Goal: Task Accomplishment & Management: Use online tool/utility

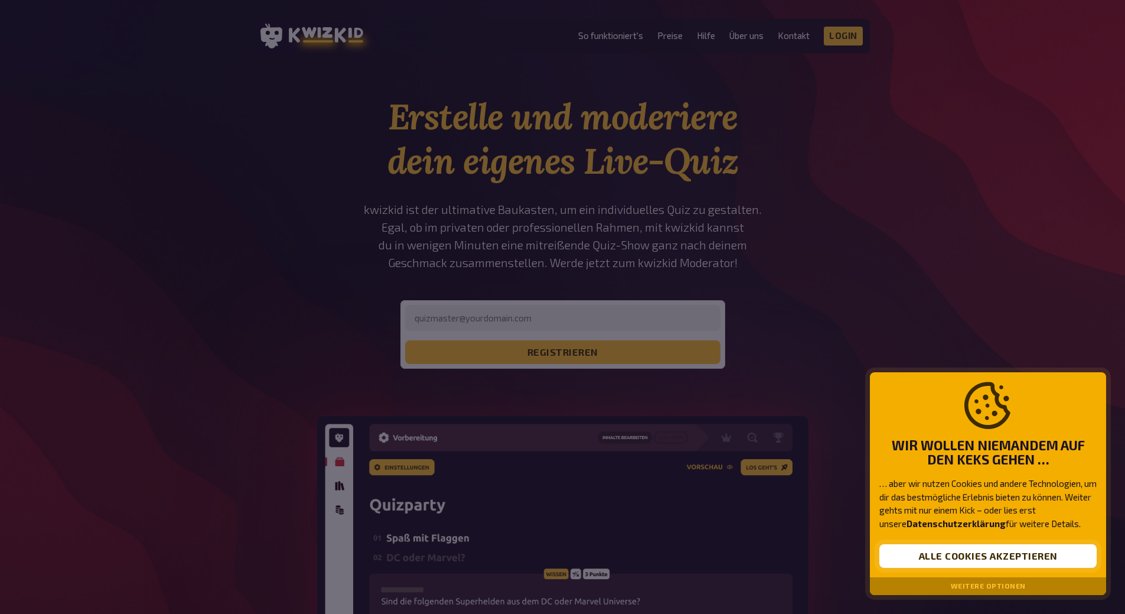
click at [901, 555] on button "Alle Cookies akzeptieren" at bounding box center [988, 556] width 217 height 24
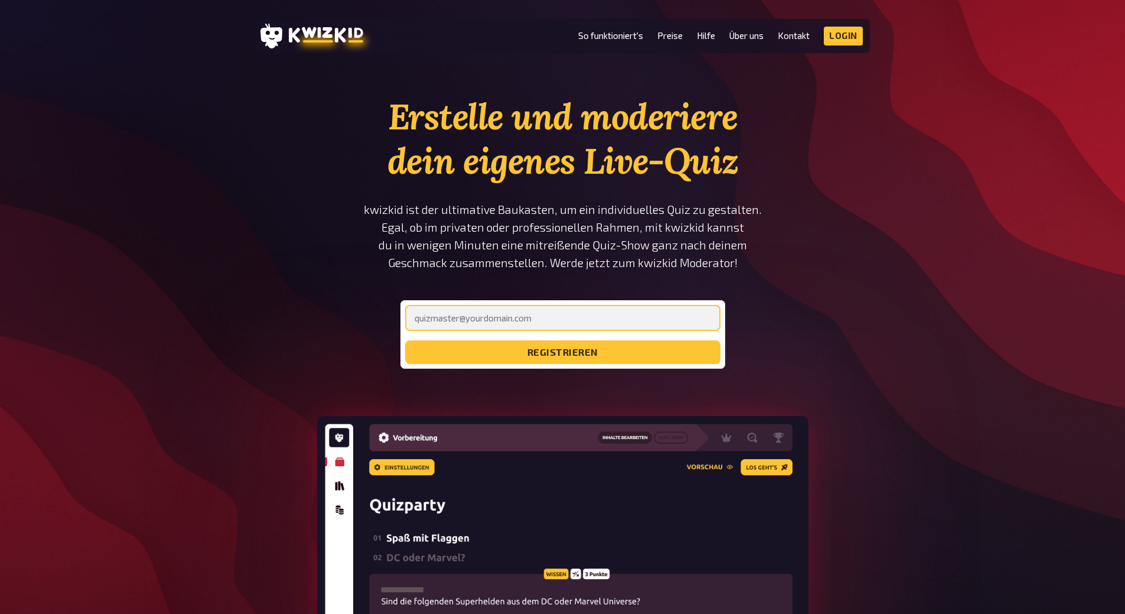
click at [652, 315] on input "email" at bounding box center [562, 318] width 315 height 26
type input "[EMAIL_ADDRESS][DOMAIN_NAME]"
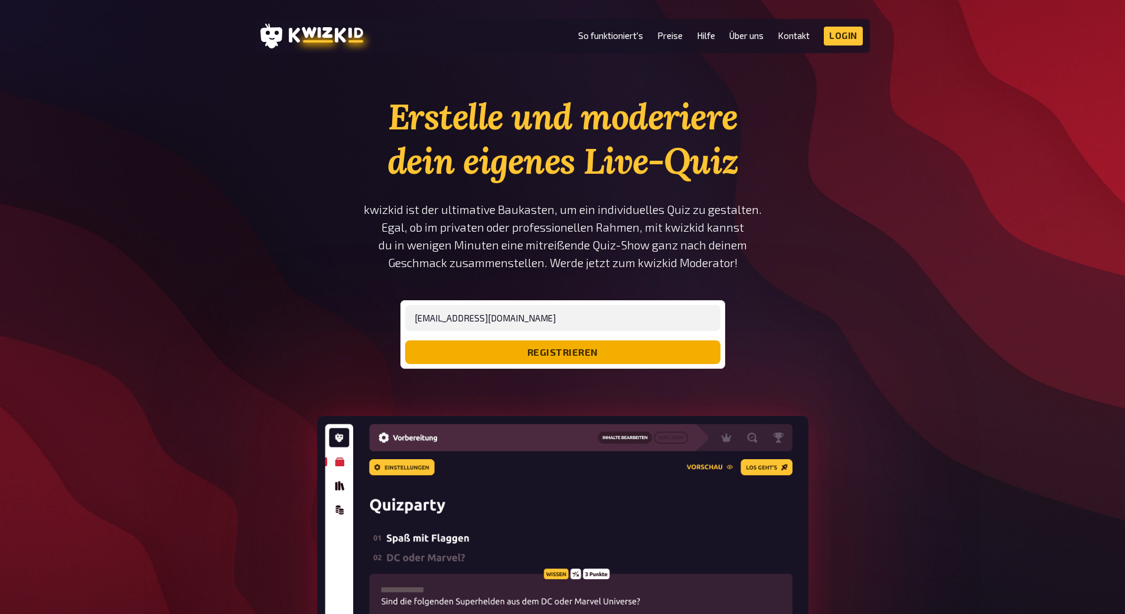
click at [501, 349] on button "registrieren" at bounding box center [562, 352] width 315 height 24
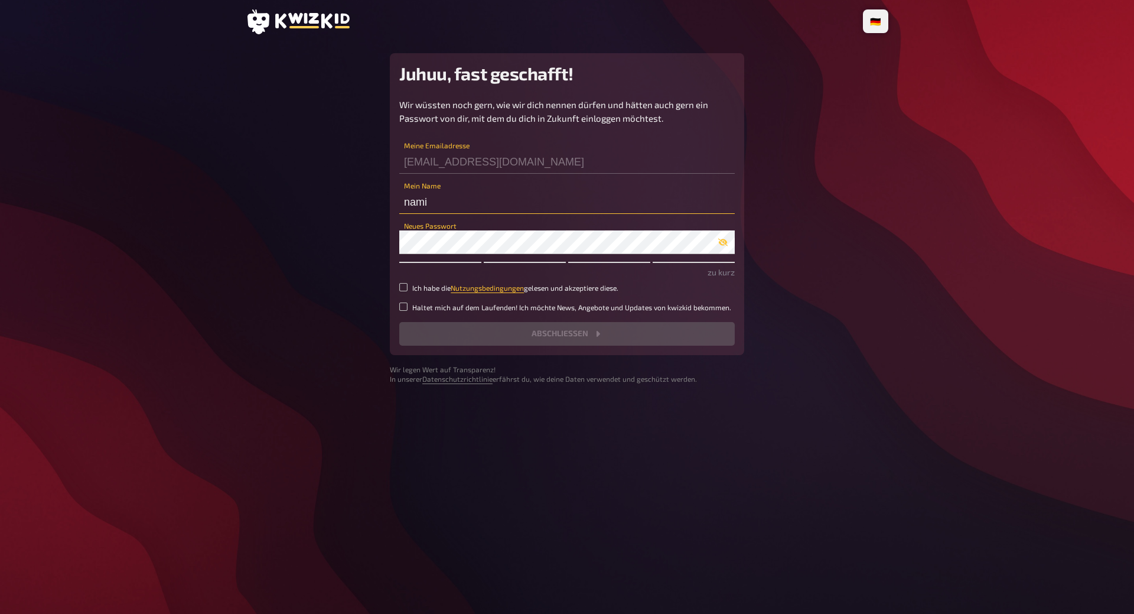
drag, startPoint x: 442, startPoint y: 225, endPoint x: 322, endPoint y: 216, distance: 120.8
click at [324, 217] on main "Juhuu, fast geschafft! Wir wüssten noch gern, wie wir dich nennen dürfen und hä…" at bounding box center [567, 218] width 643 height 331
type input "[PERSON_NAME]"
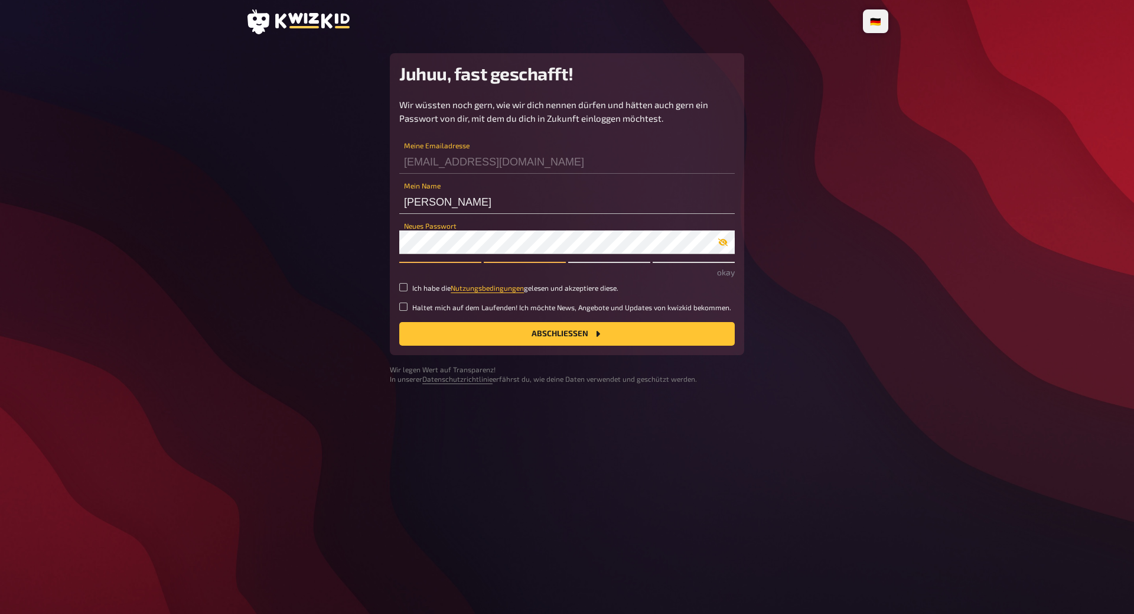
click at [721, 246] on icon "button" at bounding box center [722, 243] width 9 height 8
click at [411, 293] on label "Ich habe die Nutzungsbedingungen gelesen und akzeptiere diese." at bounding box center [567, 288] width 336 height 10
click at [408, 291] on input "Ich habe die Nutzungsbedingungen gelesen und akzeptiere diese." at bounding box center [403, 287] width 8 height 8
checkbox input "true"
click at [448, 346] on button "Abschließen" at bounding box center [567, 334] width 336 height 24
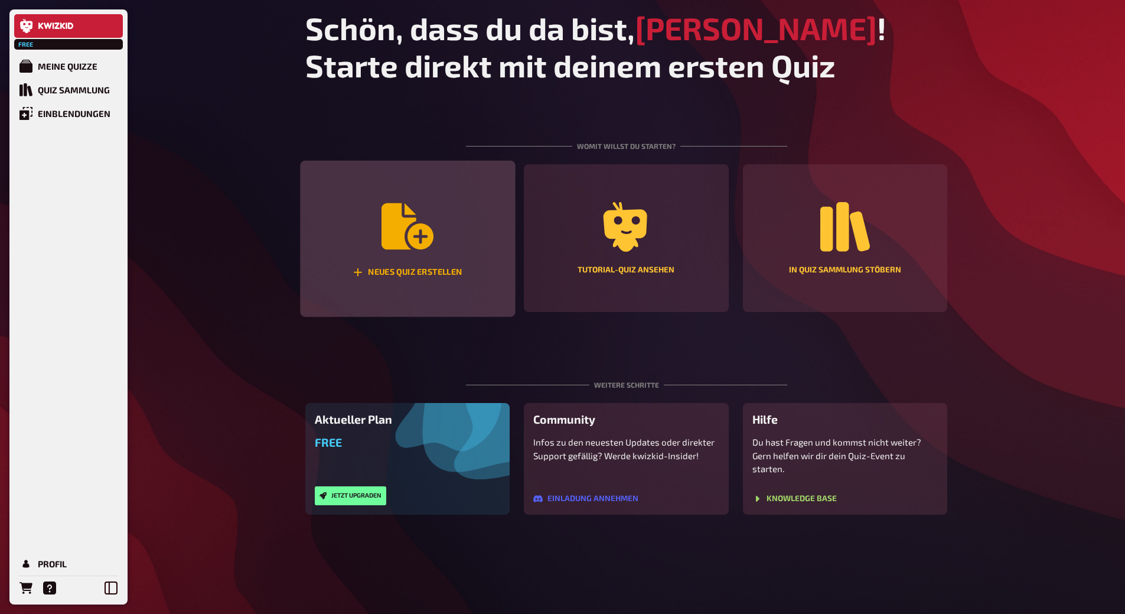
click at [428, 249] on icon "Neues Quiz erstellen" at bounding box center [408, 226] width 52 height 46
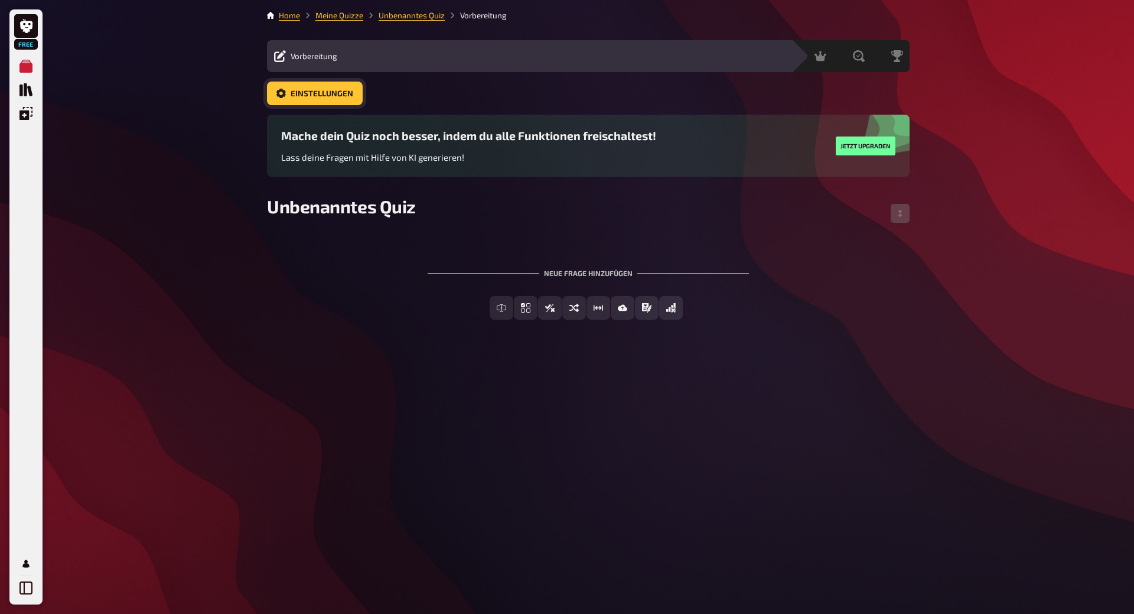
click at [348, 96] on span "Einstellungen" at bounding box center [322, 94] width 63 height 8
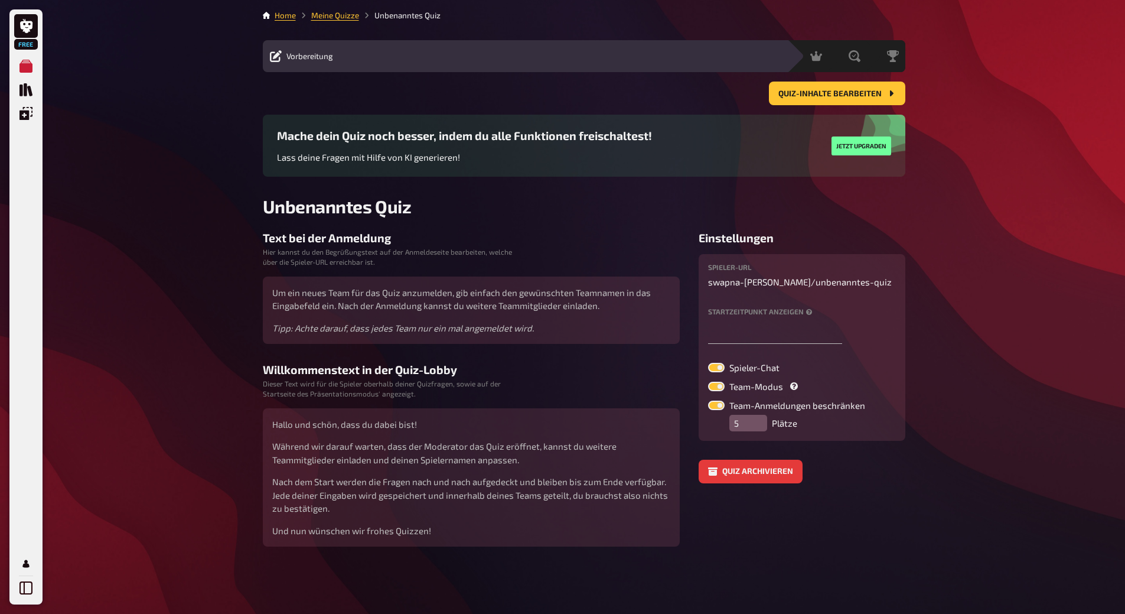
click at [722, 391] on label at bounding box center [716, 386] width 17 height 9
click at [708, 382] on input "Team-Modus" at bounding box center [708, 381] width 1 height 1
checkbox input "false"
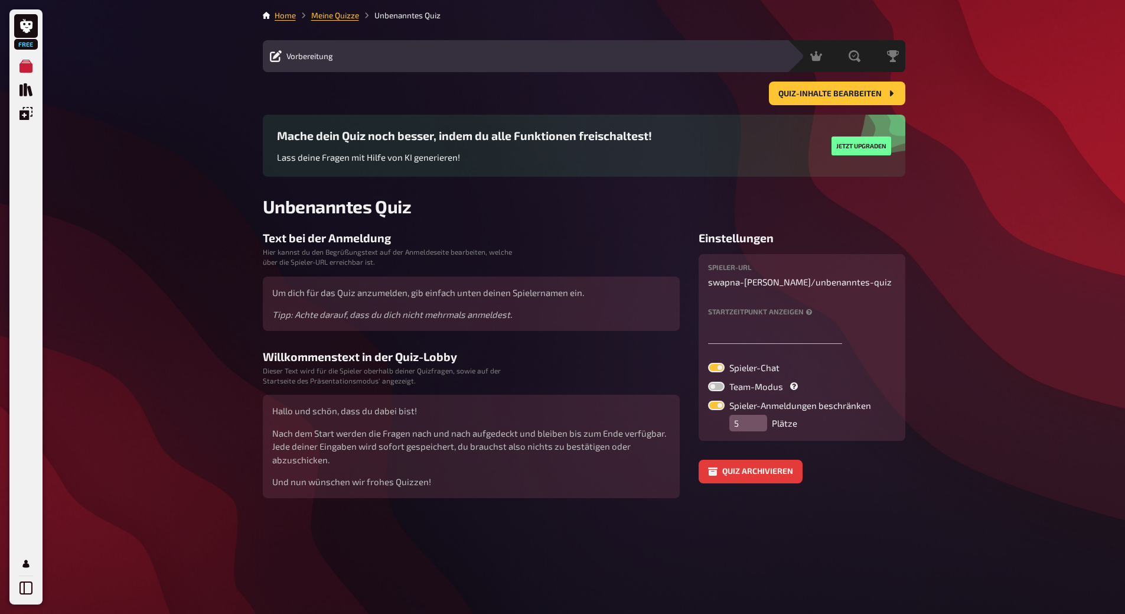
click at [719, 372] on label at bounding box center [716, 367] width 17 height 9
click at [708, 363] on input "Spieler-Chat" at bounding box center [708, 362] width 1 height 1
checkbox input "false"
click at [27, 69] on icon "Meine Quizze" at bounding box center [25, 66] width 13 height 13
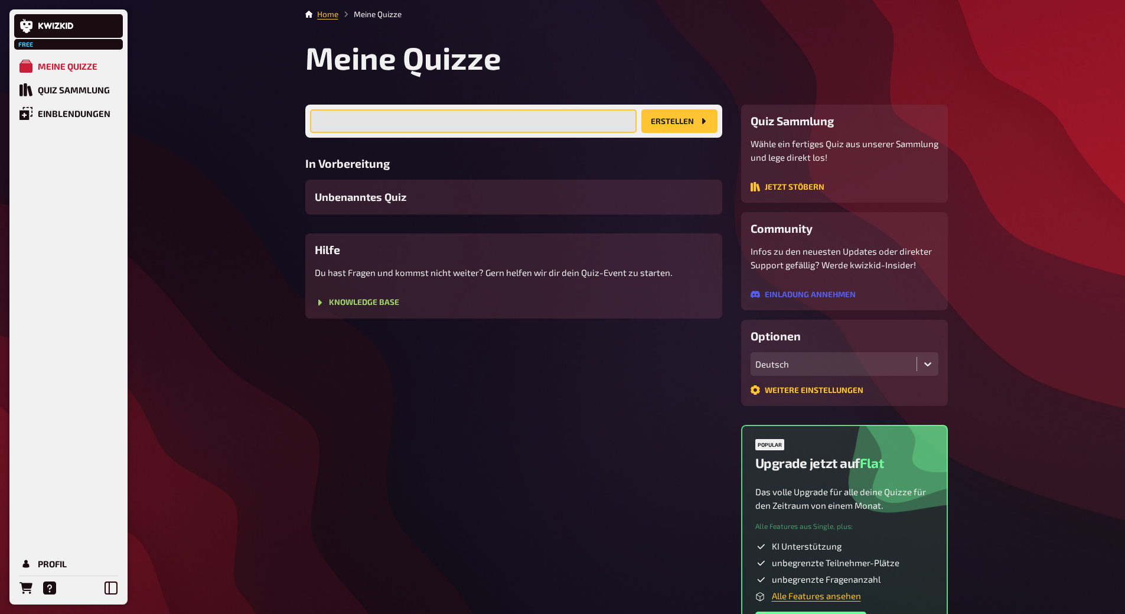
click at [478, 133] on input "text" at bounding box center [473, 121] width 327 height 24
type input "Von Mobilisieren, Lagern und anderen Dingen"
click at [688, 133] on button "Erstellen" at bounding box center [679, 121] width 76 height 24
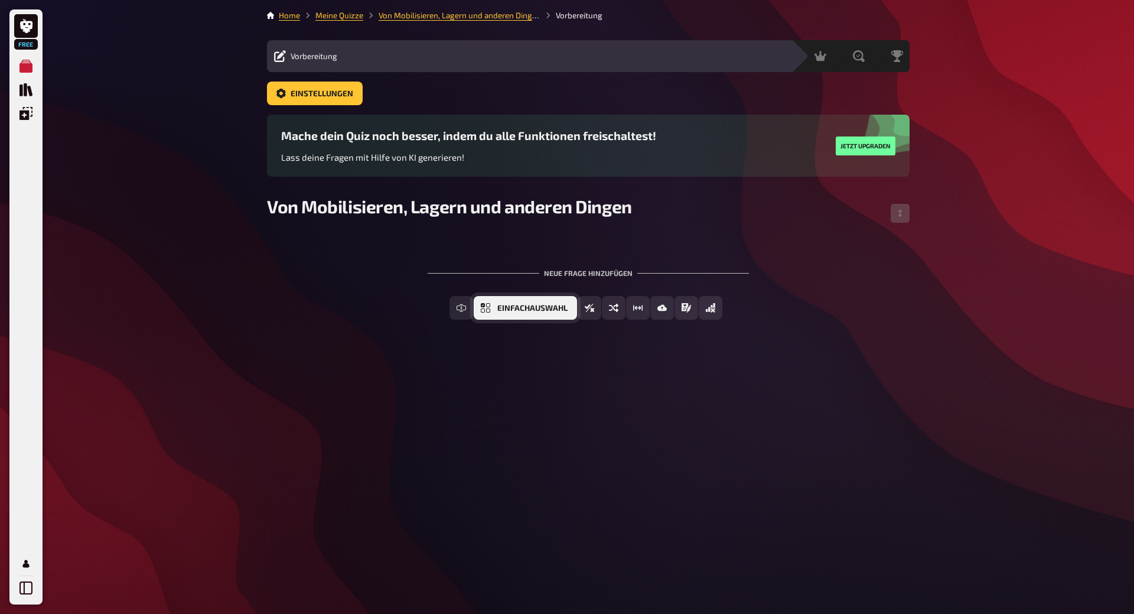
click at [503, 312] on span "Einfachauswahl" at bounding box center [532, 308] width 70 height 8
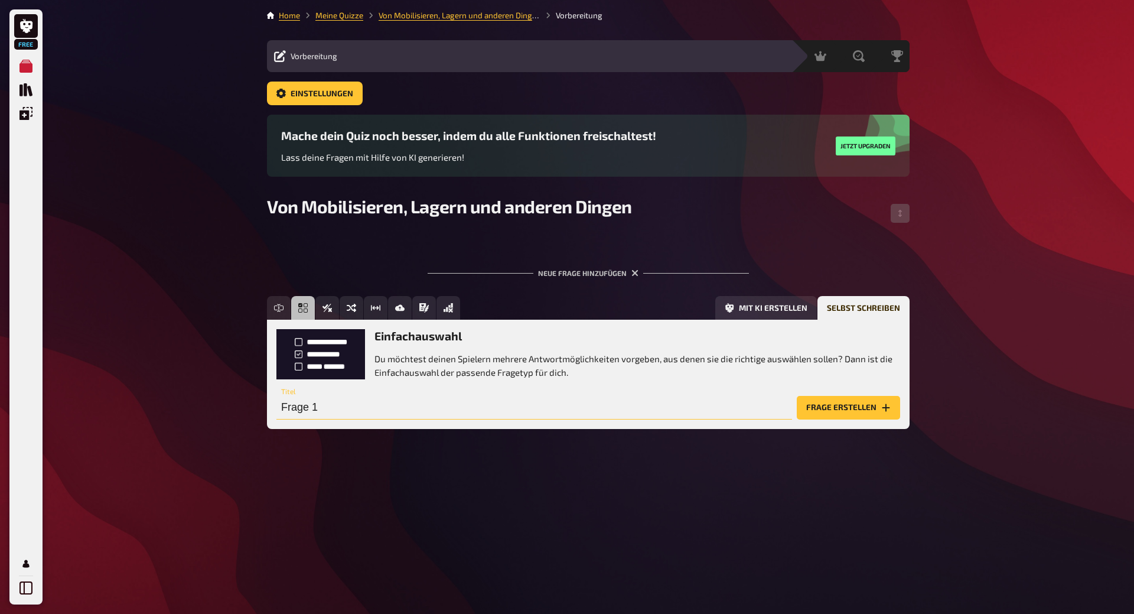
click at [448, 419] on input "Frage 1" at bounding box center [534, 408] width 516 height 24
click at [363, 419] on input "Frage 1" at bounding box center [534, 408] width 516 height 24
drag, startPoint x: 334, startPoint y: 460, endPoint x: 249, endPoint y: 462, distance: 85.1
click at [249, 462] on div "Free Meine Quizze Quiz Sammlung Einblendungen Profil Home Meine Quizze Von Mobi…" at bounding box center [567, 307] width 1134 height 614
click at [416, 419] on div "Frage 1 Titel" at bounding box center [534, 401] width 516 height 35
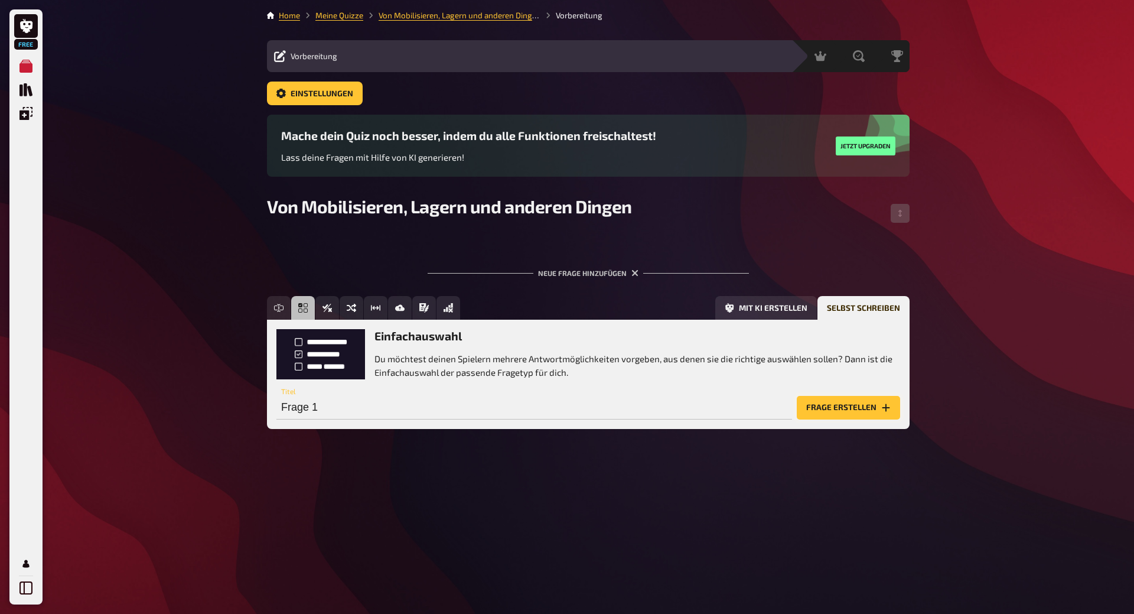
click at [851, 419] on button "Frage erstellen" at bounding box center [848, 408] width 103 height 24
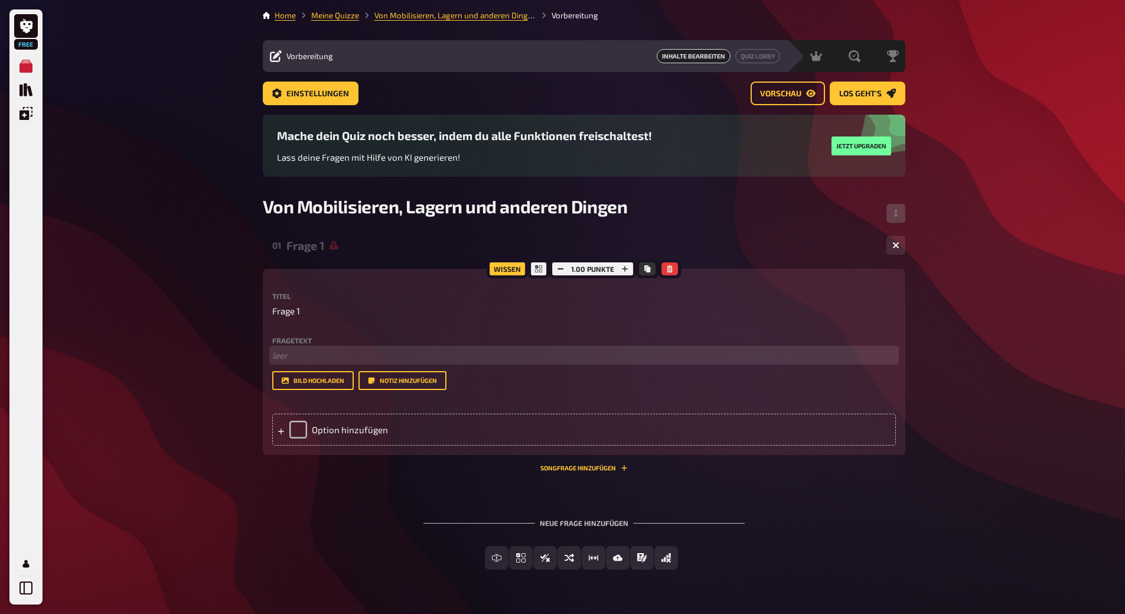
click at [320, 362] on p "﻿ leer" at bounding box center [584, 356] width 624 height 14
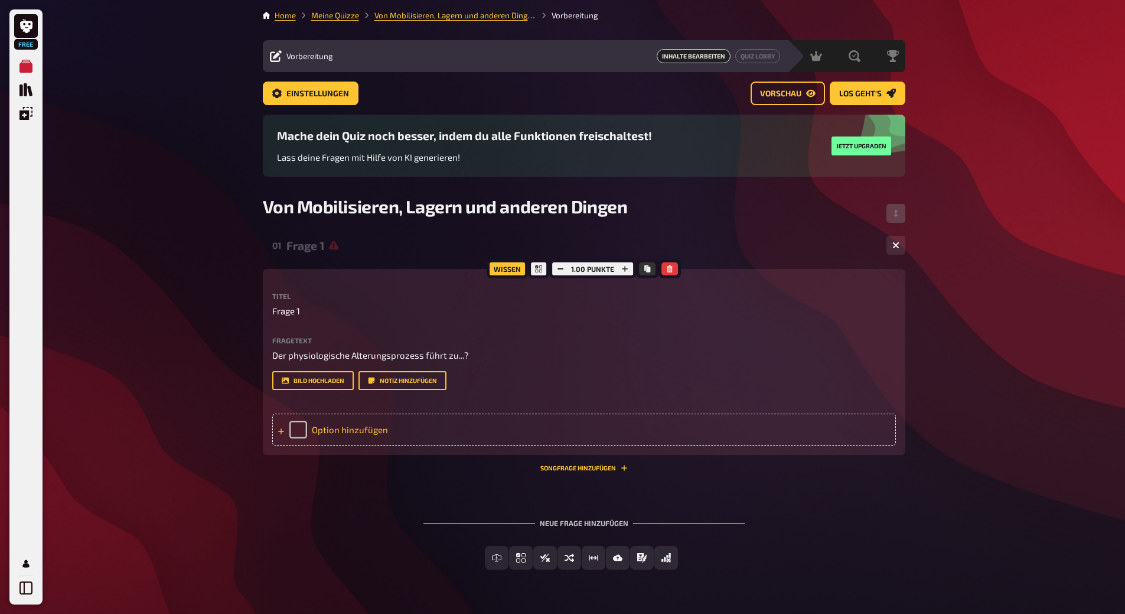
click at [324, 445] on div "Option hinzufügen" at bounding box center [584, 429] width 624 height 32
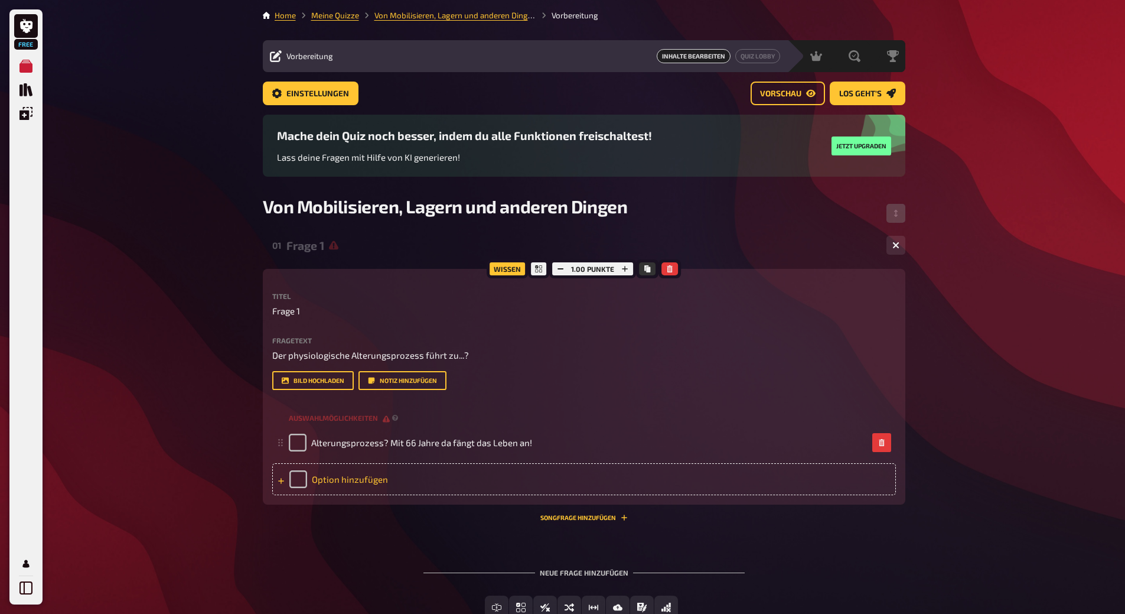
click at [392, 495] on div "Option hinzufügen" at bounding box center [584, 479] width 624 height 32
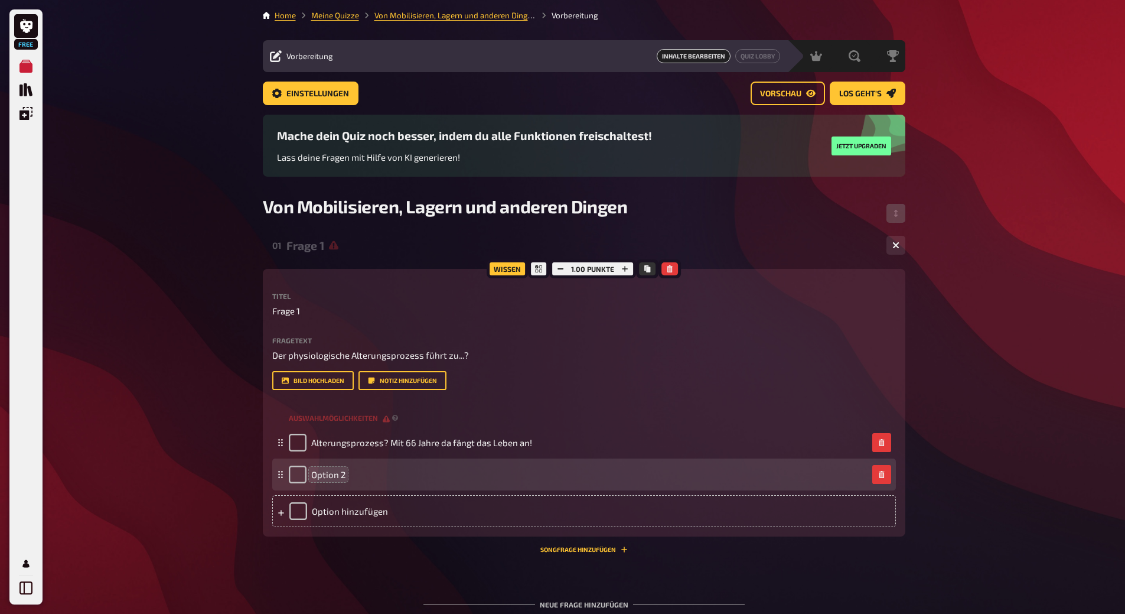
click at [321, 480] on span "Option 2" at bounding box center [328, 474] width 34 height 11
drag, startPoint x: 343, startPoint y: 516, endPoint x: 310, endPoint y: 521, distance: 33.4
click at [310, 483] on div "Option 2" at bounding box center [317, 474] width 57 height 18
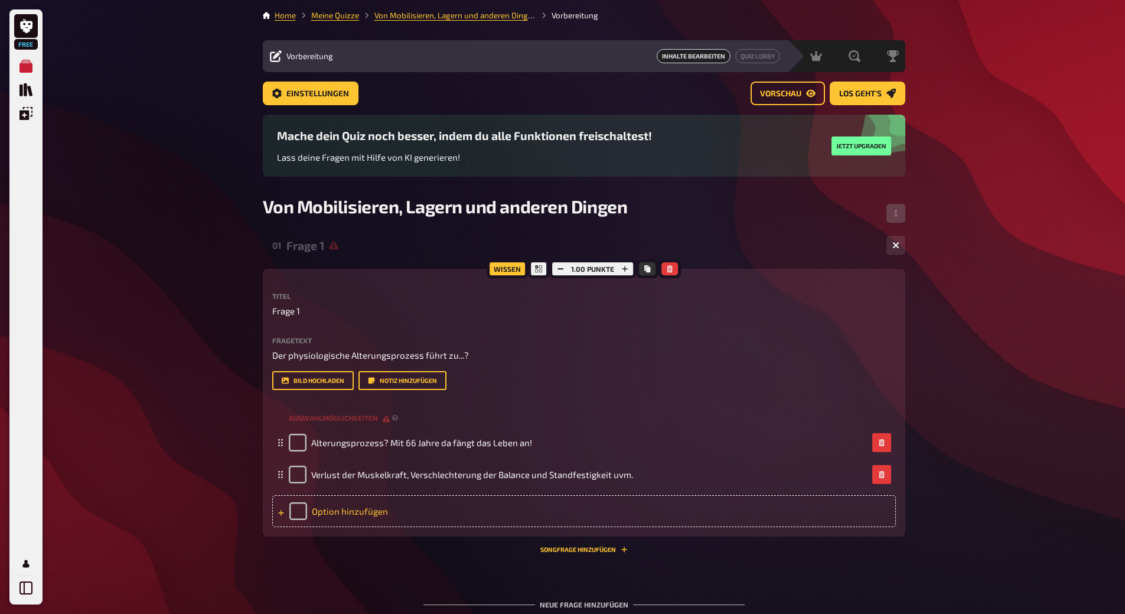
click at [331, 527] on div "Option hinzufügen" at bounding box center [584, 511] width 624 height 32
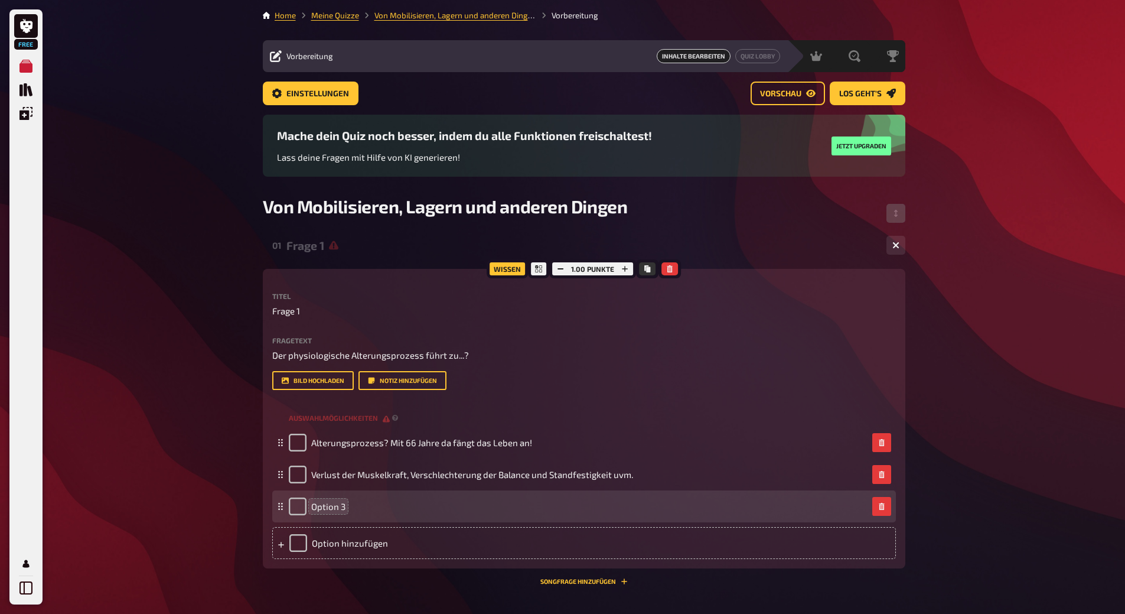
click at [334, 512] on span "Option 3" at bounding box center [328, 506] width 34 height 11
drag, startPoint x: 341, startPoint y: 543, endPoint x: 312, endPoint y: 540, distance: 29.2
click at [312, 512] on span "Option 3" at bounding box center [328, 506] width 34 height 11
drag, startPoint x: 344, startPoint y: 546, endPoint x: 307, endPoint y: 542, distance: 36.9
click at [307, 515] on div "Option 3" at bounding box center [317, 506] width 57 height 18
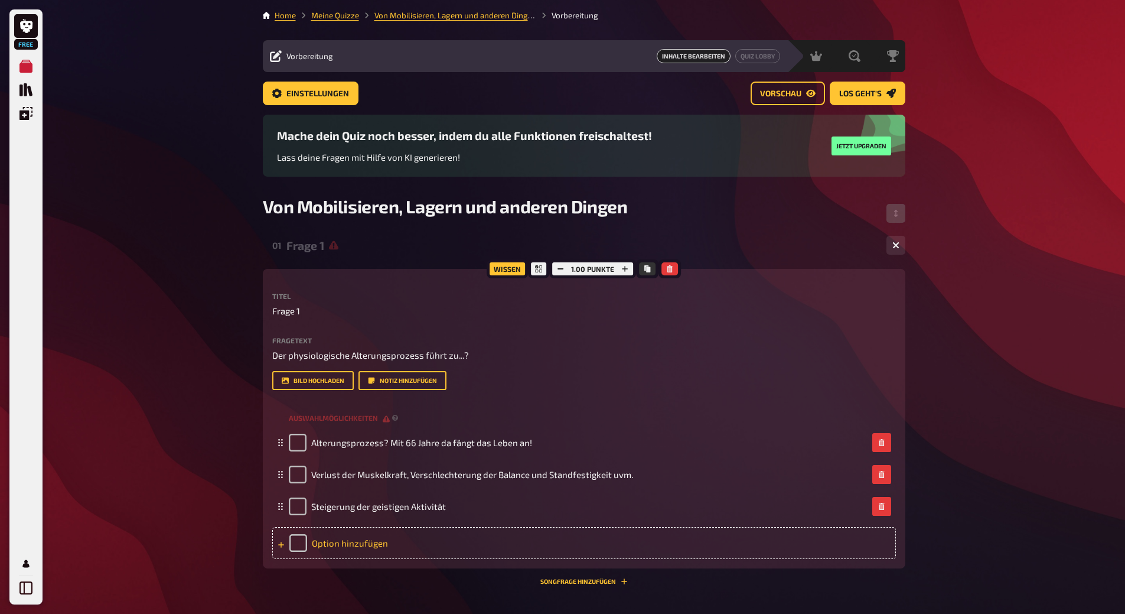
click at [320, 559] on div "Option hinzufügen" at bounding box center [584, 543] width 624 height 32
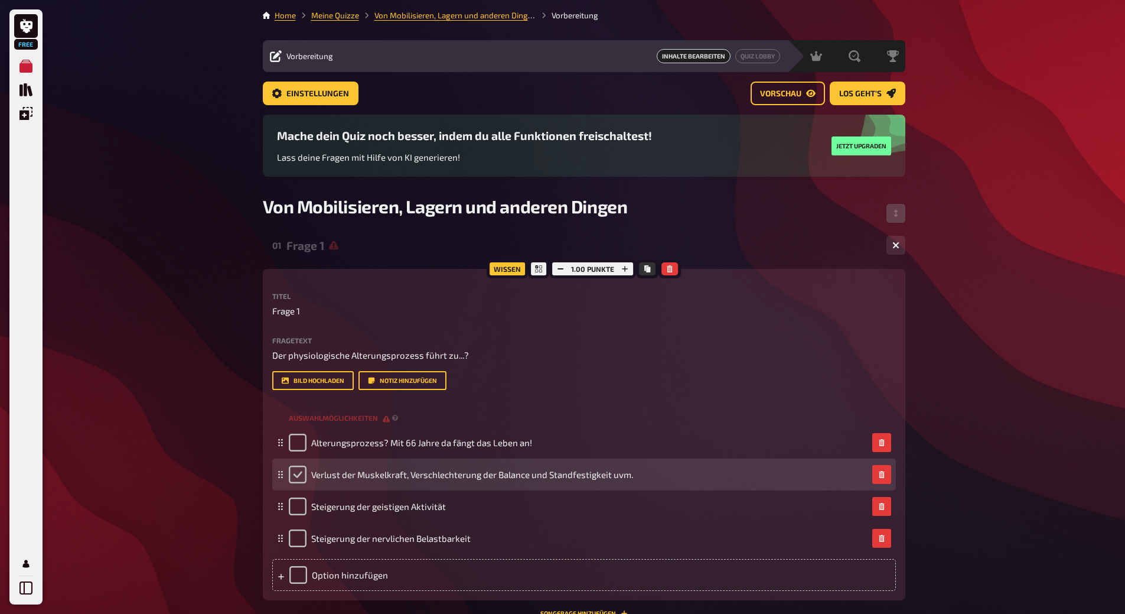
click at [294, 483] on input "checkbox" at bounding box center [298, 474] width 18 height 18
checkbox input "true"
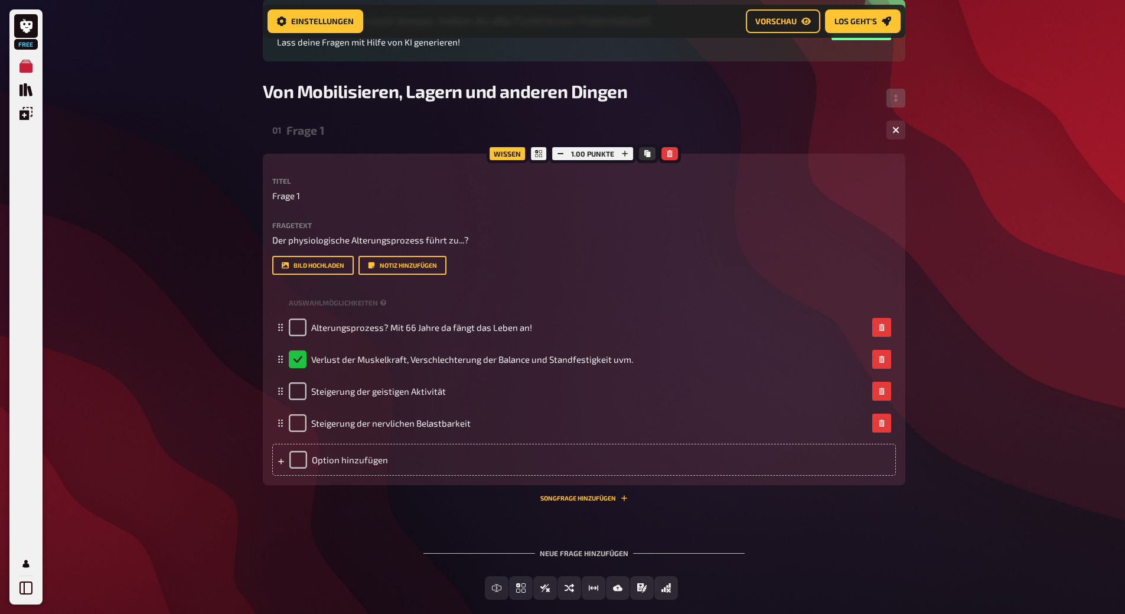
scroll to position [128, 0]
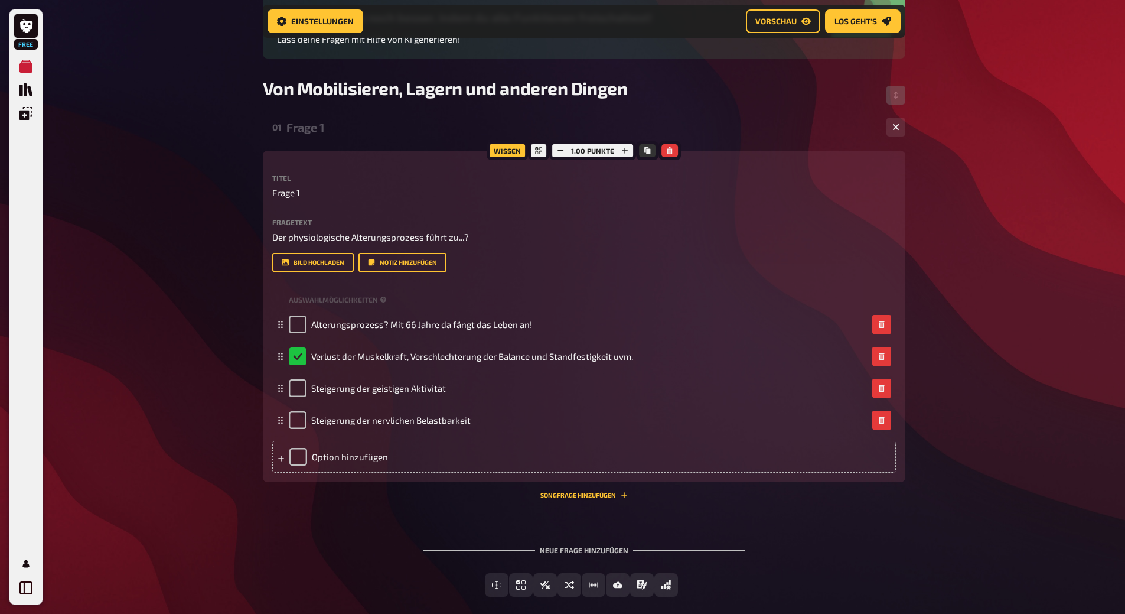
click at [612, 564] on div "Neue Frage hinzufügen" at bounding box center [584, 545] width 321 height 37
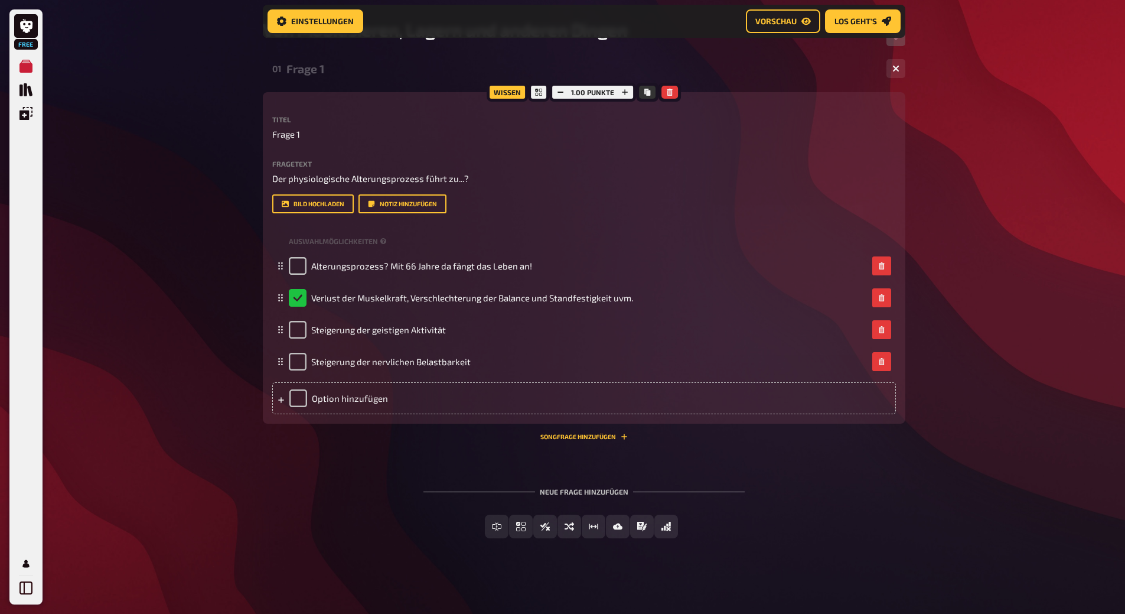
scroll to position [232, 0]
click at [522, 527] on span "Einfachauswahl" at bounding box center [528, 527] width 70 height 8
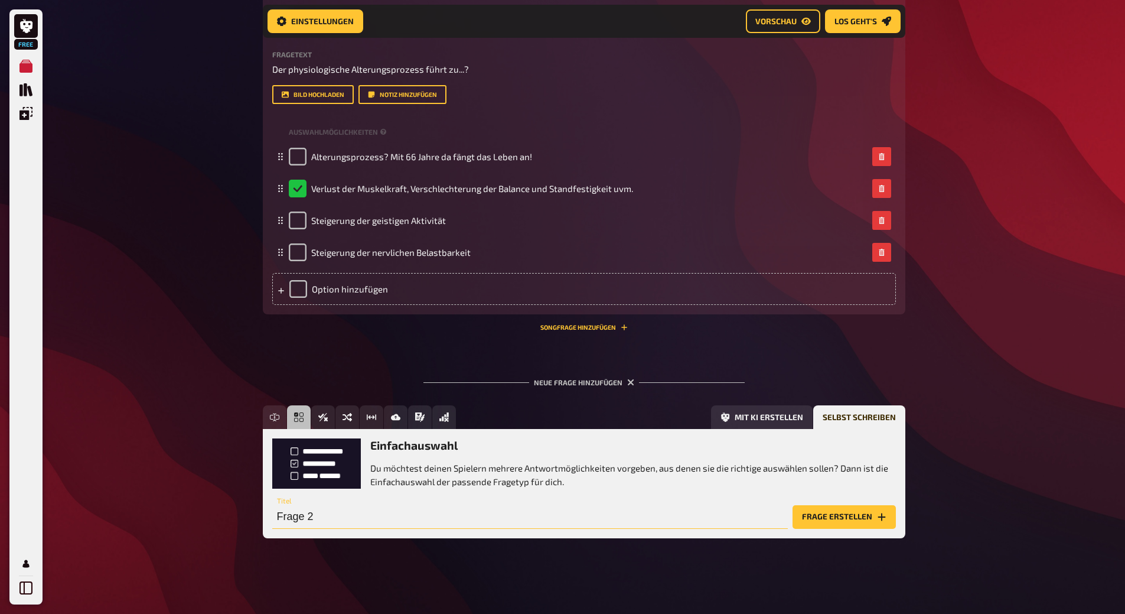
click at [326, 510] on input "Frage 2" at bounding box center [530, 517] width 516 height 24
click at [820, 514] on button "Frage erstellen" at bounding box center [844, 517] width 103 height 24
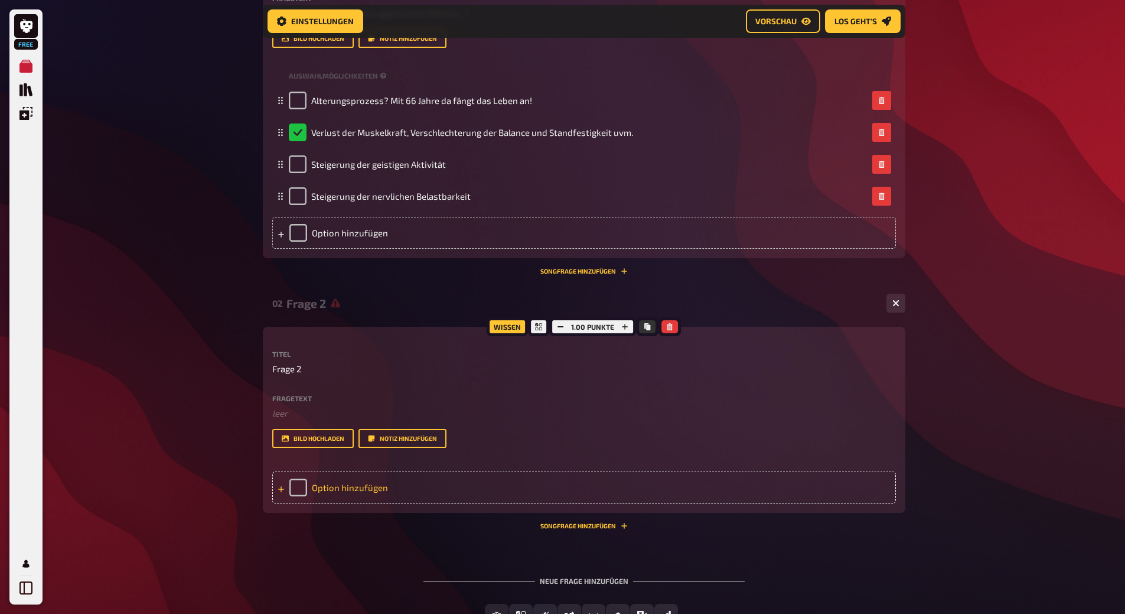
click at [312, 503] on div "Option hinzufügen" at bounding box center [584, 487] width 624 height 32
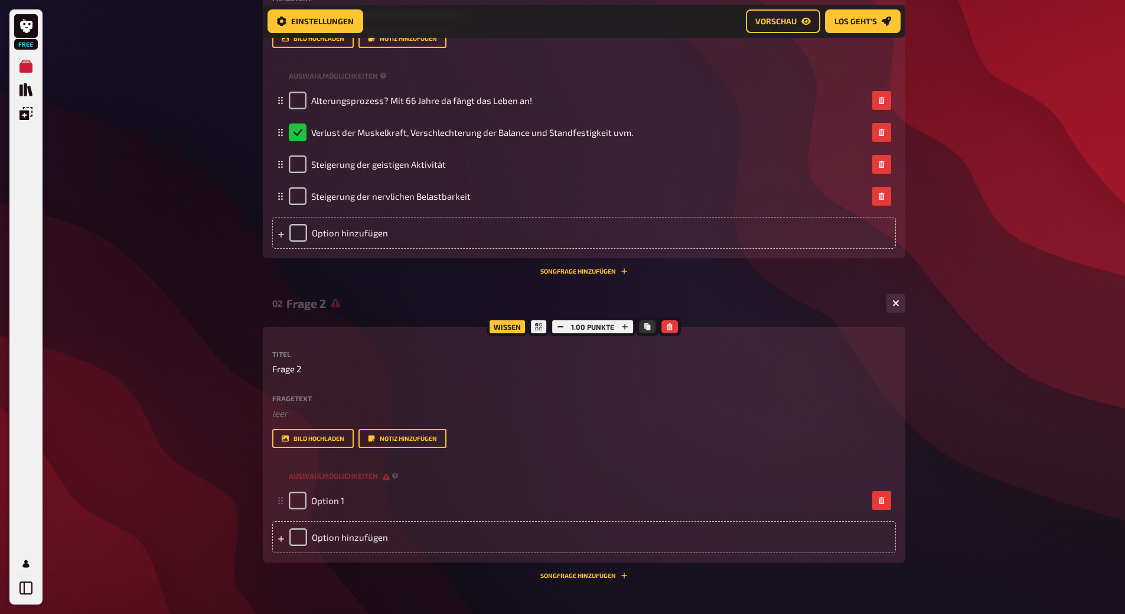
click at [299, 420] on div "Fragetext ﻿ leer Hier hinziehen für Dateiupload" at bounding box center [584, 407] width 624 height 25
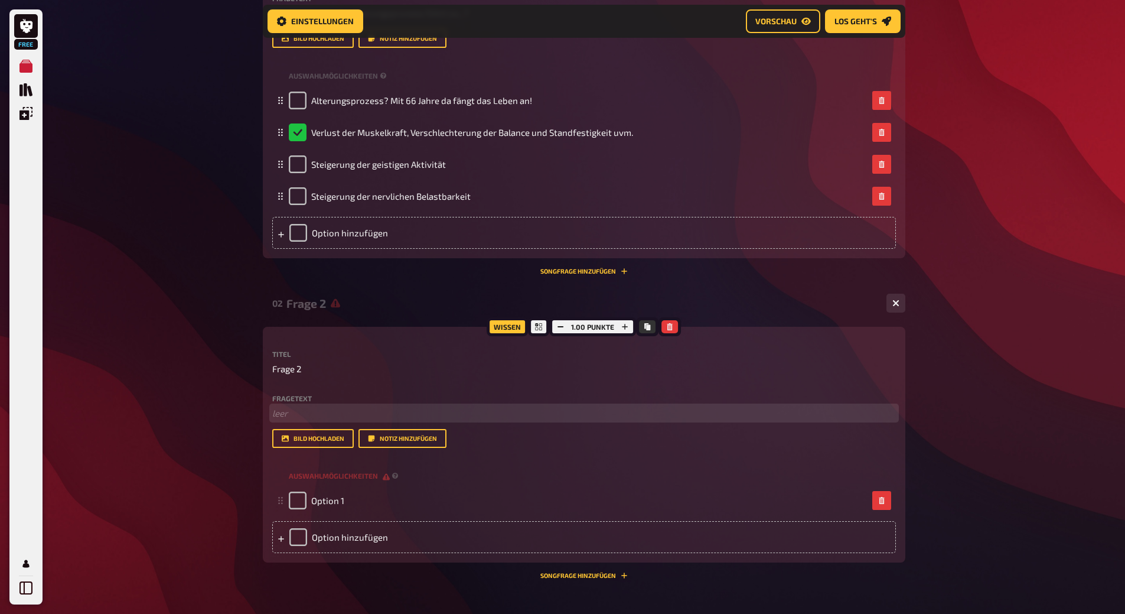
click at [278, 420] on p "﻿ leer" at bounding box center [584, 413] width 624 height 14
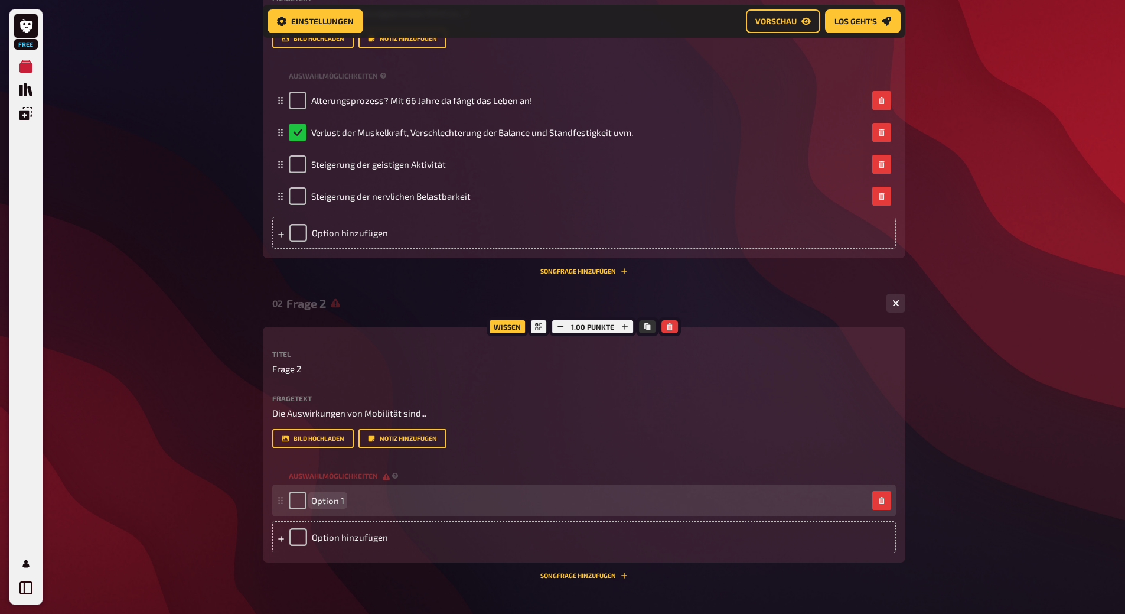
click at [343, 506] on span "Option 1" at bounding box center [327, 500] width 33 height 11
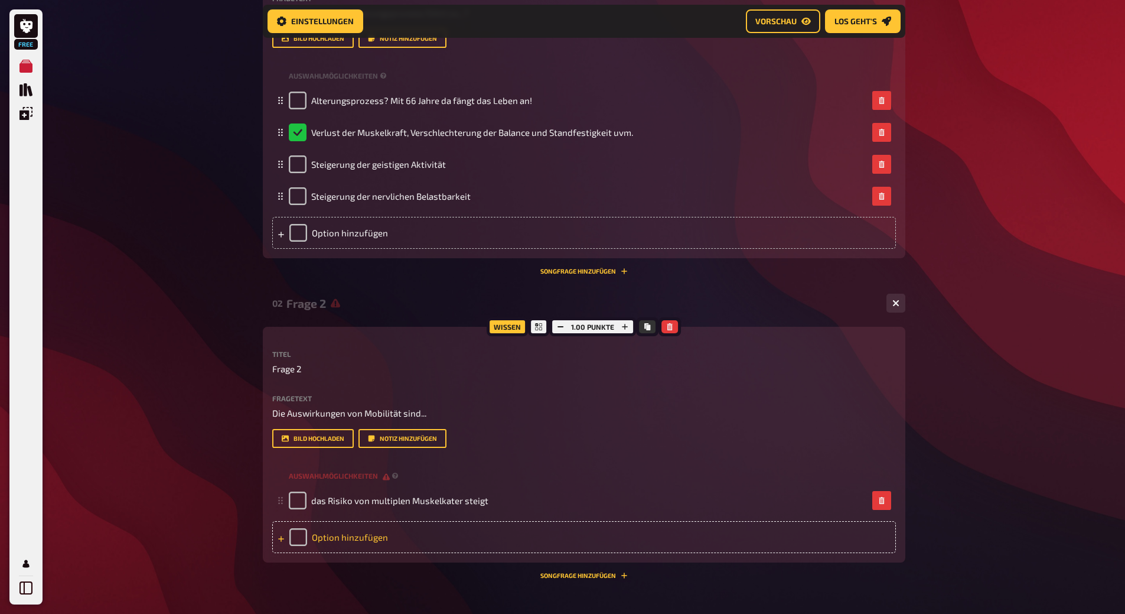
click at [359, 553] on div "Option hinzufügen" at bounding box center [584, 537] width 624 height 32
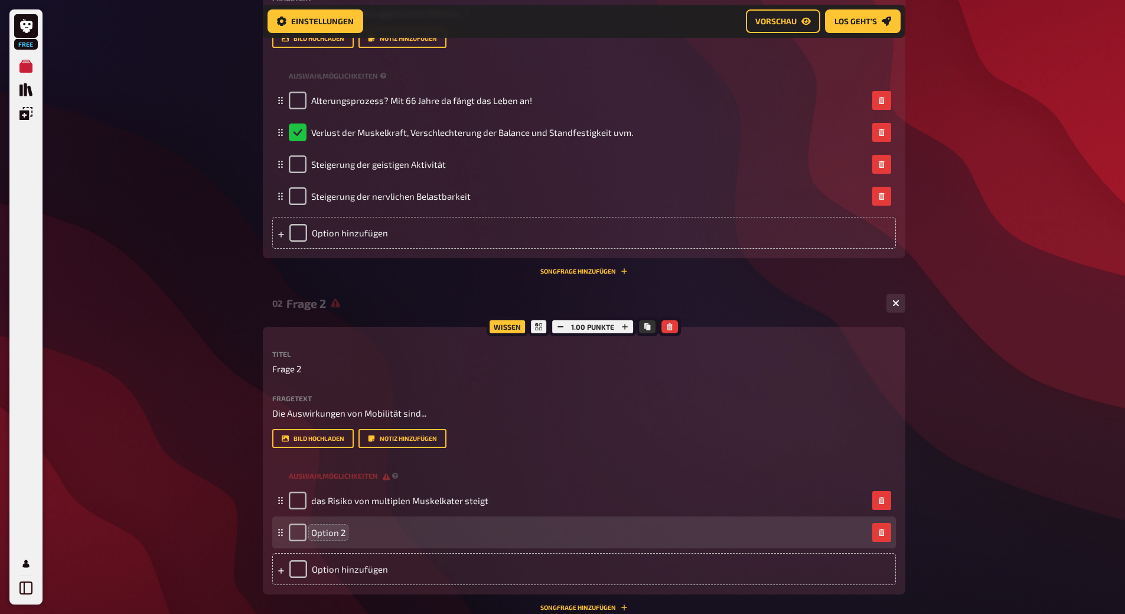
click at [338, 538] on span "Option 2" at bounding box center [328, 532] width 34 height 11
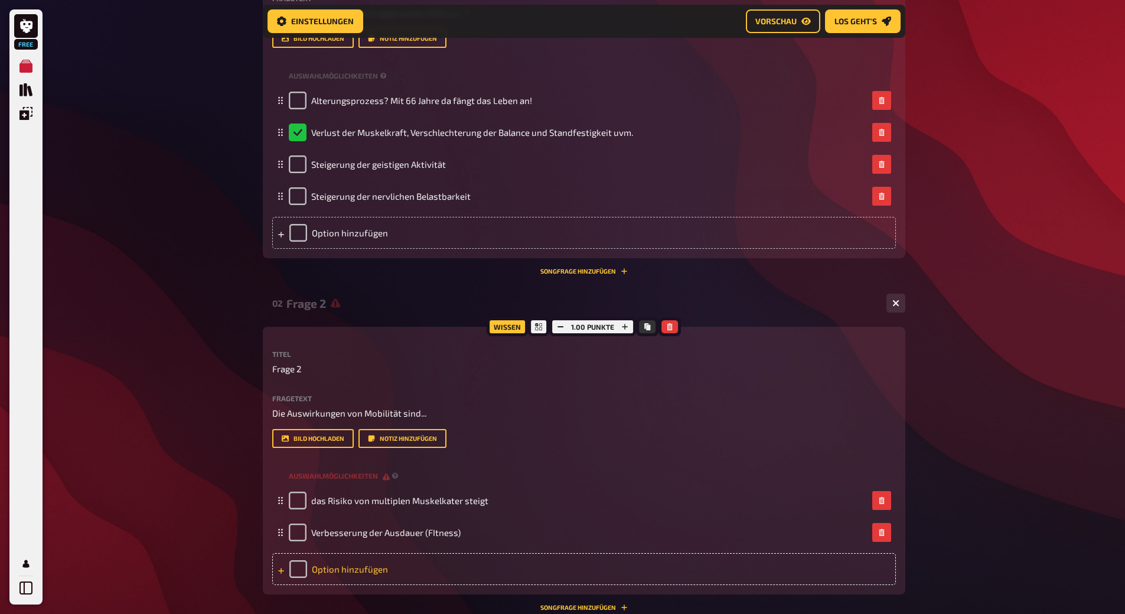
scroll to position [470, 0]
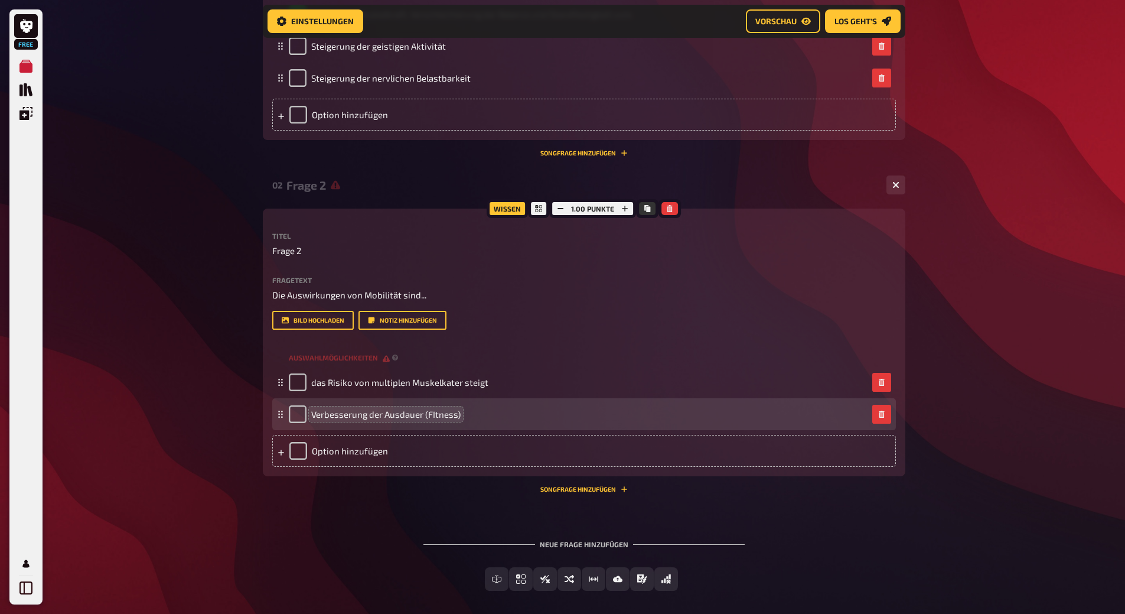
click at [433, 419] on span "Verbesserung der Ausdauer (FItness)" at bounding box center [385, 414] width 149 height 11
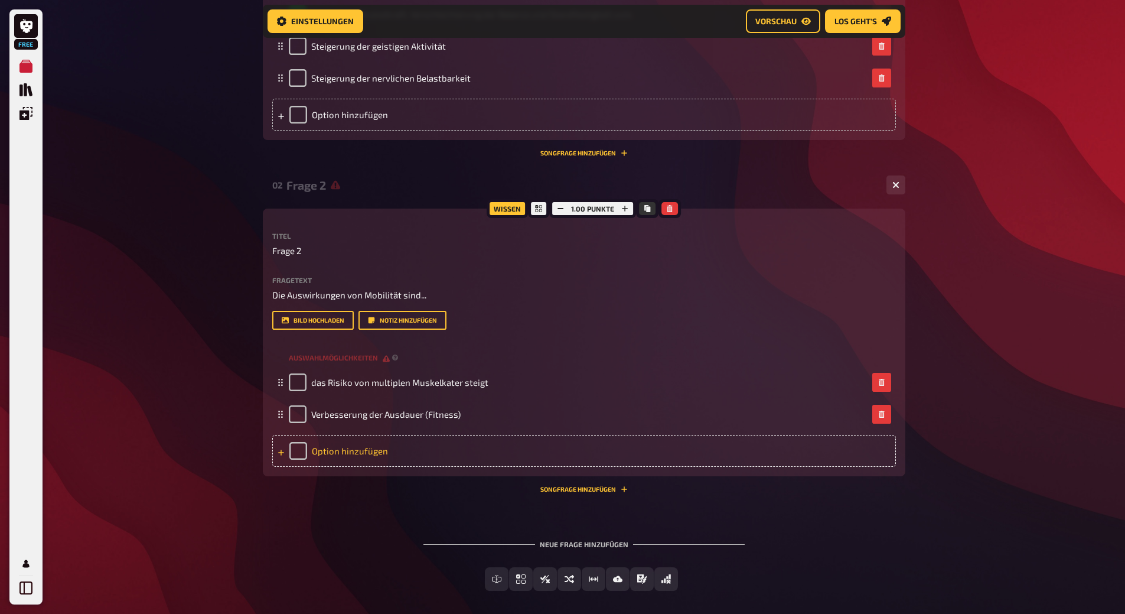
click at [321, 467] on div "Option hinzufügen" at bounding box center [584, 451] width 624 height 32
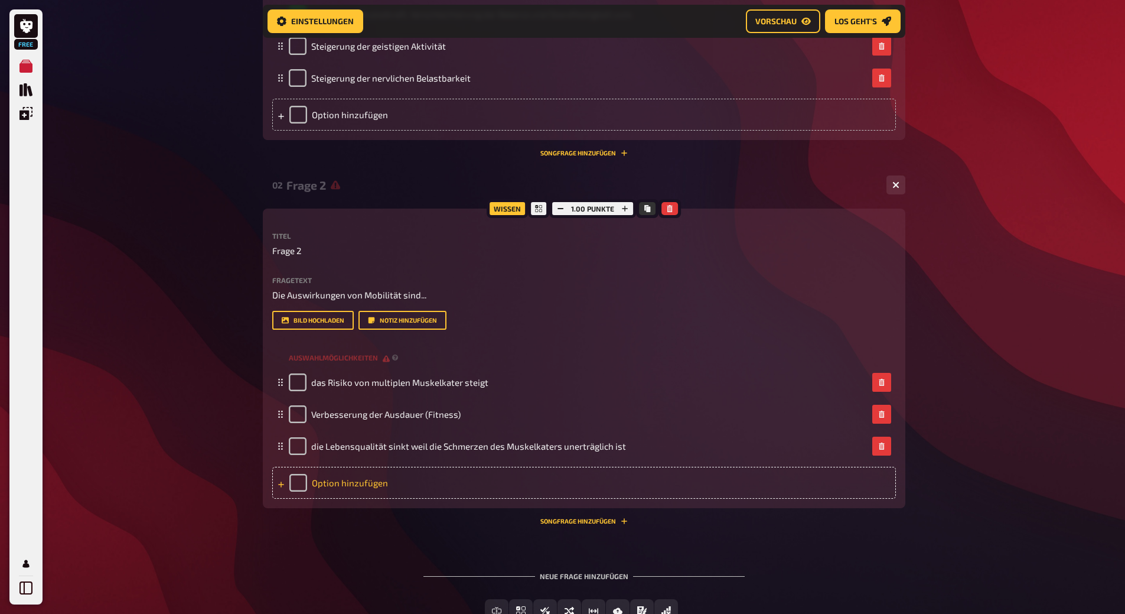
click at [314, 499] on div "Option hinzufügen" at bounding box center [584, 483] width 624 height 32
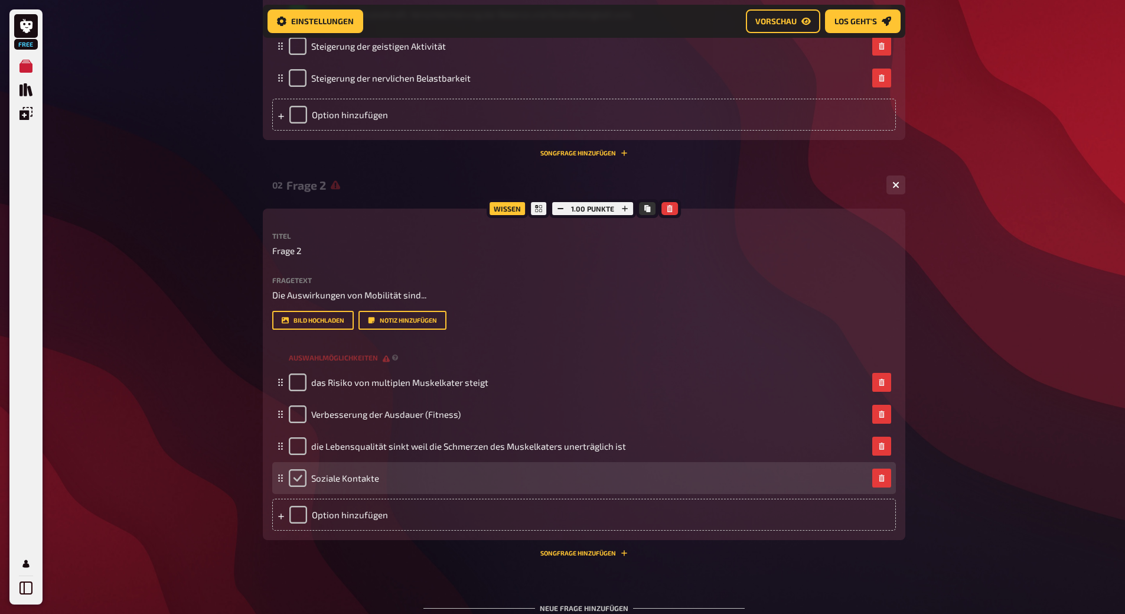
click at [295, 487] on input "checkbox" at bounding box center [298, 478] width 18 height 18
checkbox input "true"
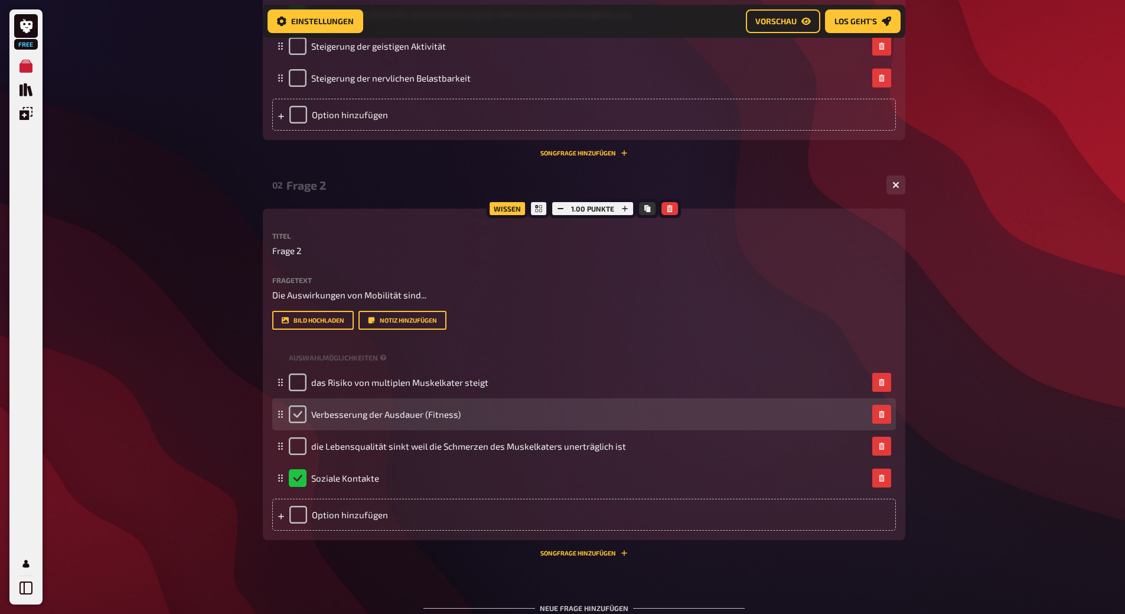
click at [301, 423] on input "checkbox" at bounding box center [298, 414] width 18 height 18
checkbox input "true"
checkbox input "false"
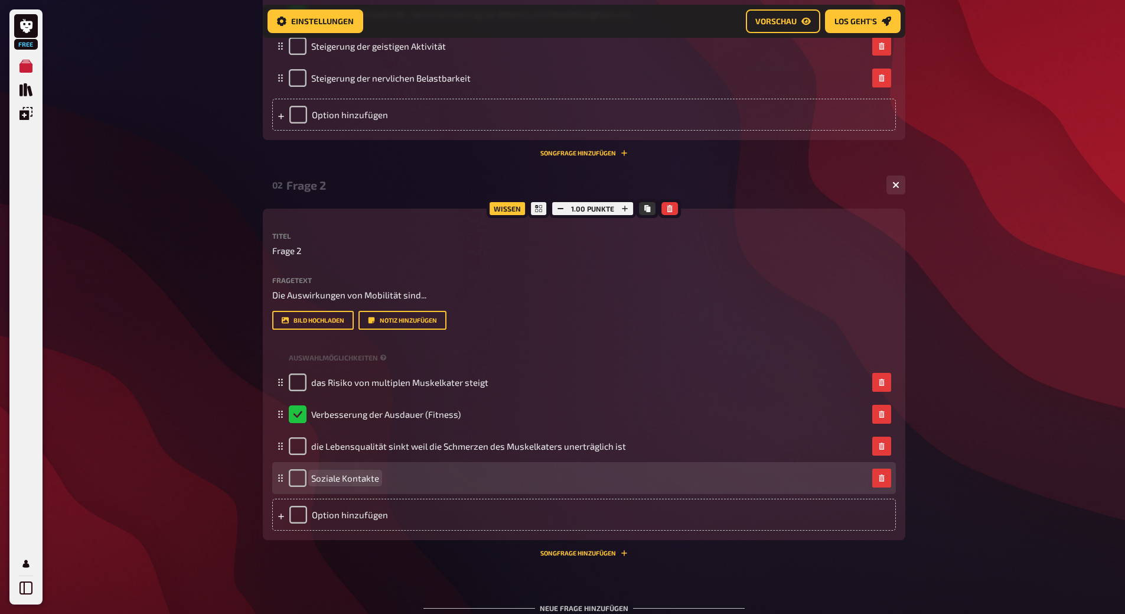
click at [354, 483] on span "Soziale Kontakte" at bounding box center [345, 478] width 68 height 11
drag, startPoint x: 359, startPoint y: 517, endPoint x: 313, endPoint y: 516, distance: 46.1
click at [313, 483] on span "Soziale Kontakte" at bounding box center [345, 478] width 68 height 11
click at [355, 483] on span "Soziale Kontakte" at bounding box center [345, 478] width 68 height 11
click at [377, 483] on span "Soziale Kontakte" at bounding box center [345, 478] width 68 height 11
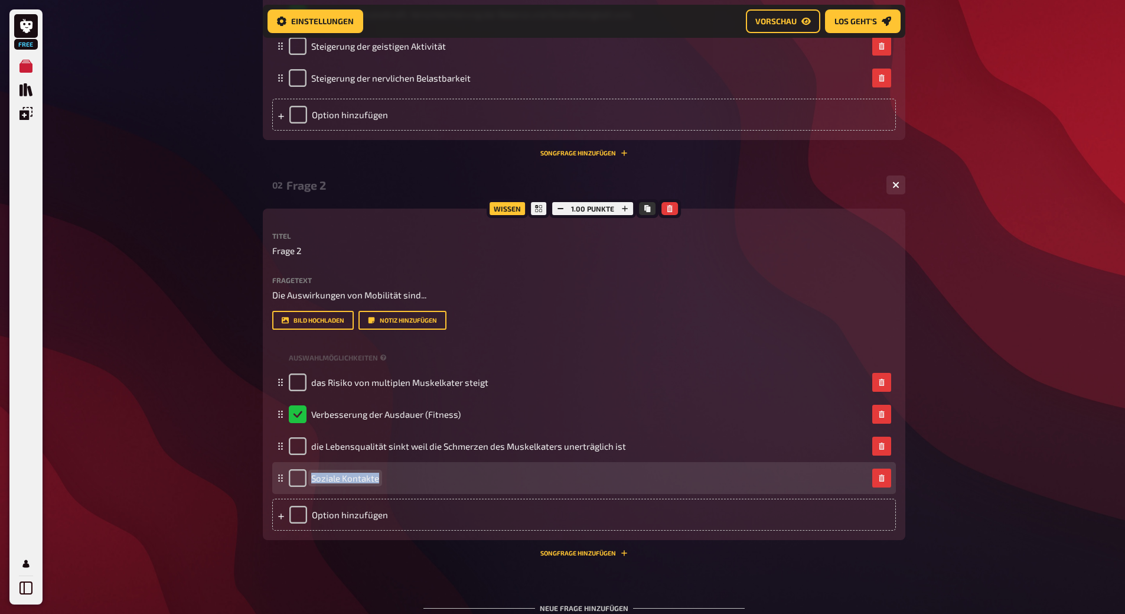
drag, startPoint x: 377, startPoint y: 518, endPoint x: 312, endPoint y: 514, distance: 65.1
click at [312, 483] on span "Soziale Kontakte" at bounding box center [345, 478] width 68 height 11
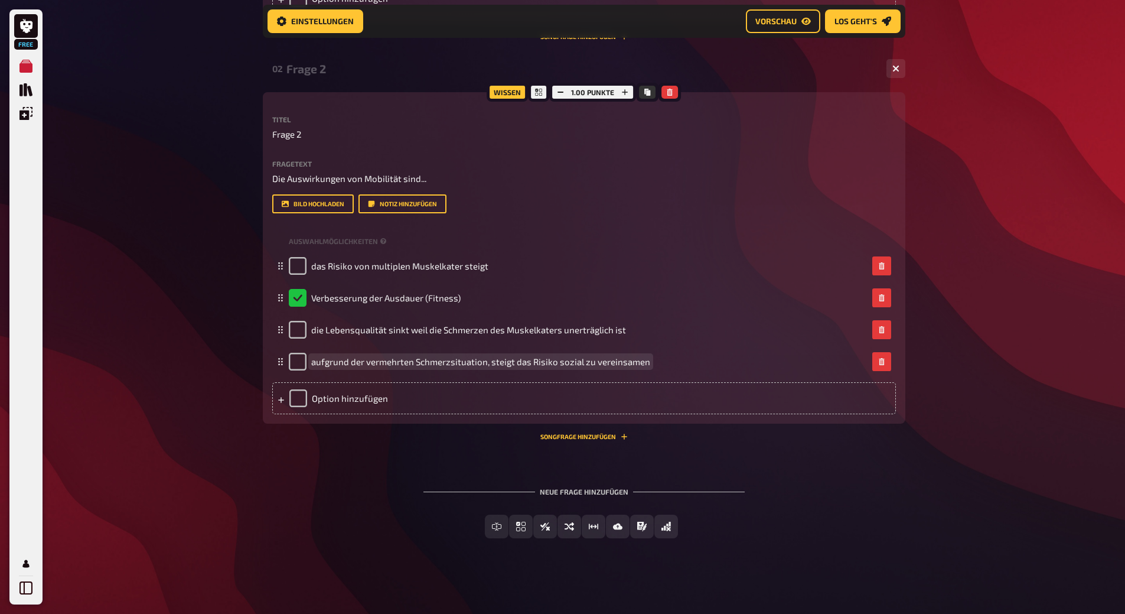
scroll to position [632, 0]
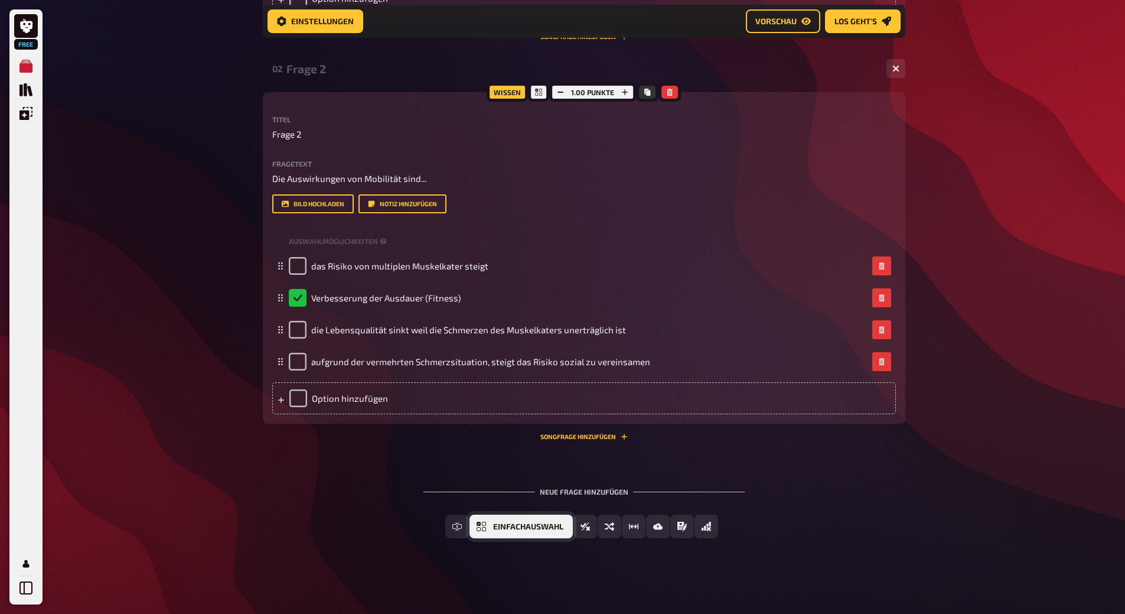
click at [516, 525] on span "Einfachauswahl" at bounding box center [528, 527] width 70 height 8
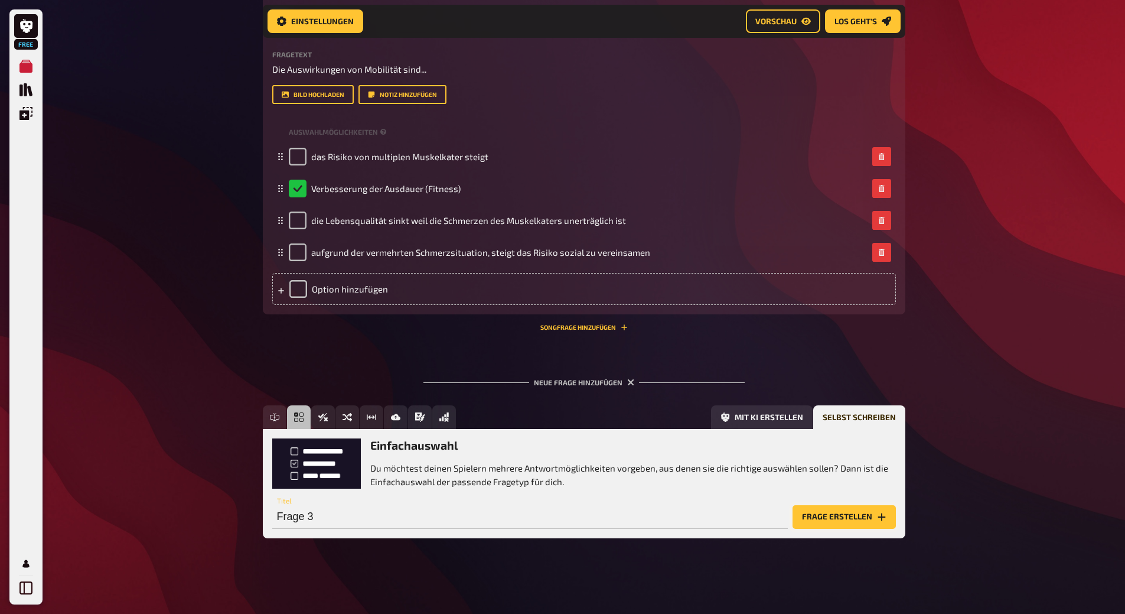
click at [842, 513] on button "Frage erstellen" at bounding box center [844, 517] width 103 height 24
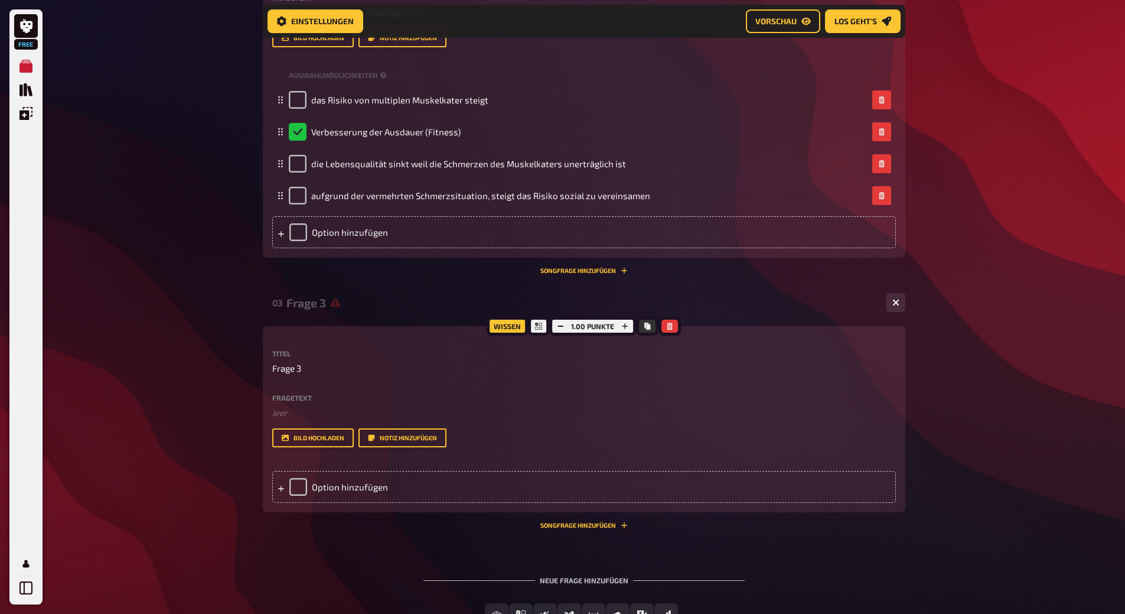
click at [285, 401] on label "Fragetext" at bounding box center [584, 397] width 624 height 7
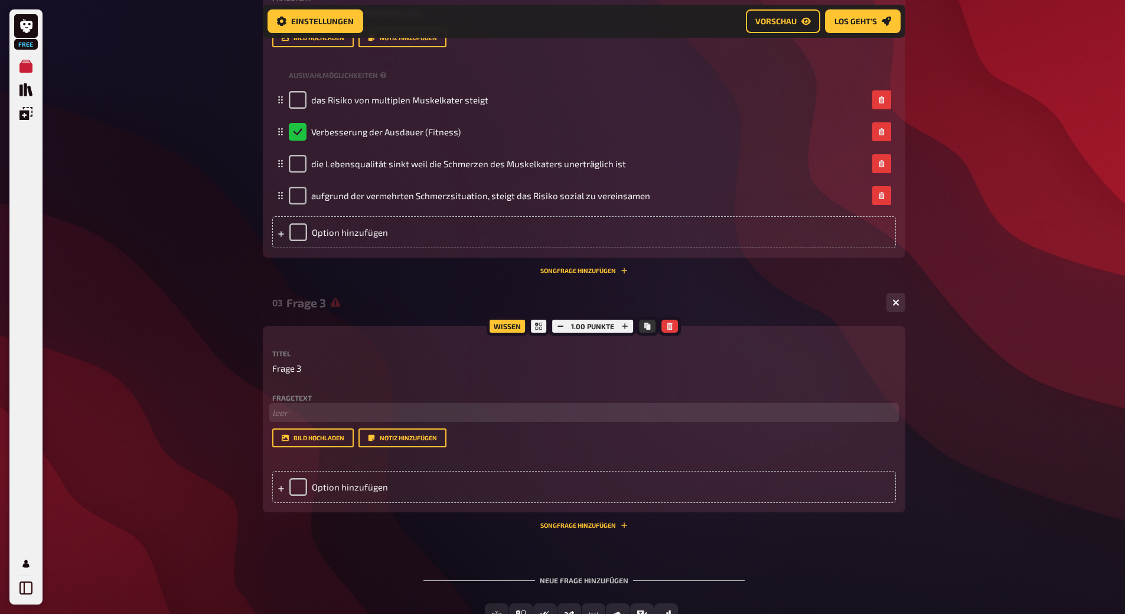
click at [285, 419] on p "﻿ leer" at bounding box center [584, 413] width 624 height 14
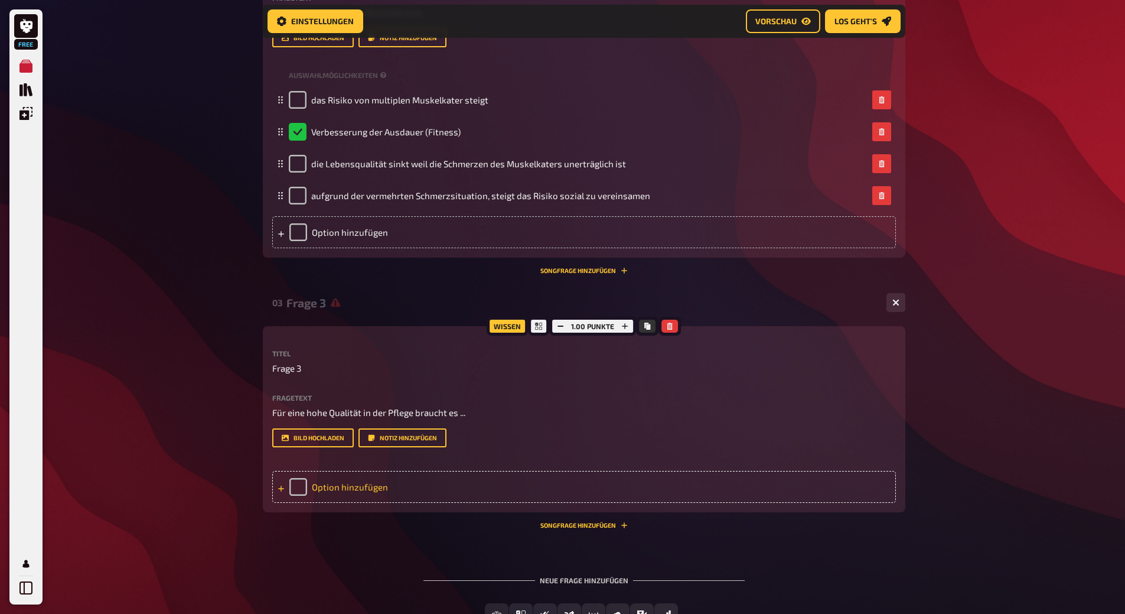
click at [341, 503] on div "Option hinzufügen" at bounding box center [584, 487] width 624 height 32
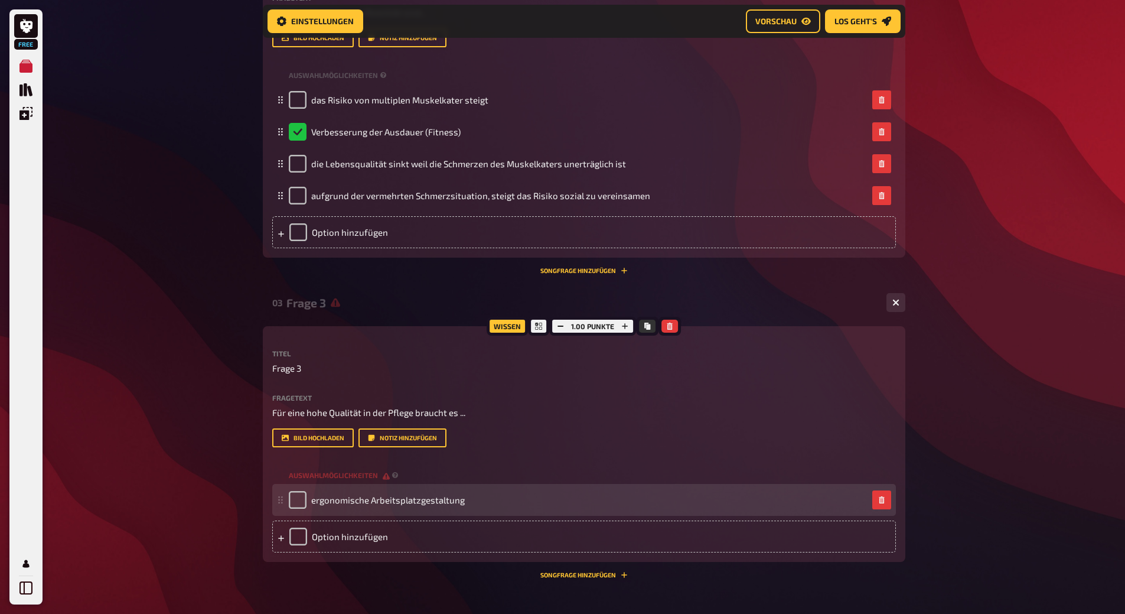
scroll to position [811, 0]
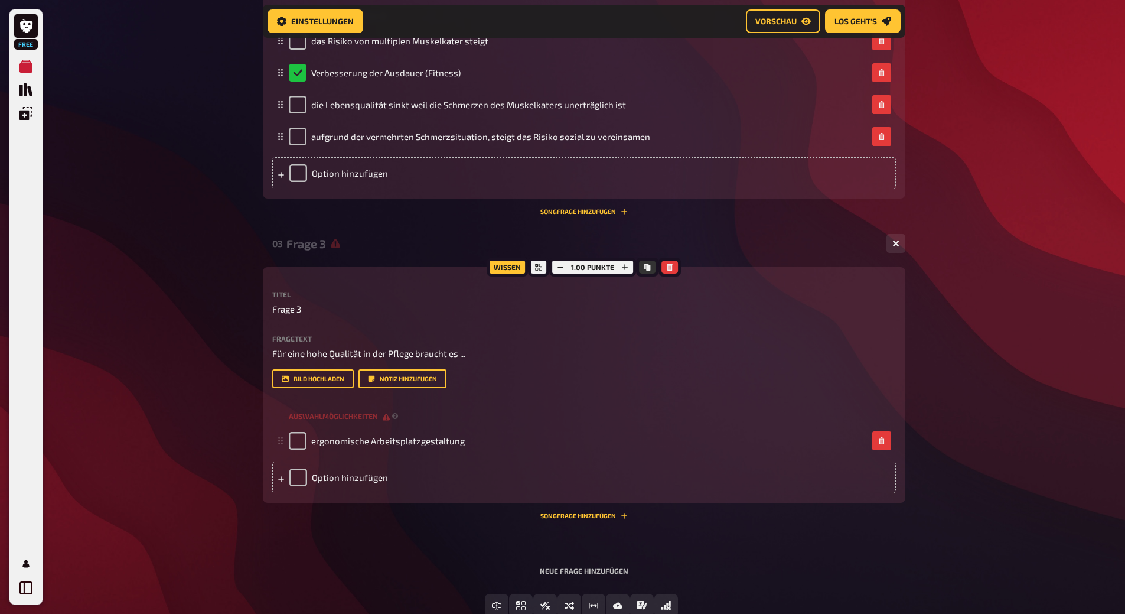
click at [357, 389] on div "Fragetext Für eine hohe Qualität in der Pflege braucht es ... Hier hinziehen fü…" at bounding box center [584, 362] width 624 height 54
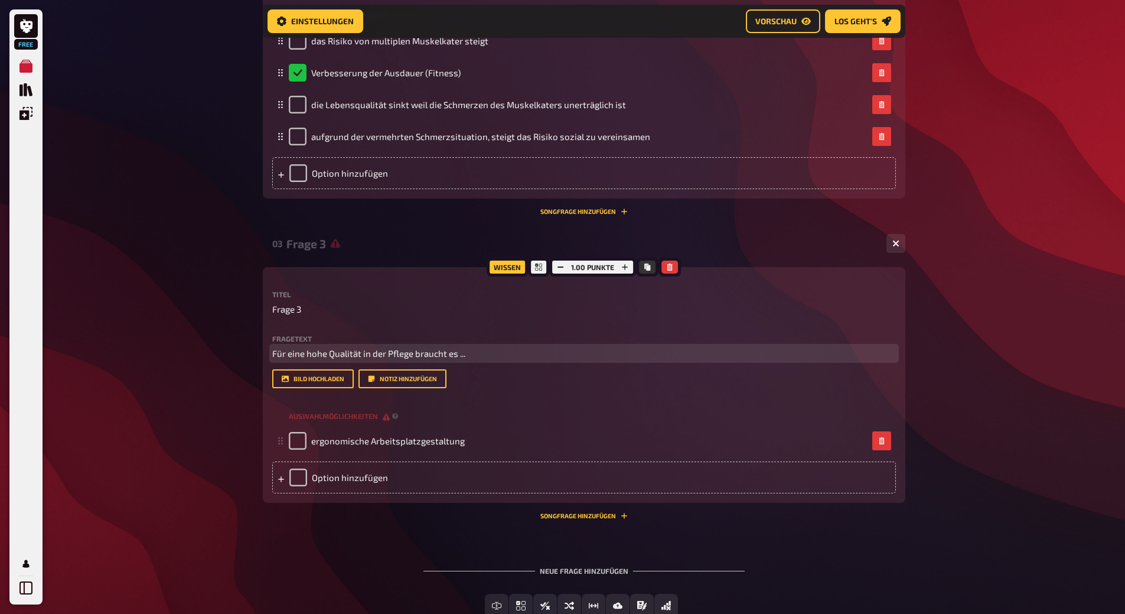
click at [358, 359] on span "Für eine hohe Qualität in der Pflege braucht es ..." at bounding box center [368, 353] width 193 height 11
click at [409, 359] on span "Für eine hohe Qualität in der Pflege braucht es ..." at bounding box center [368, 353] width 193 height 11
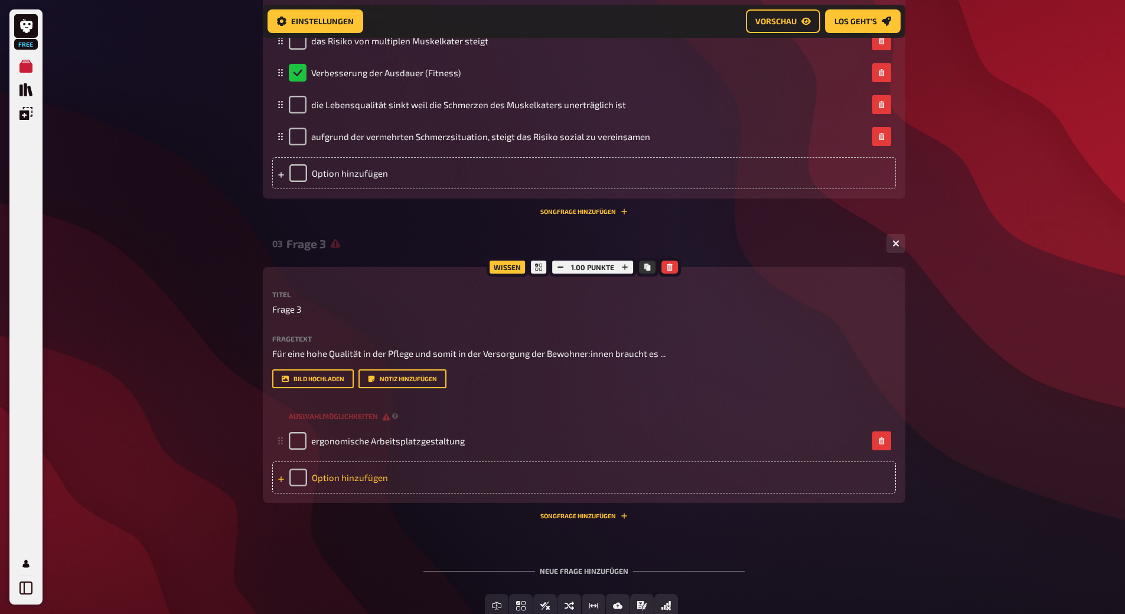
click at [376, 493] on div "Option hinzufügen" at bounding box center [584, 477] width 624 height 32
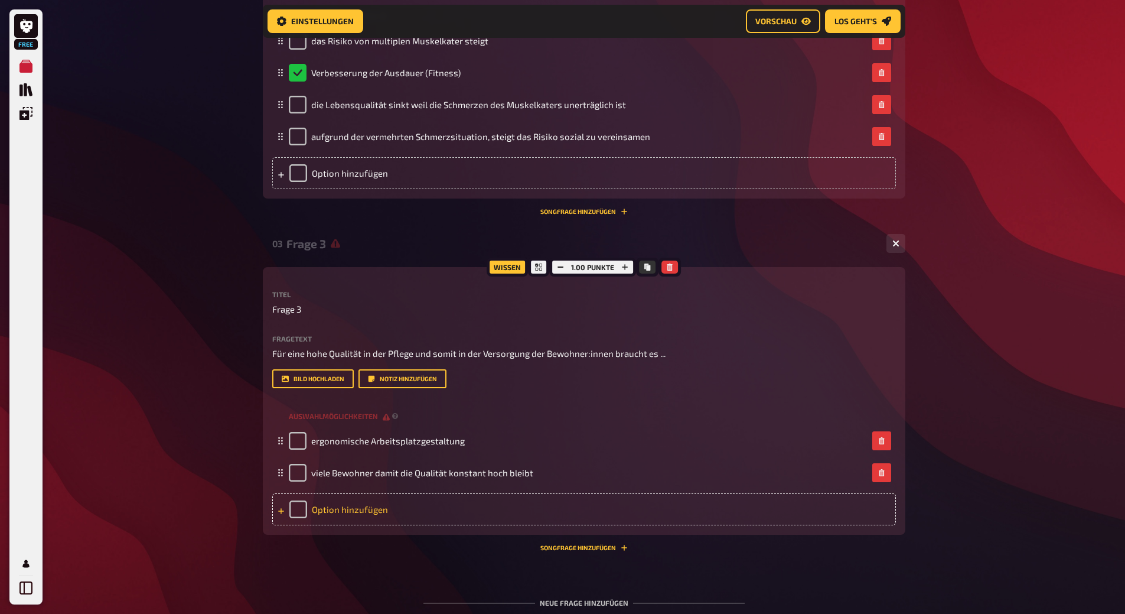
click at [377, 525] on div "Option hinzufügen" at bounding box center [584, 509] width 624 height 32
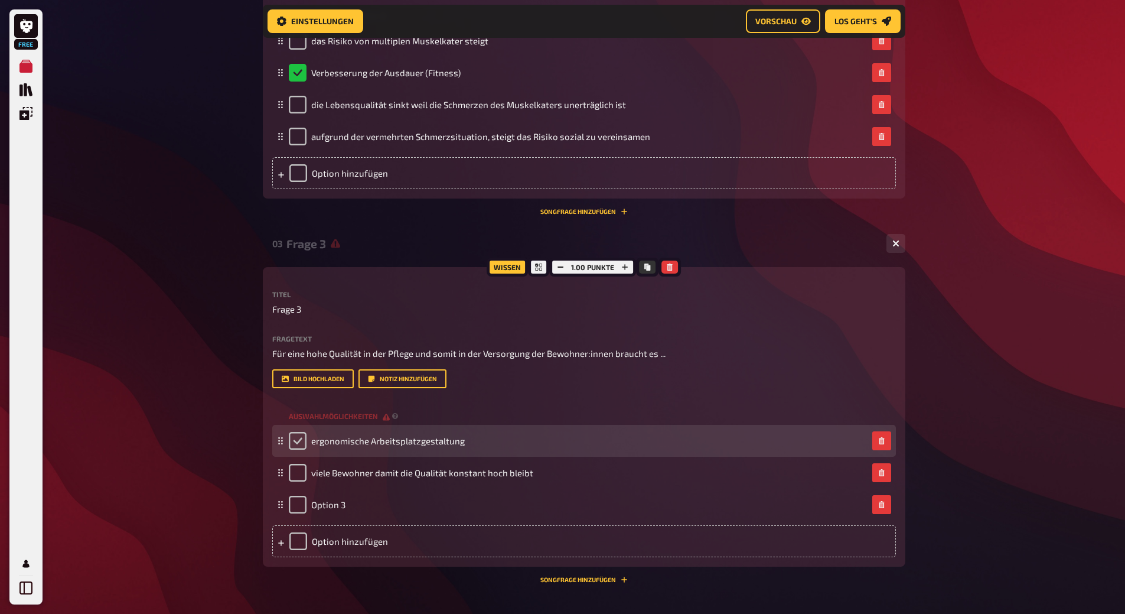
click at [301, 450] on input "checkbox" at bounding box center [298, 441] width 18 height 18
checkbox input "true"
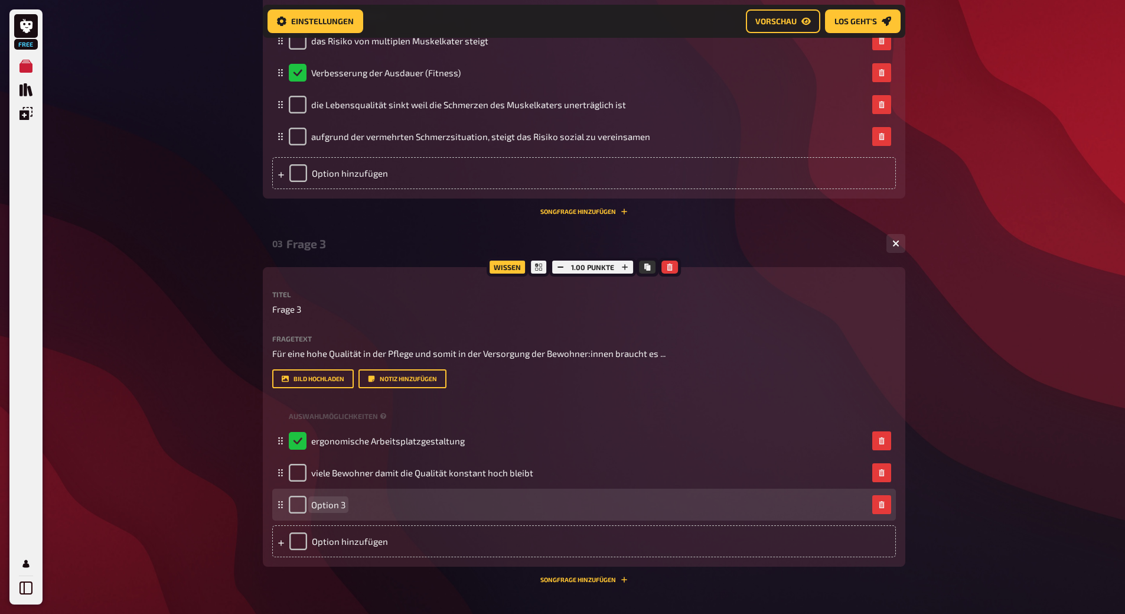
click at [318, 510] on span "Option 3" at bounding box center [328, 504] width 34 height 11
click at [323, 510] on span "Option 3" at bounding box center [328, 504] width 34 height 11
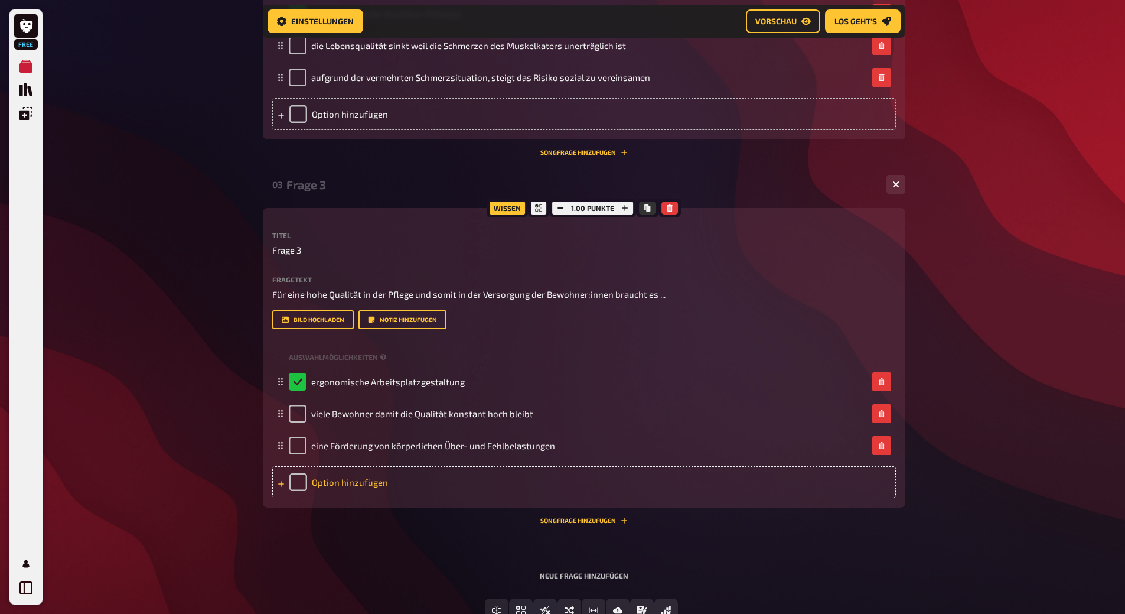
click at [367, 498] on div "Option hinzufügen" at bounding box center [584, 482] width 624 height 32
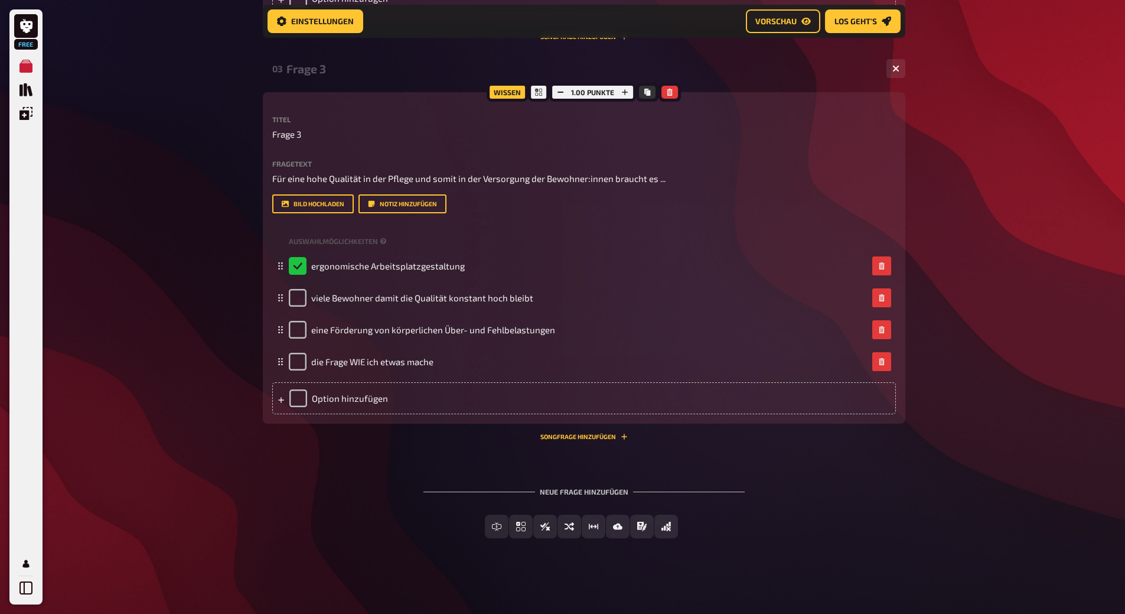
scroll to position [1033, 0]
click at [518, 521] on button "Einfachauswahl" at bounding box center [521, 526] width 103 height 24
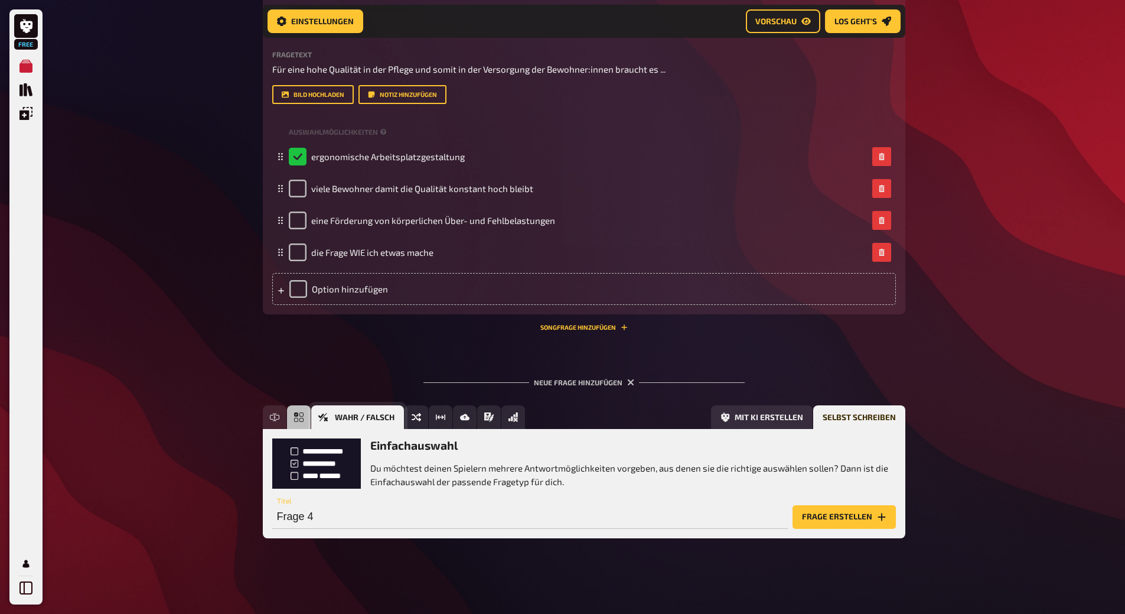
click at [325, 413] on icon "Wahr / Falsch" at bounding box center [322, 417] width 9 height 8
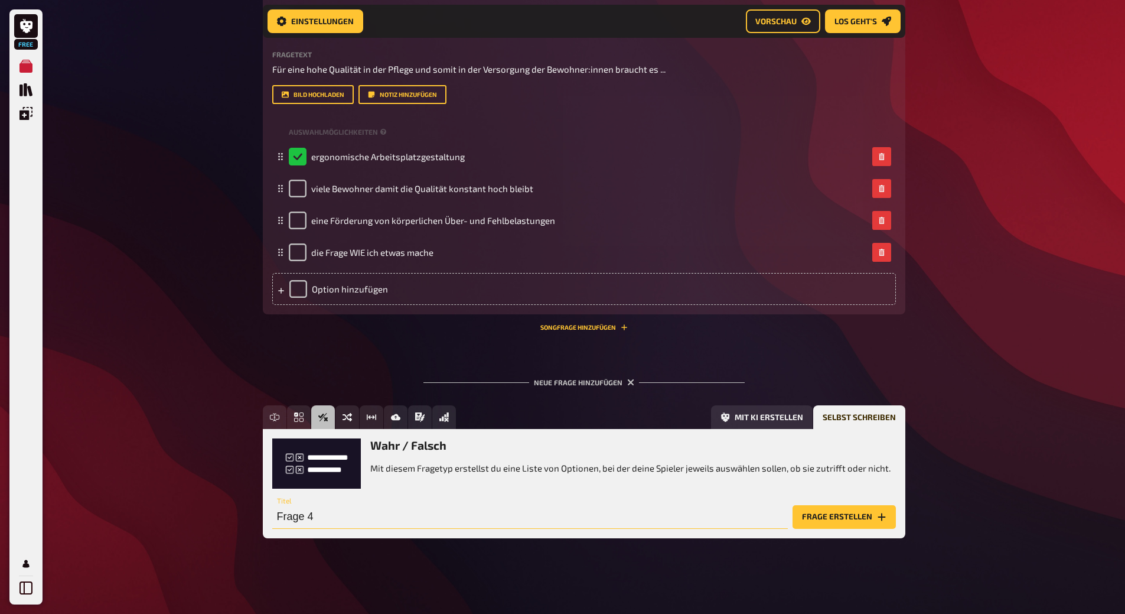
click at [329, 517] on input "Frage 4" at bounding box center [530, 517] width 516 height 24
click at [826, 516] on button "Frage erstellen" at bounding box center [844, 517] width 103 height 24
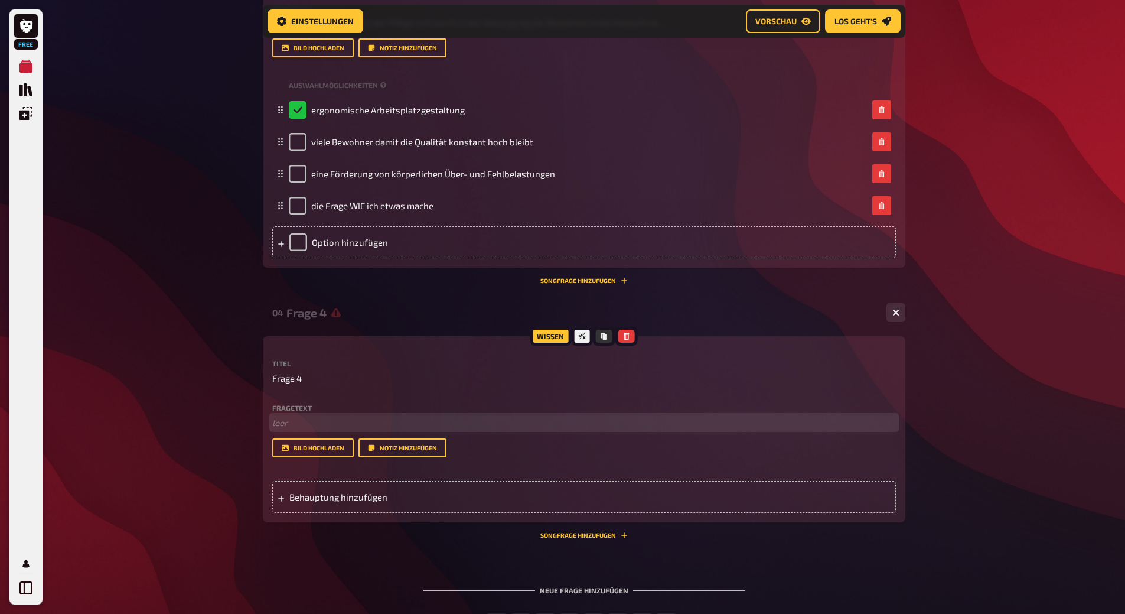
click at [282, 429] on p "﻿ leer" at bounding box center [584, 423] width 624 height 14
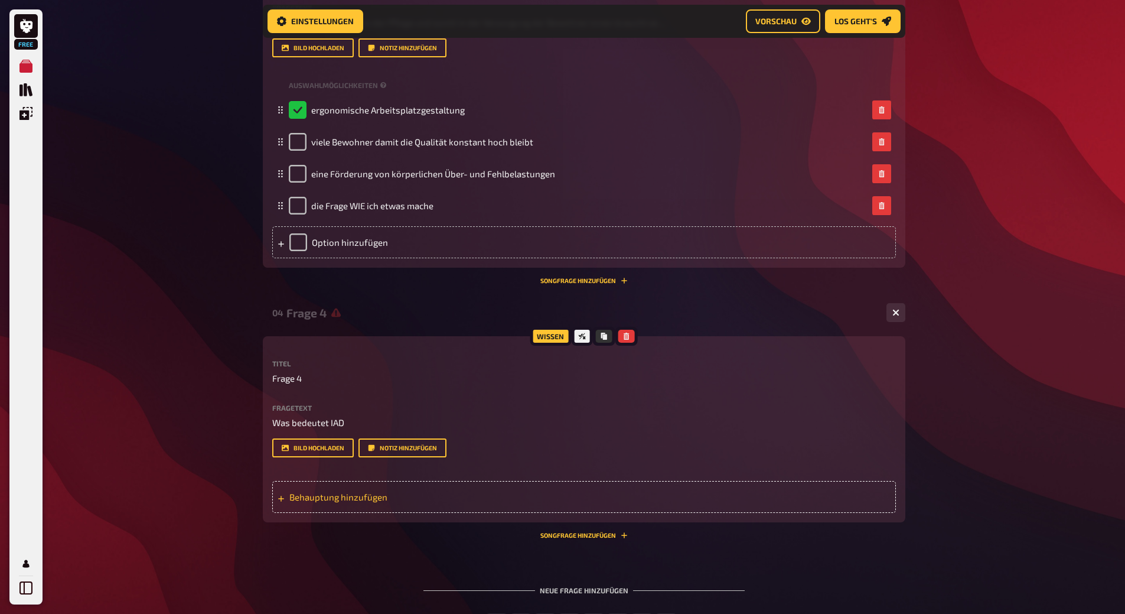
click at [320, 502] on span "Behauptung hinzufügen" at bounding box center [381, 496] width 184 height 11
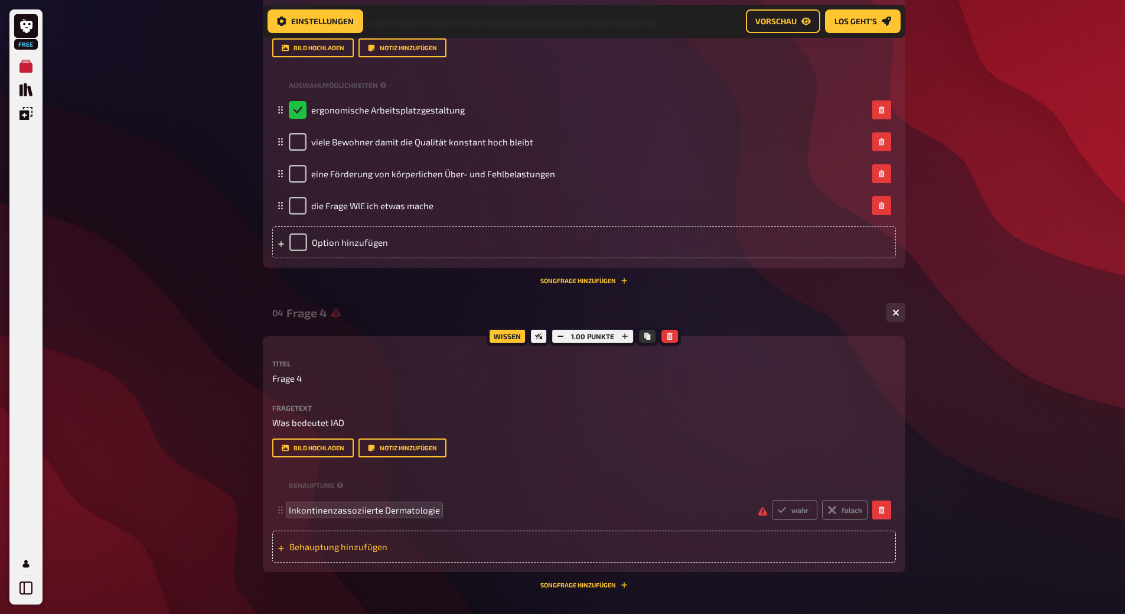
click at [344, 552] on span "Behauptung hinzufügen" at bounding box center [381, 546] width 184 height 11
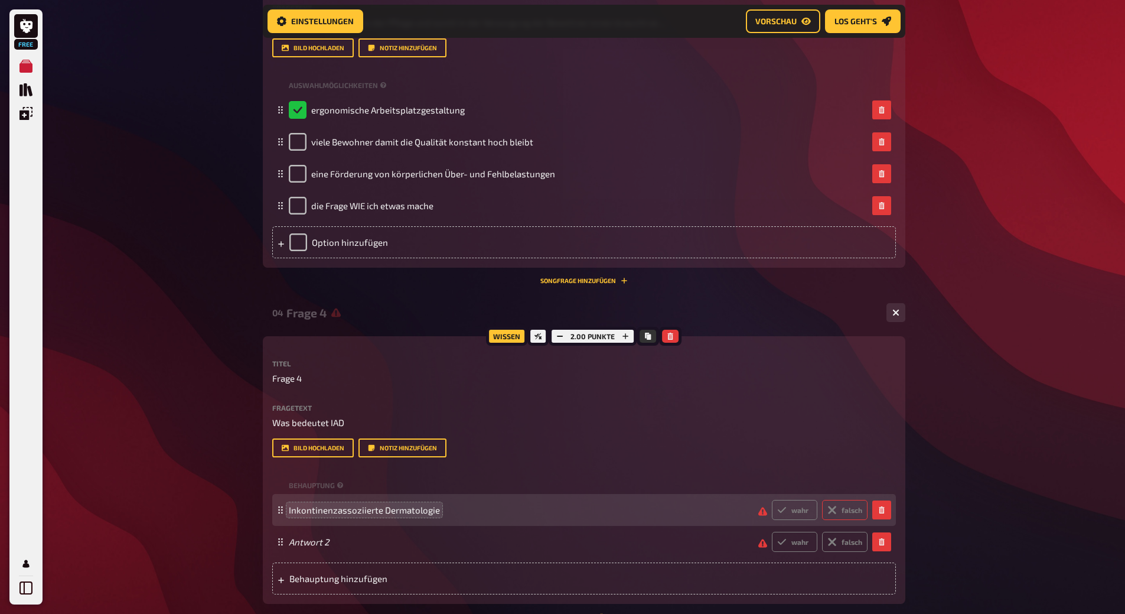
click at [848, 520] on label "falsch" at bounding box center [844, 510] width 45 height 20
click at [772, 500] on input "falsch" at bounding box center [771, 499] width 1 height 1
radio input "true"
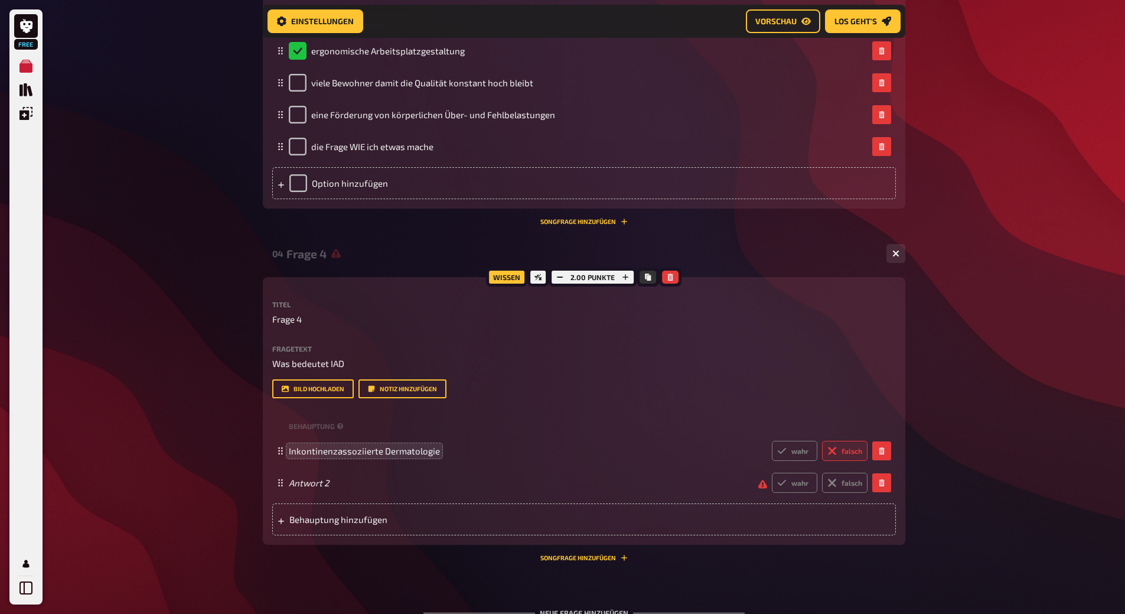
scroll to position [1260, 0]
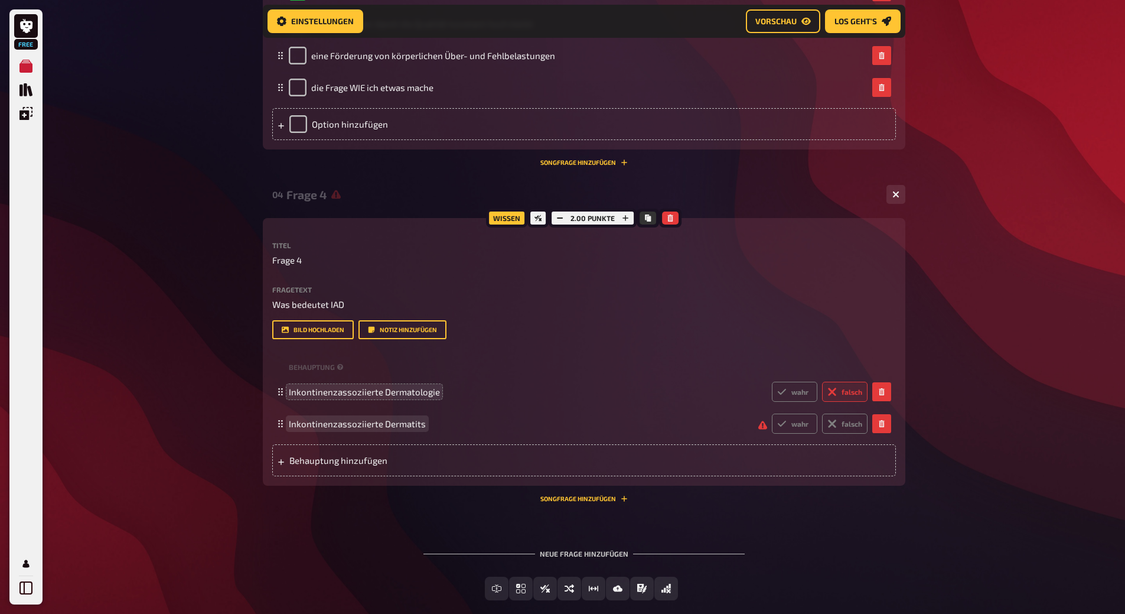
click at [419, 429] on span "Inkontinenzassoziierte Dermatits" at bounding box center [357, 423] width 137 height 11
click at [786, 434] on label "wahr" at bounding box center [794, 423] width 45 height 20
click at [772, 413] on input "wahr" at bounding box center [771, 413] width 1 height 1
radio input "true"
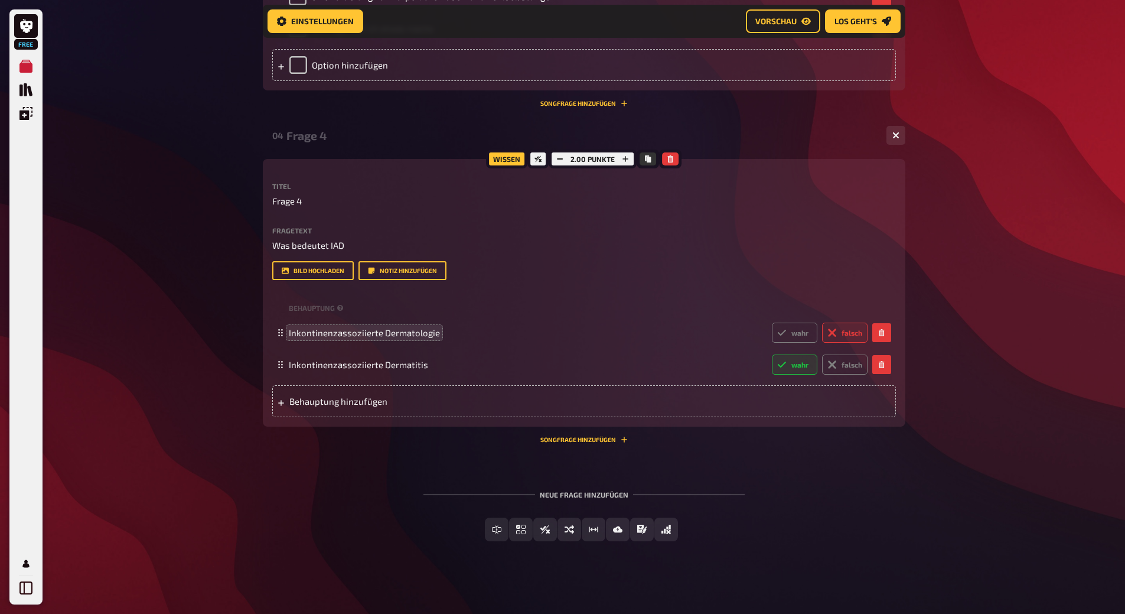
scroll to position [1369, 0]
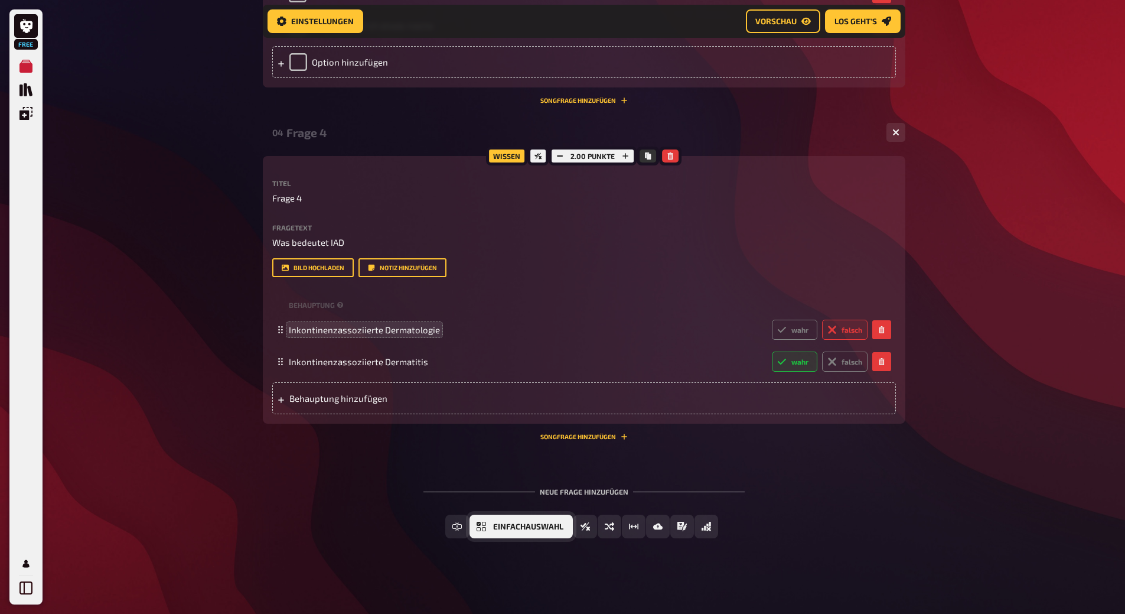
click at [553, 529] on span "Einfachauswahl" at bounding box center [528, 527] width 70 height 8
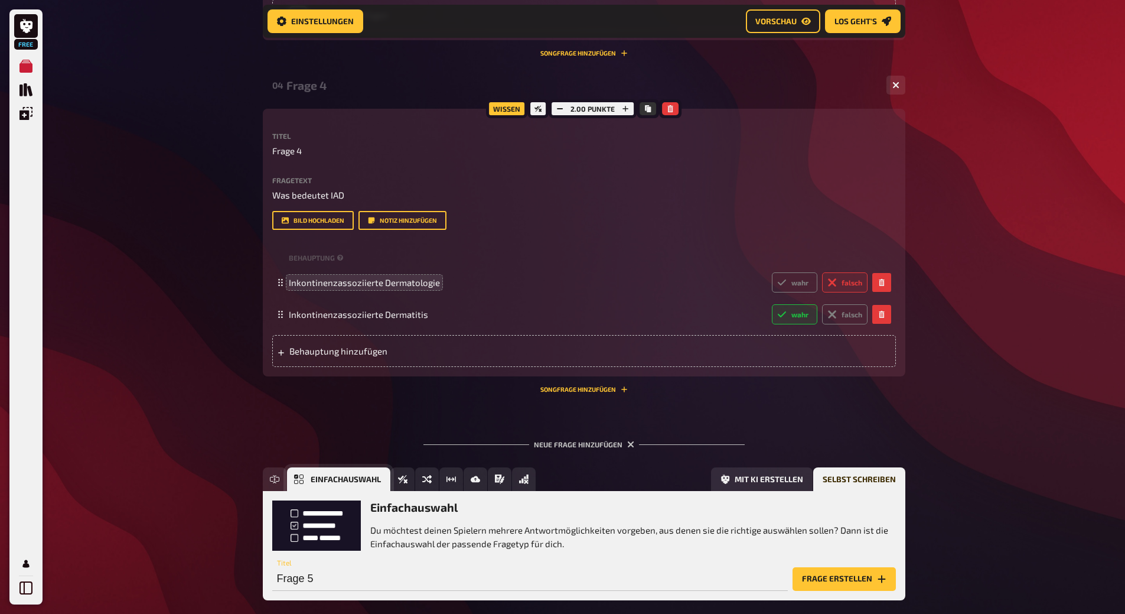
scroll to position [1489, 0]
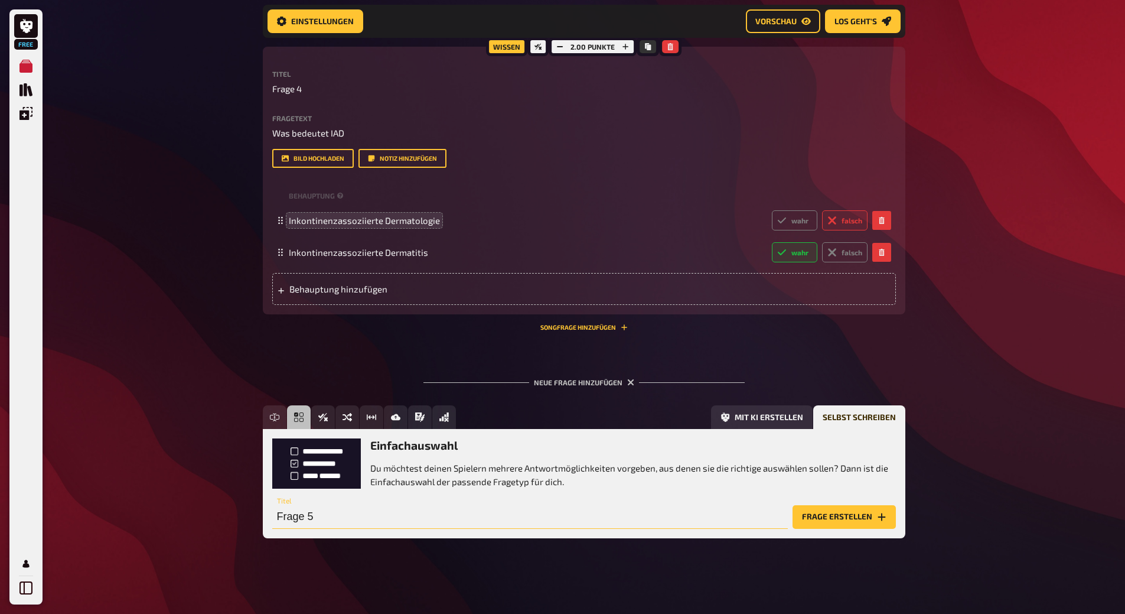
click at [327, 512] on input "Frage 5" at bounding box center [530, 517] width 516 height 24
click at [824, 512] on button "Frage erstellen" at bounding box center [844, 517] width 103 height 24
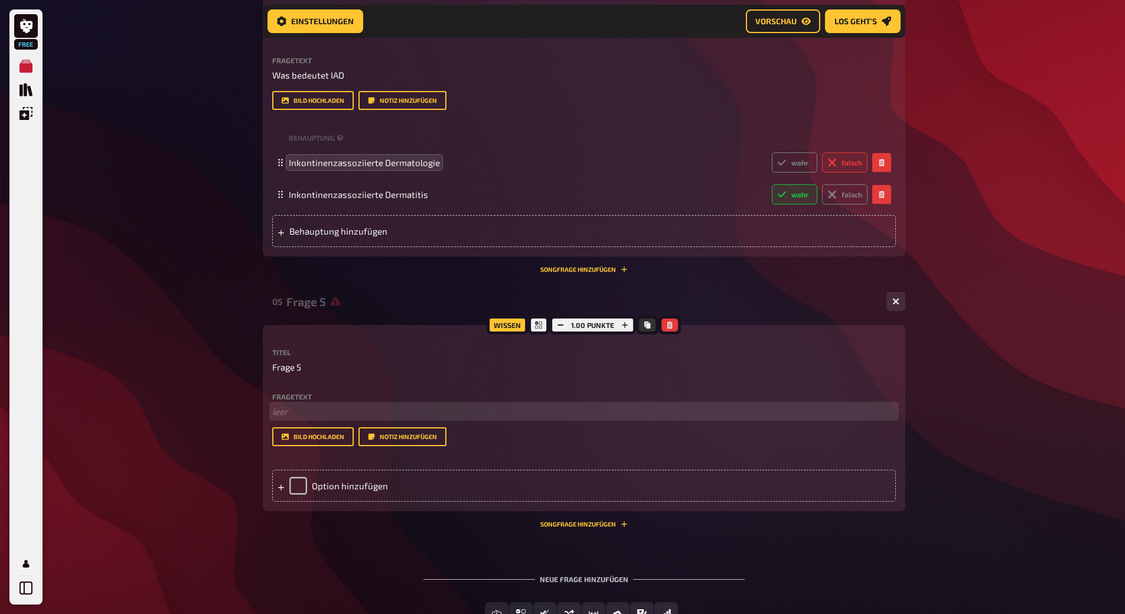
click at [288, 418] on p "﻿ leer" at bounding box center [584, 412] width 624 height 14
click at [389, 501] on div "Option hinzufügen" at bounding box center [584, 486] width 624 height 32
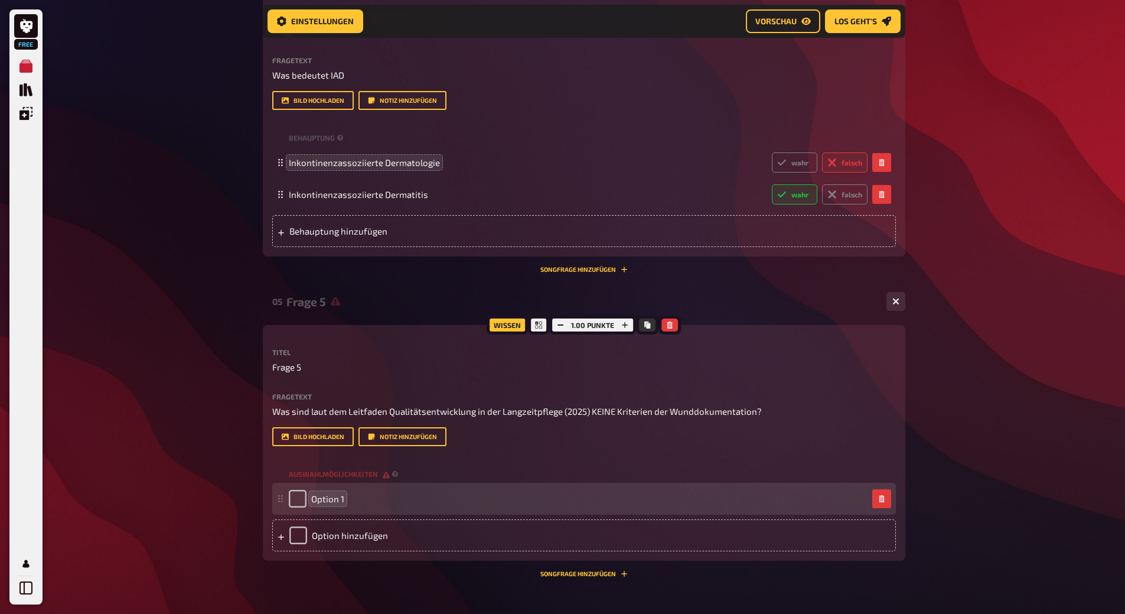
click at [325, 504] on span "Option 1" at bounding box center [327, 498] width 33 height 11
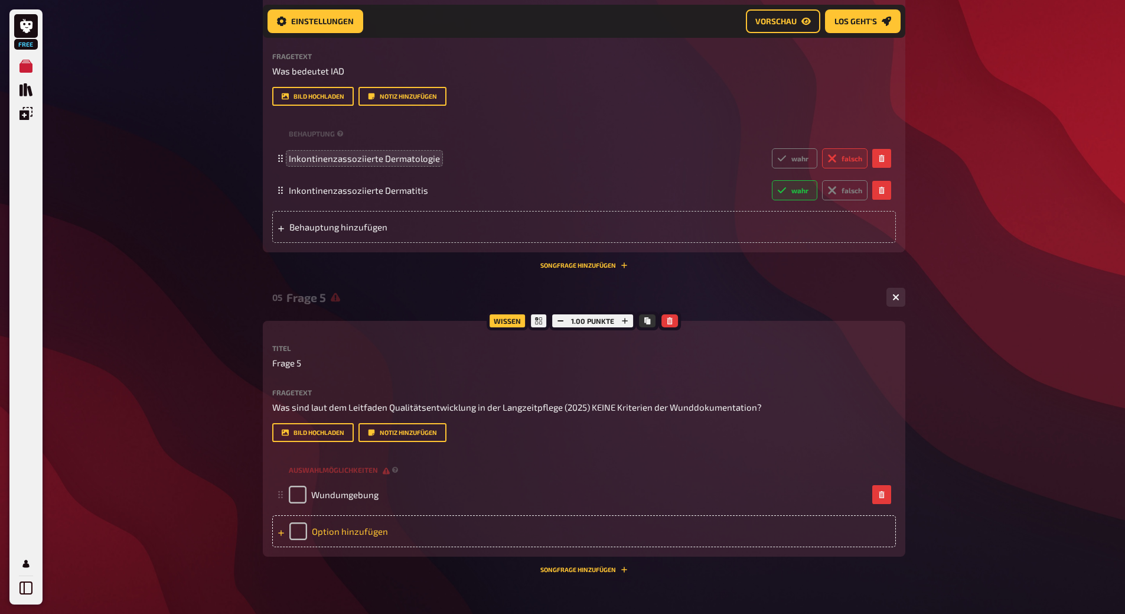
click at [330, 547] on div "Option hinzufügen" at bounding box center [584, 531] width 624 height 32
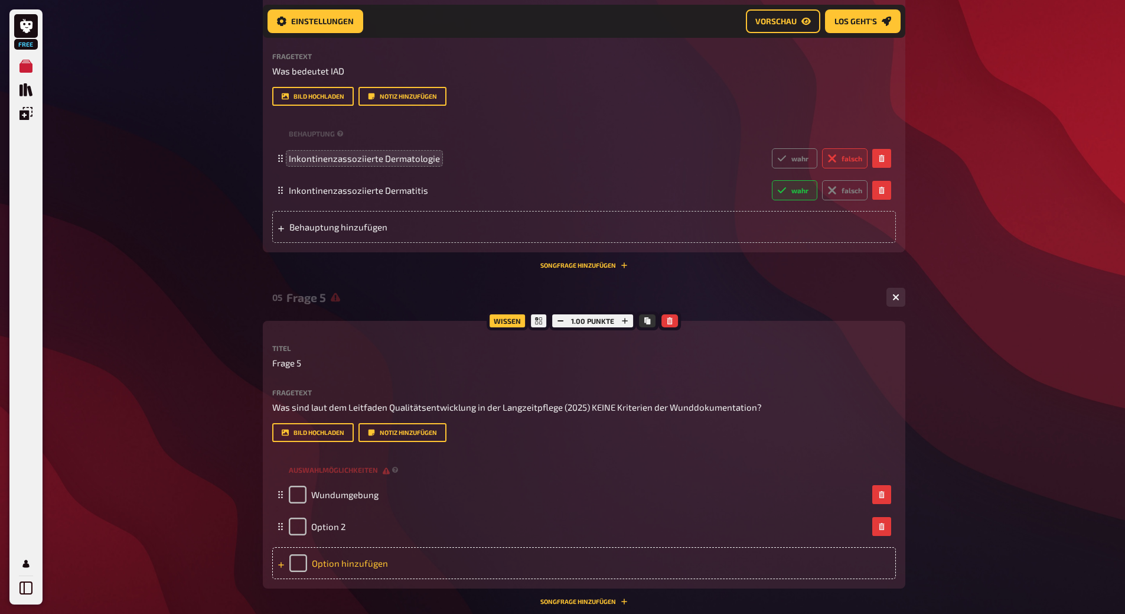
click at [330, 532] on span "Option 2" at bounding box center [328, 526] width 34 height 11
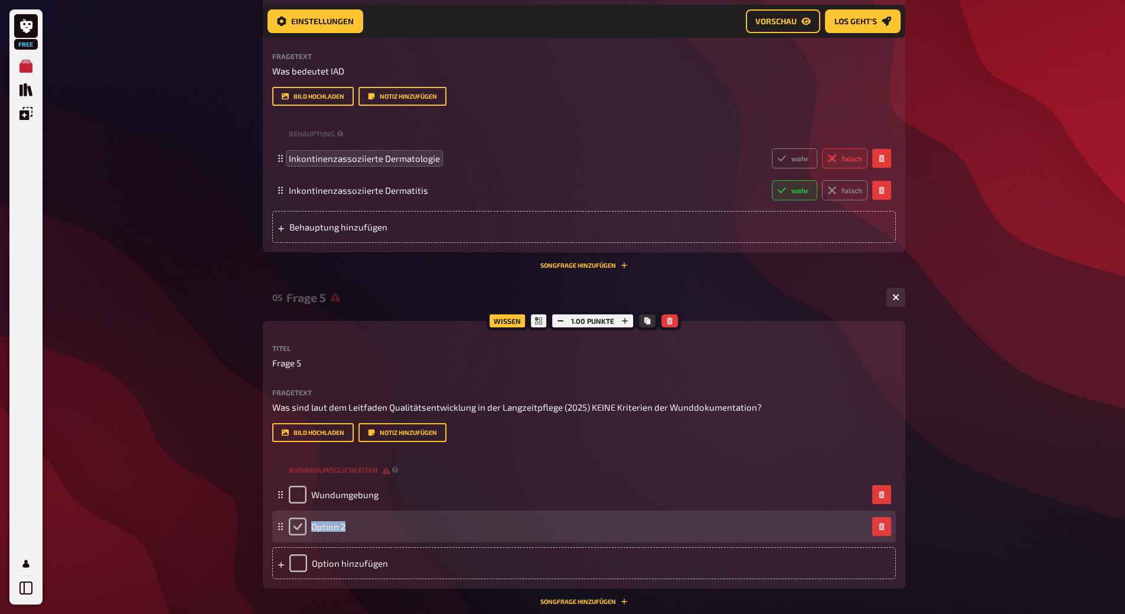
drag, startPoint x: 343, startPoint y: 565, endPoint x: 301, endPoint y: 568, distance: 41.5
click at [301, 535] on div "Option 2" at bounding box center [317, 526] width 57 height 18
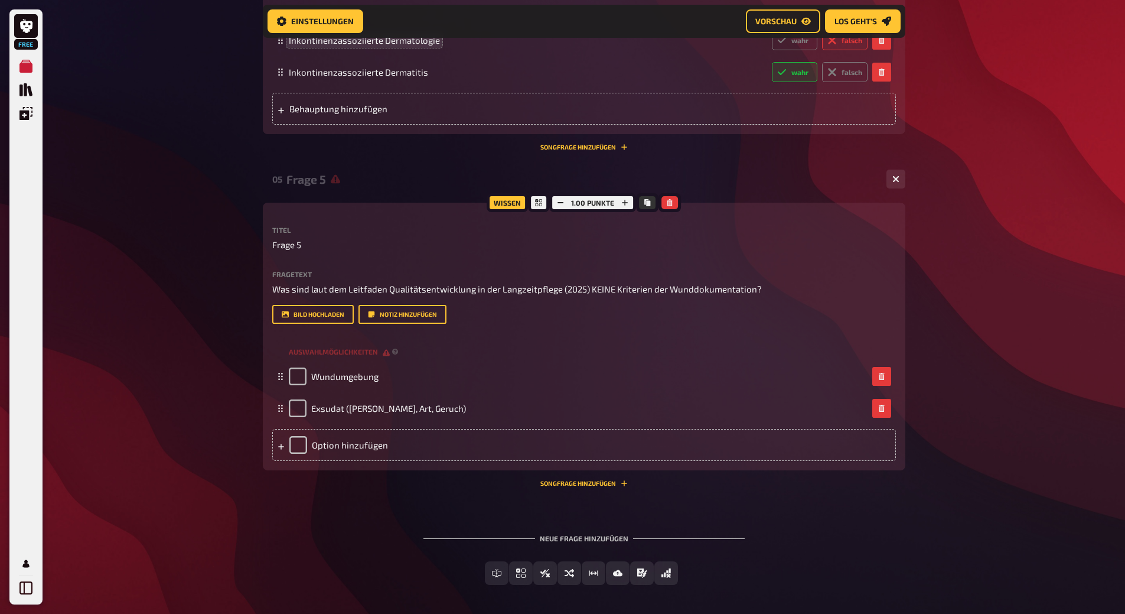
scroll to position [1670, 0]
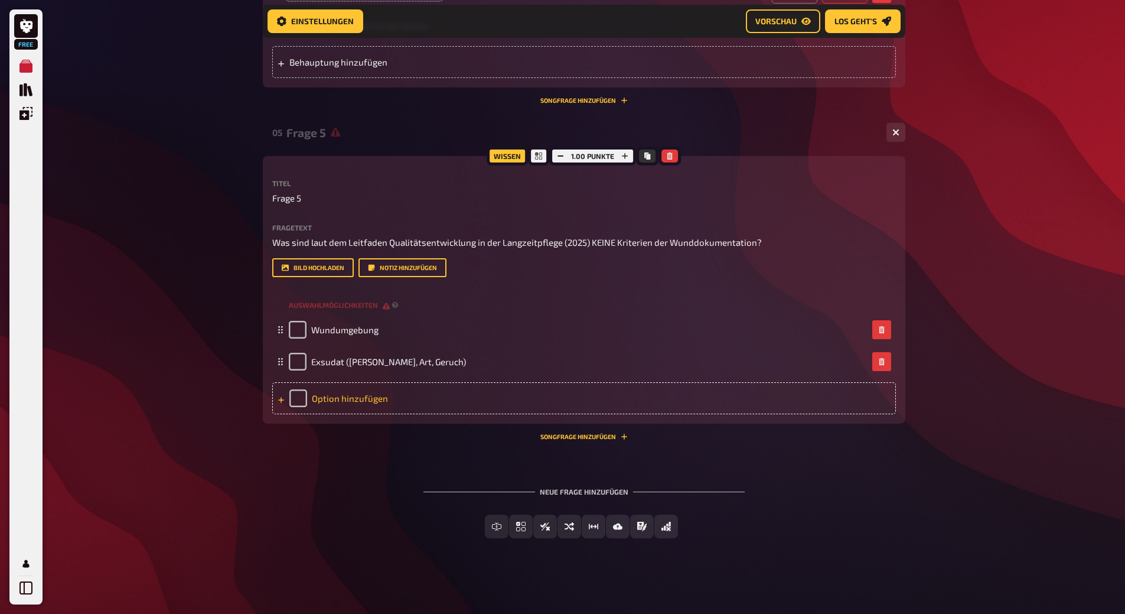
click at [323, 414] on div "Option hinzufügen" at bounding box center [584, 398] width 624 height 32
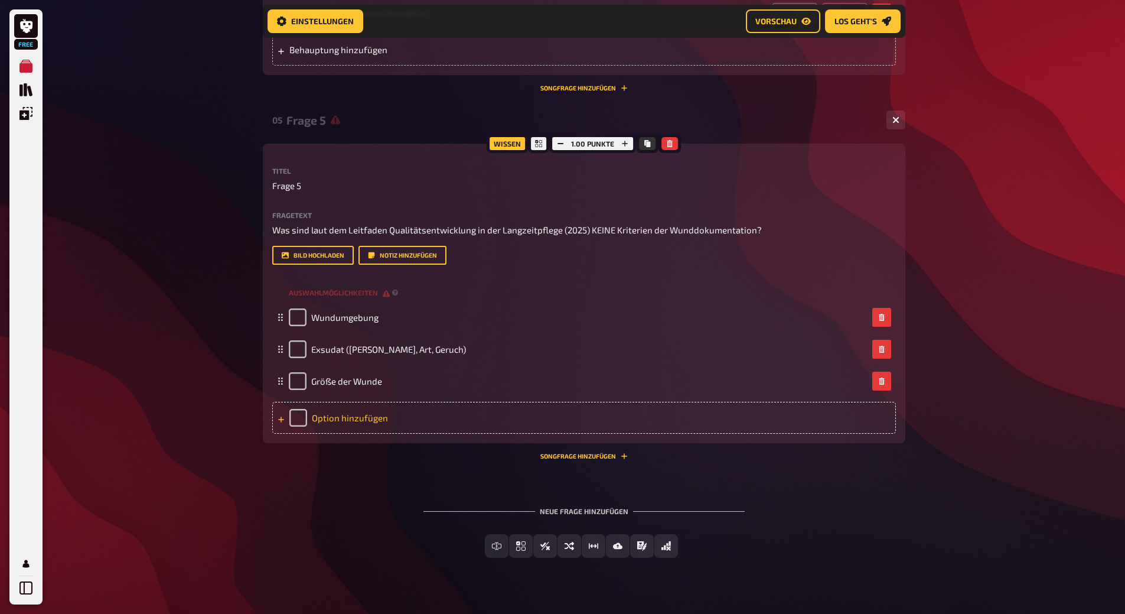
click at [338, 434] on div "Option hinzufügen" at bounding box center [584, 418] width 624 height 32
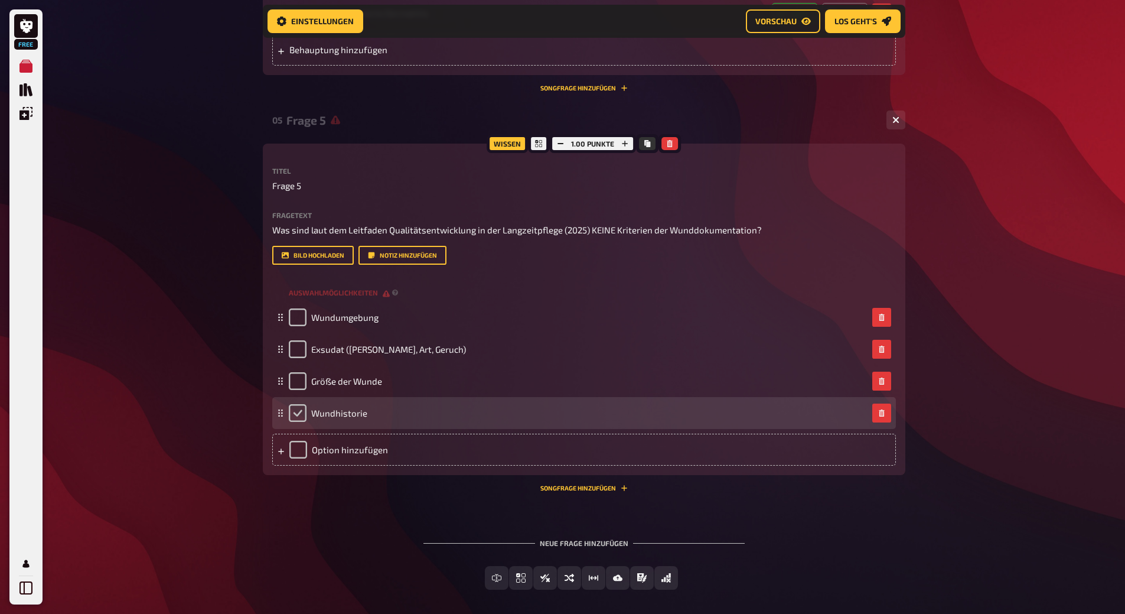
click at [298, 422] on input "checkbox" at bounding box center [298, 413] width 18 height 18
checkbox input "true"
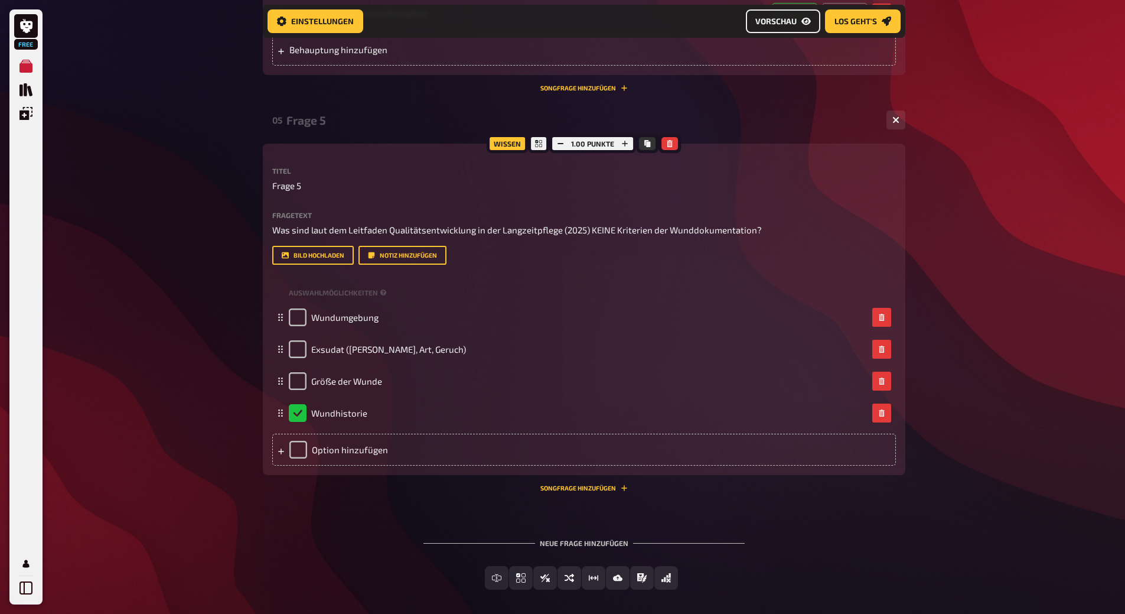
click at [786, 15] on button "Vorschau" at bounding box center [783, 21] width 74 height 24
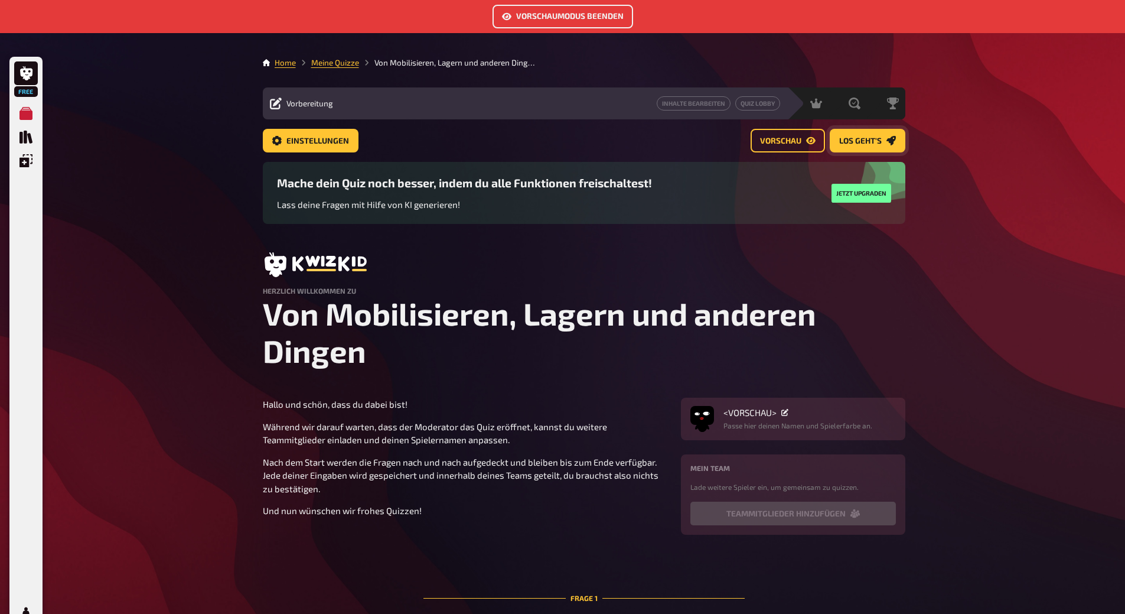
click at [878, 145] on button "Los geht's" at bounding box center [868, 141] width 76 height 24
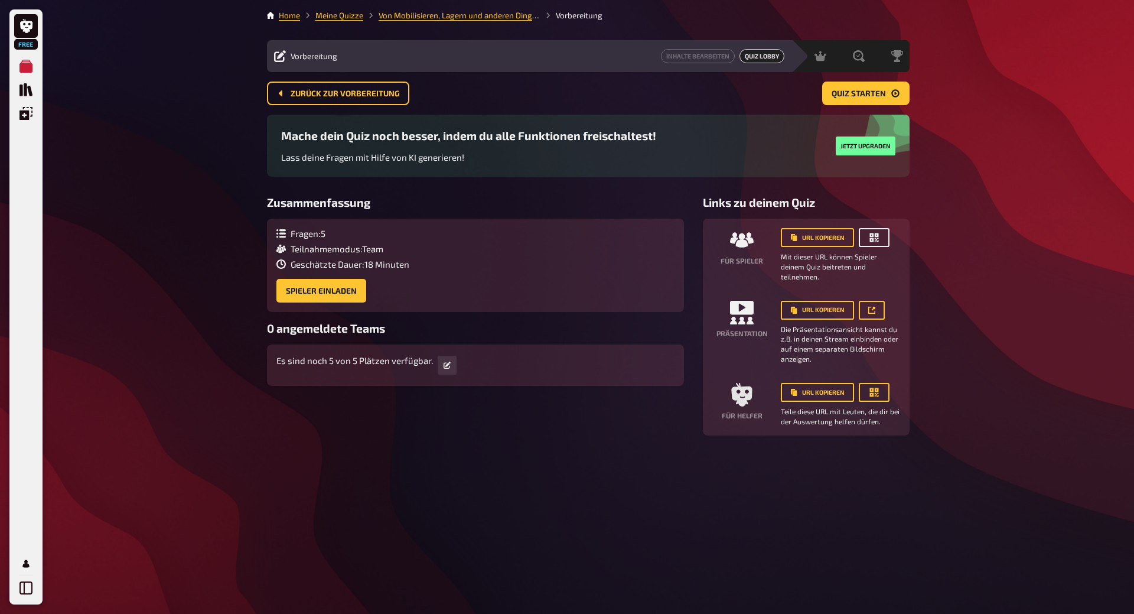
click at [870, 242] on icon "button" at bounding box center [874, 237] width 9 height 9
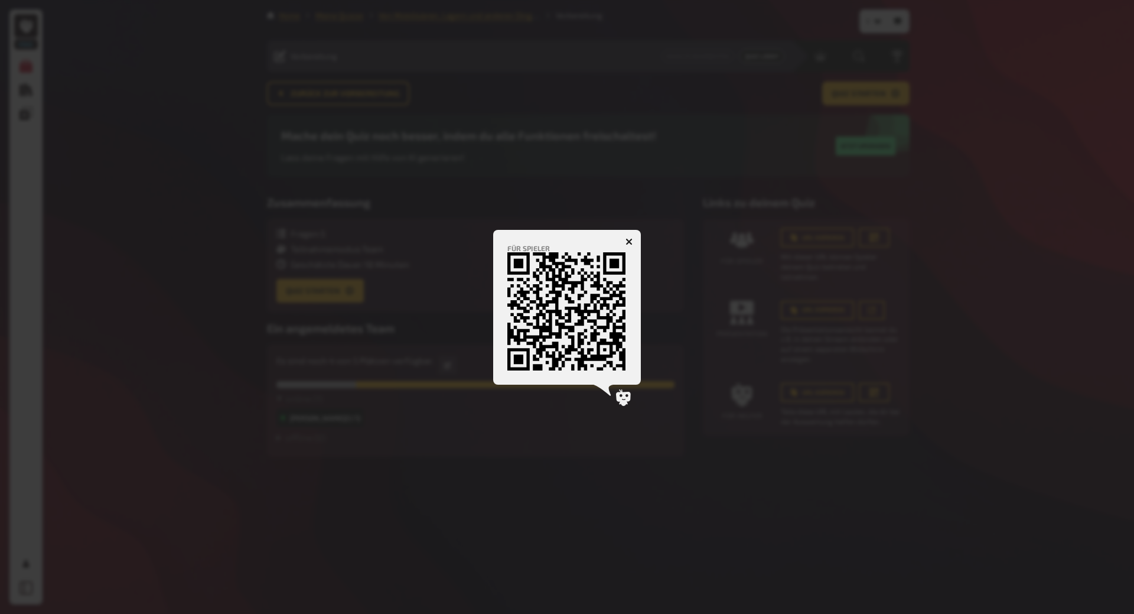
click at [629, 241] on icon "button" at bounding box center [629, 241] width 7 height 7
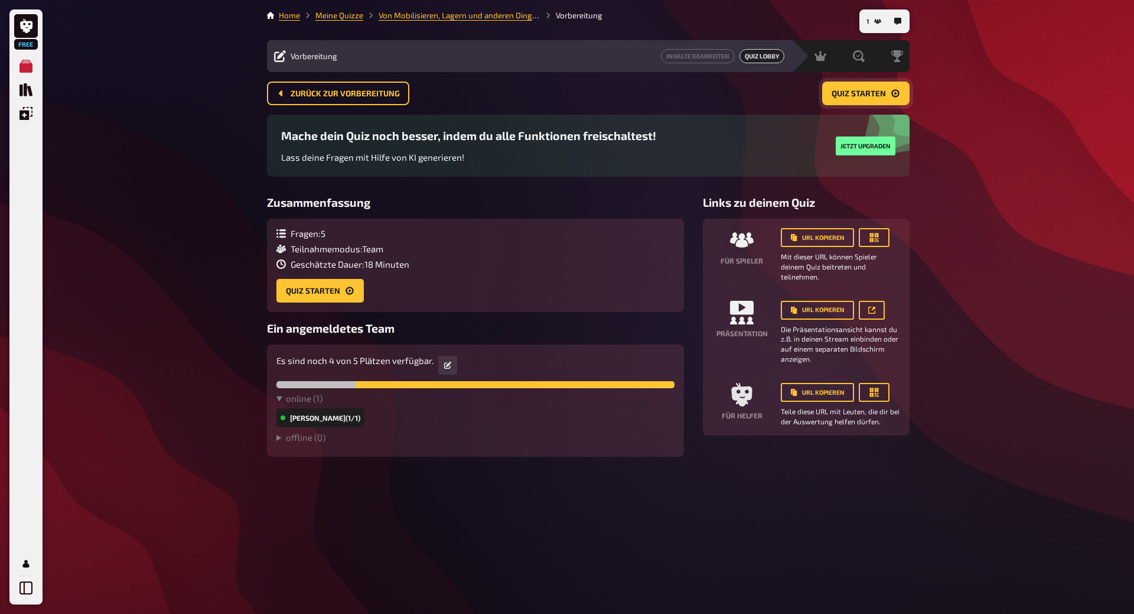
click at [896, 93] on icon "Quiz starten" at bounding box center [895, 94] width 8 height 8
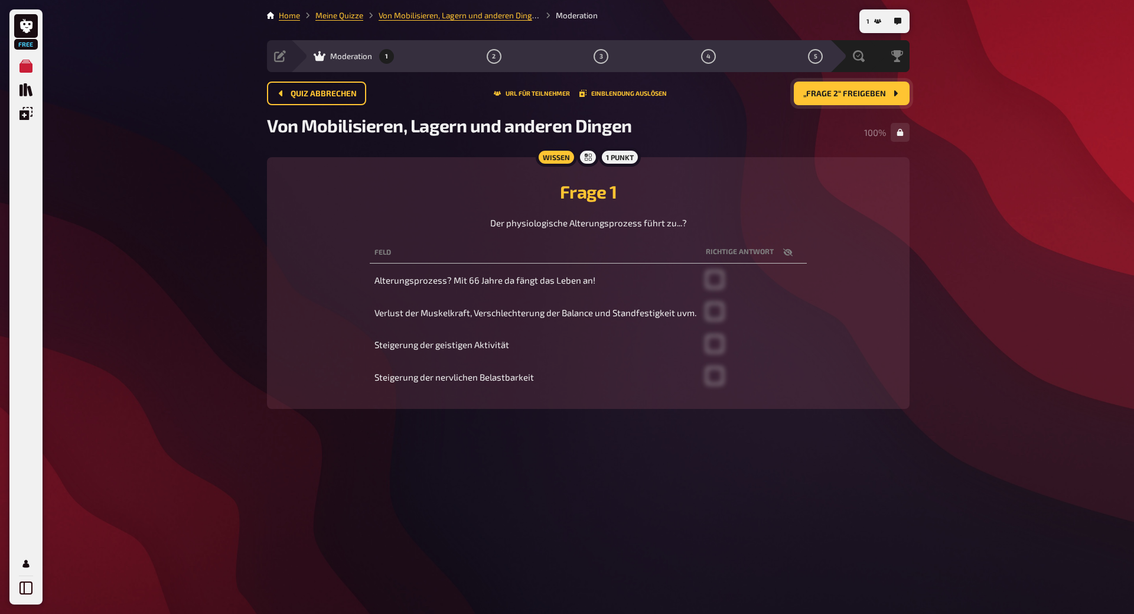
click at [819, 100] on button "„Frage 2“ freigeben" at bounding box center [852, 94] width 116 height 24
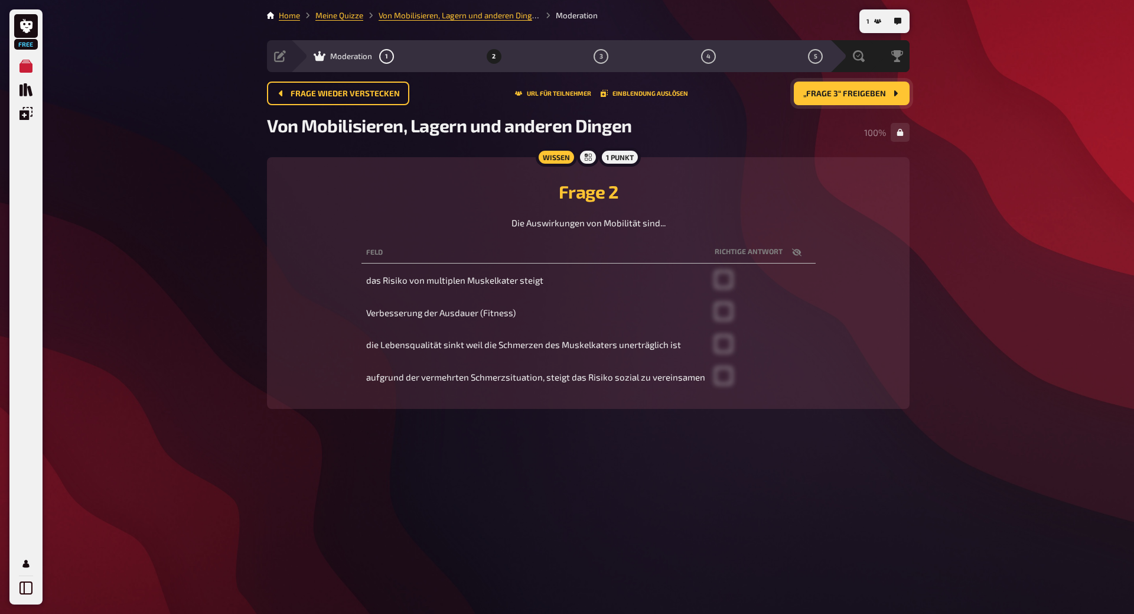
click at [830, 102] on button "„Frage 3“ freigeben" at bounding box center [852, 94] width 116 height 24
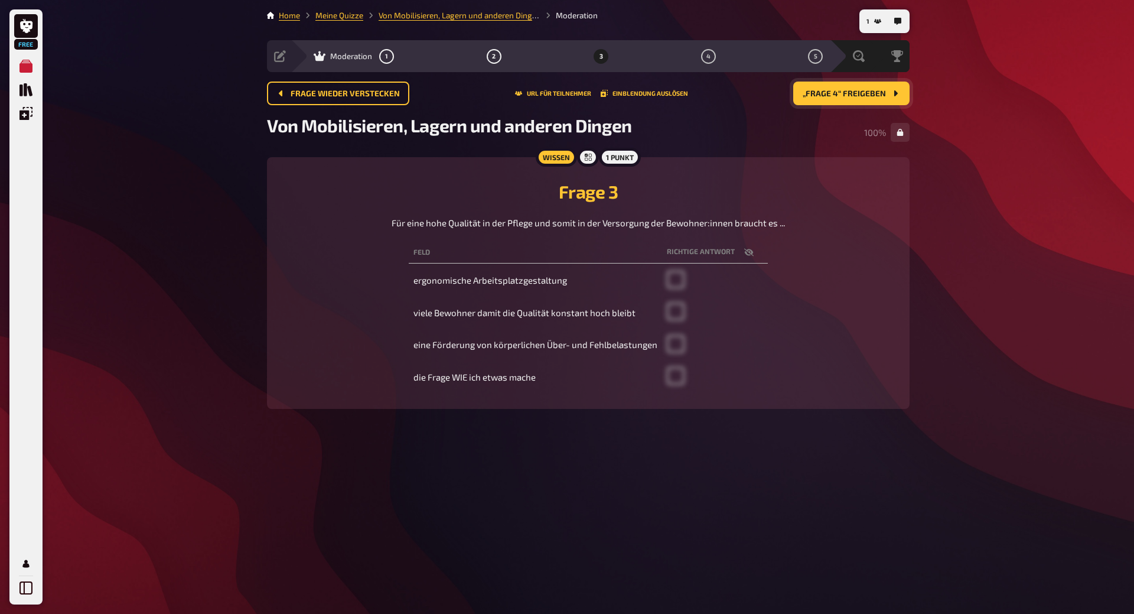
click at [888, 98] on button "„Frage 4“ freigeben" at bounding box center [851, 94] width 116 height 24
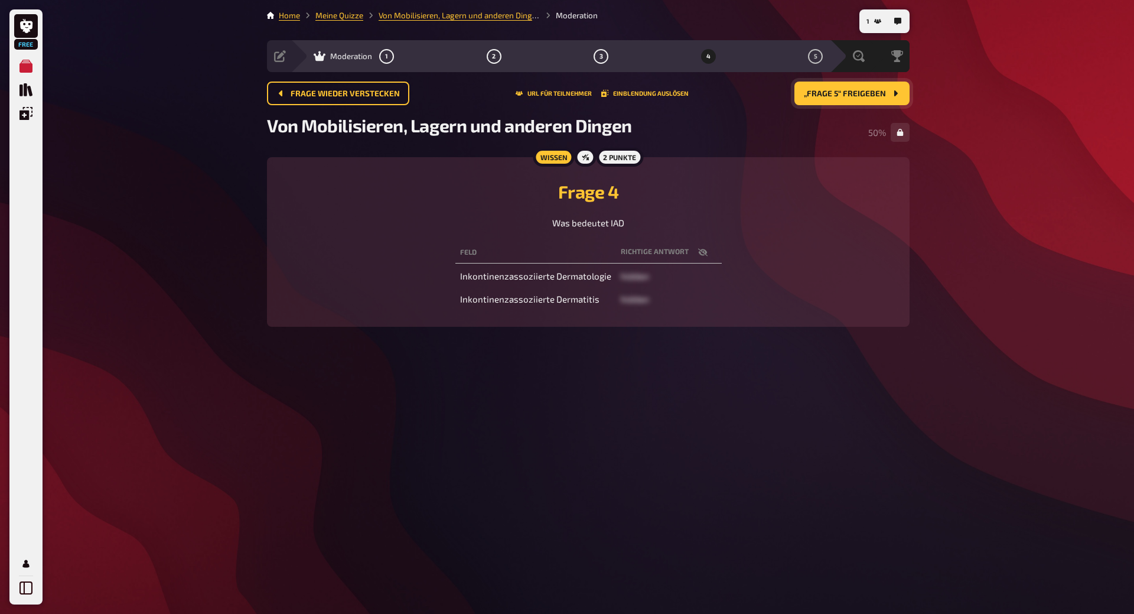
click at [810, 100] on button "„Frage 5“ freigeben" at bounding box center [851, 94] width 115 height 24
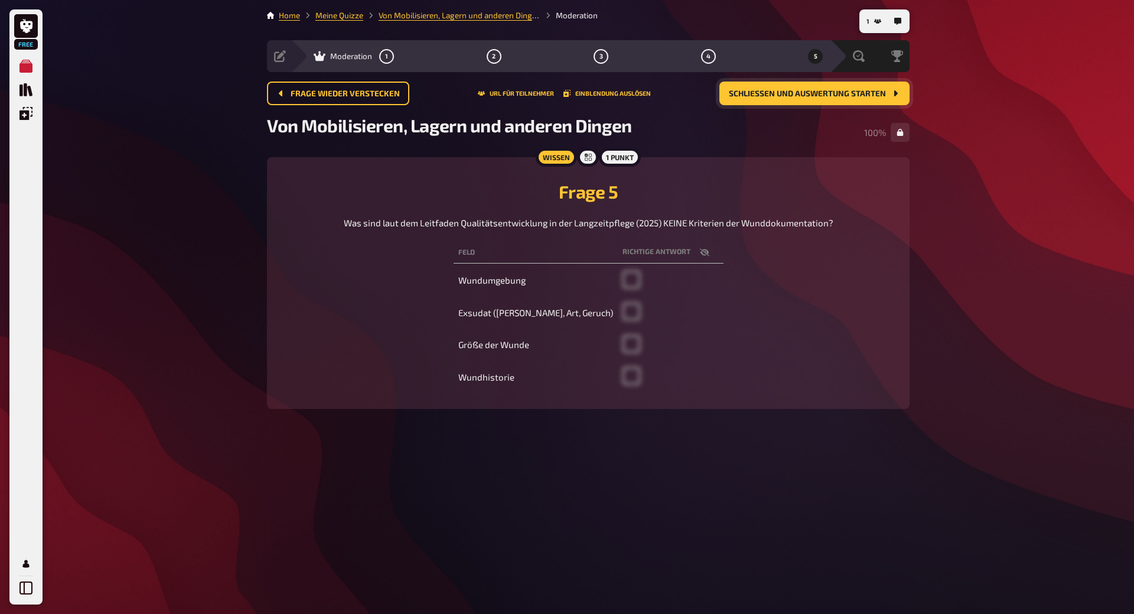
click at [863, 93] on span "Schließen und Auswertung starten" at bounding box center [807, 94] width 157 height 8
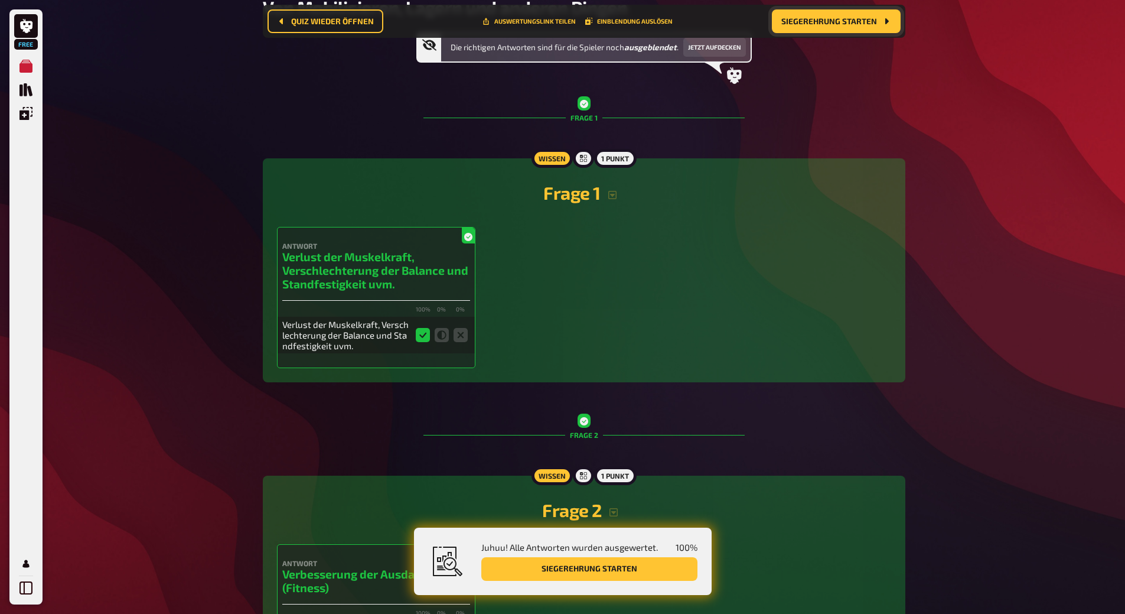
scroll to position [187, 0]
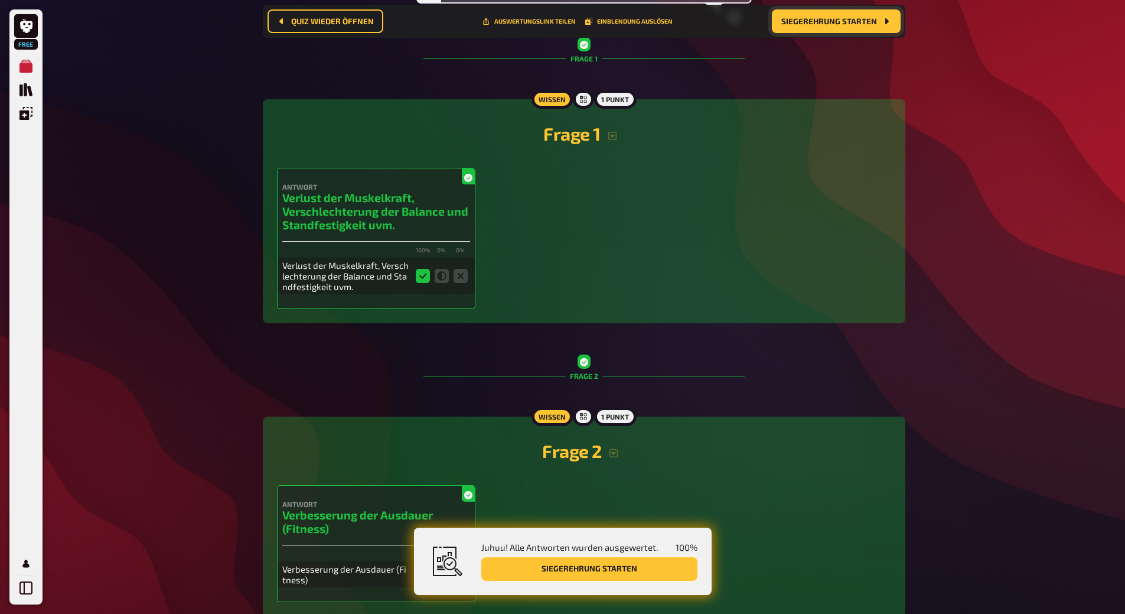
click at [611, 568] on button "Siegerehrung starten" at bounding box center [589, 569] width 216 height 24
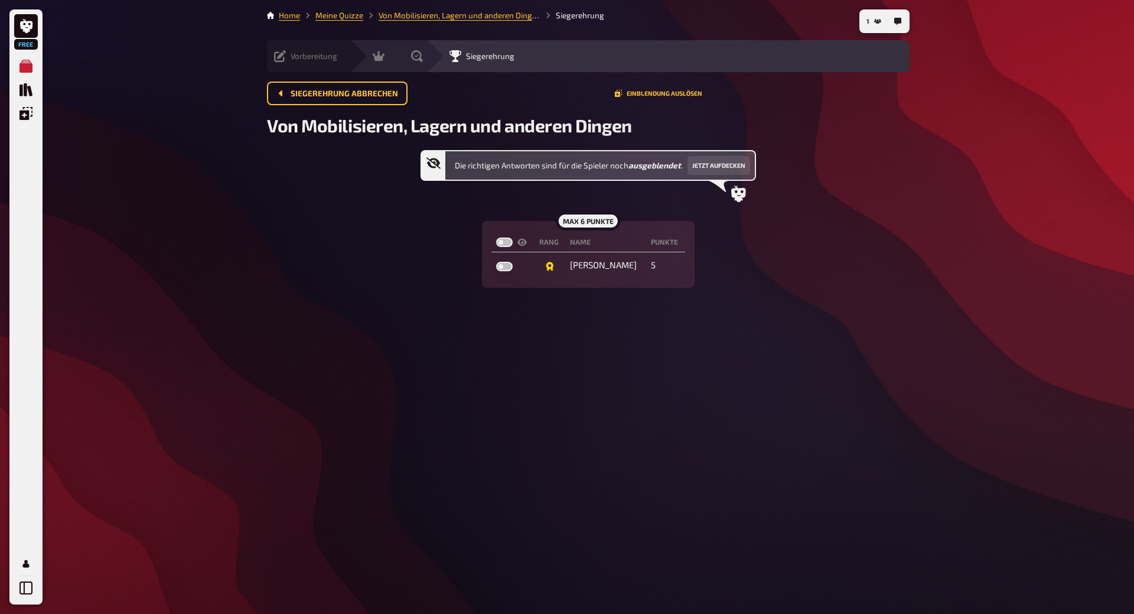
click at [281, 60] on icon at bounding box center [280, 56] width 12 height 12
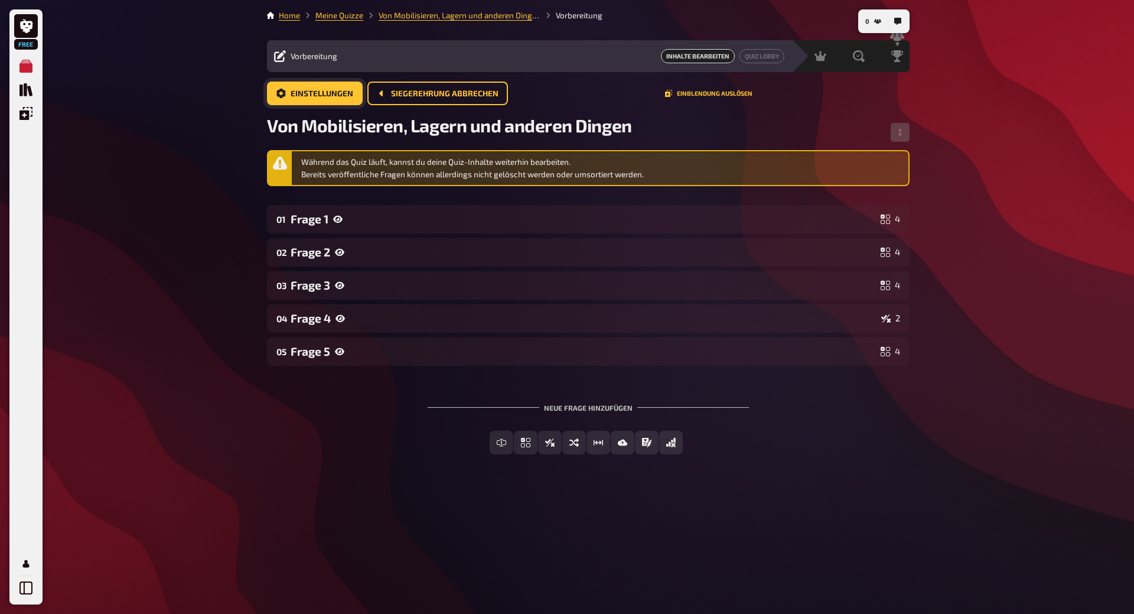
click at [299, 92] on span "Einstellungen" at bounding box center [322, 94] width 63 height 8
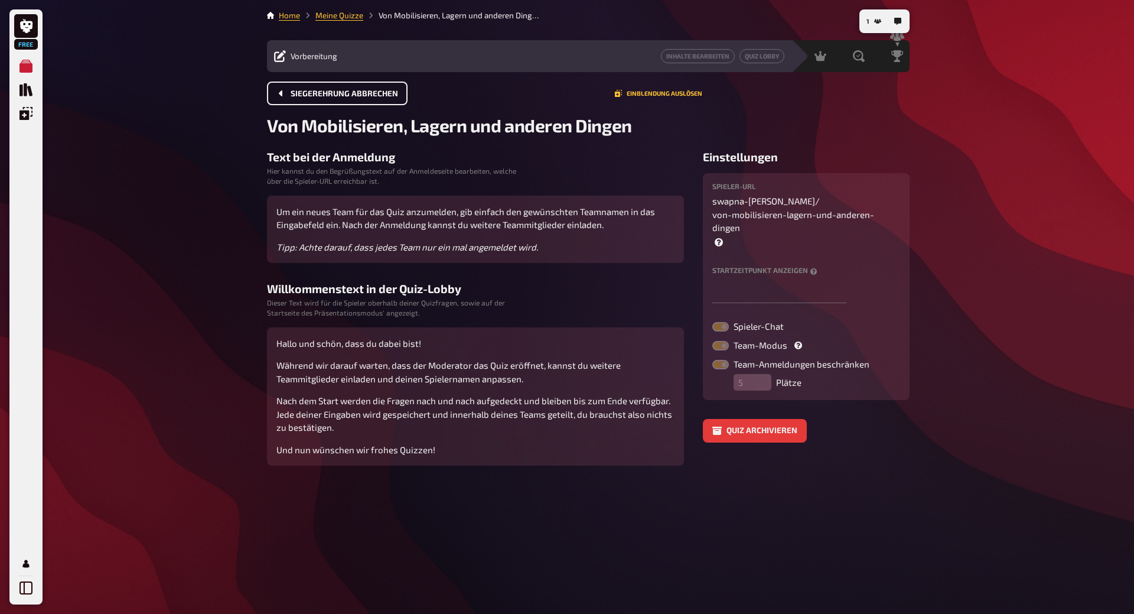
click at [319, 92] on span "Siegerehrung abbrechen" at bounding box center [345, 94] width 108 height 8
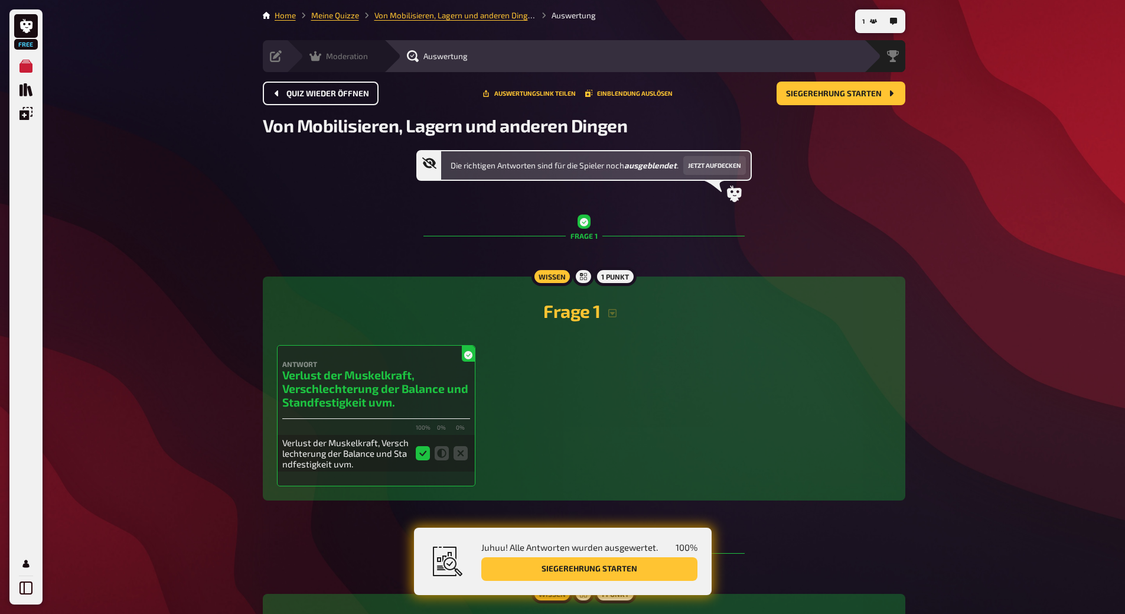
click at [318, 59] on icon at bounding box center [316, 56] width 12 height 10
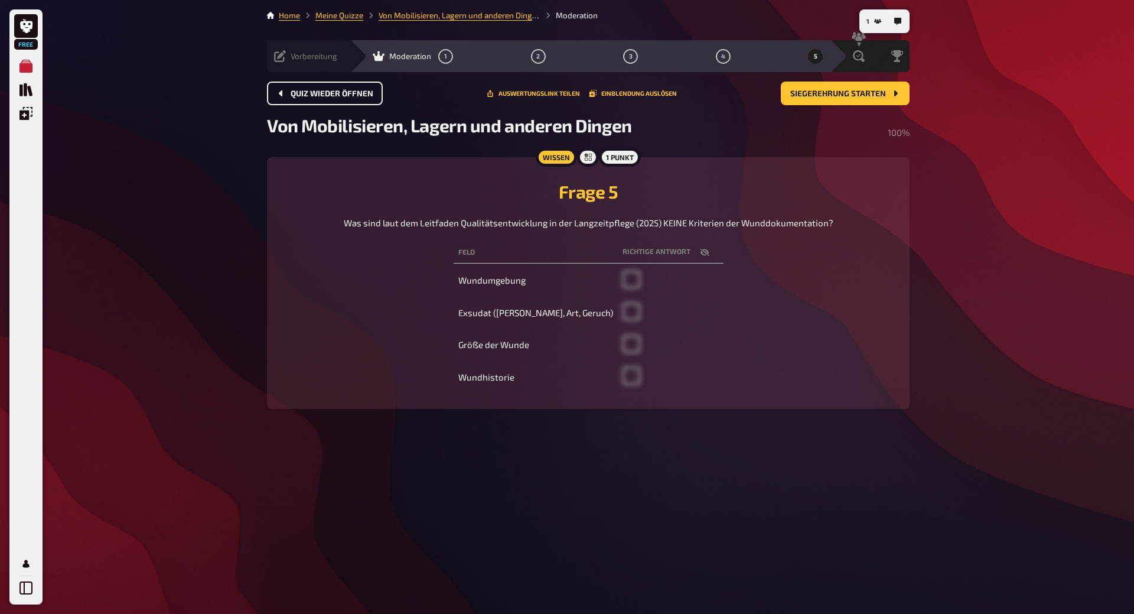
click at [280, 66] on div "Vorbereitung Inhalte Bearbeiten Quiz Lobby" at bounding box center [308, 56] width 83 height 32
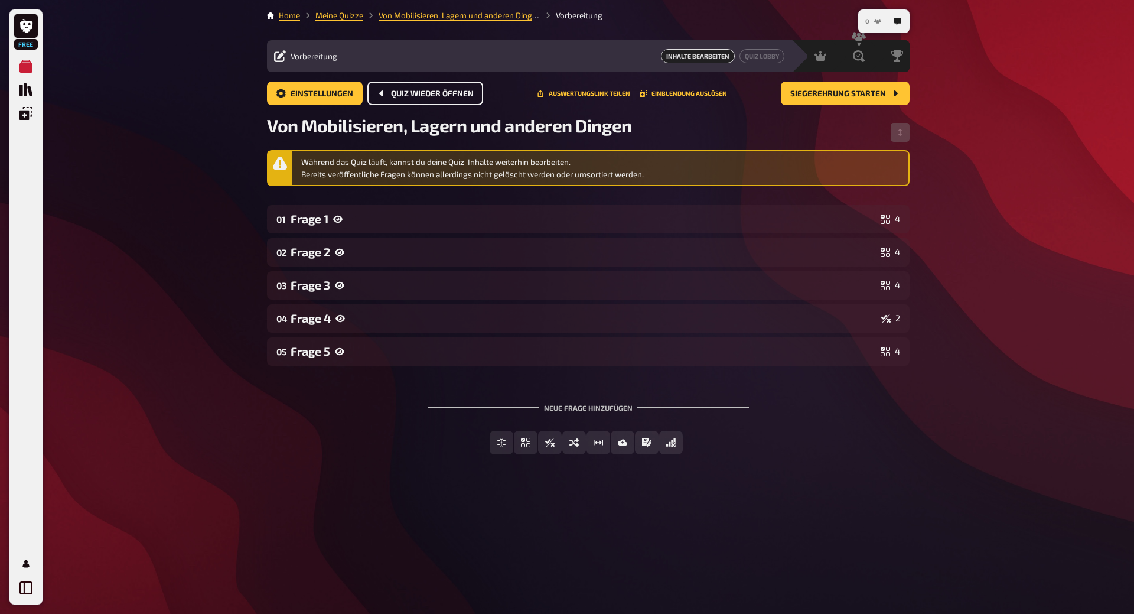
click at [870, 24] on button "0" at bounding box center [873, 21] width 25 height 19
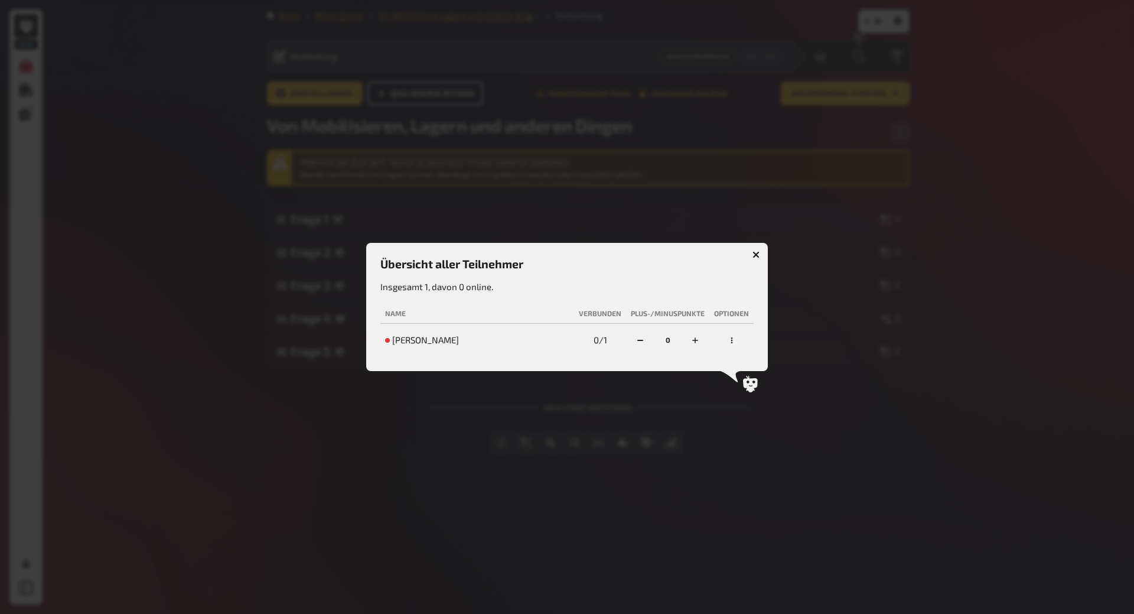
click at [758, 245] on button "button" at bounding box center [756, 254] width 19 height 19
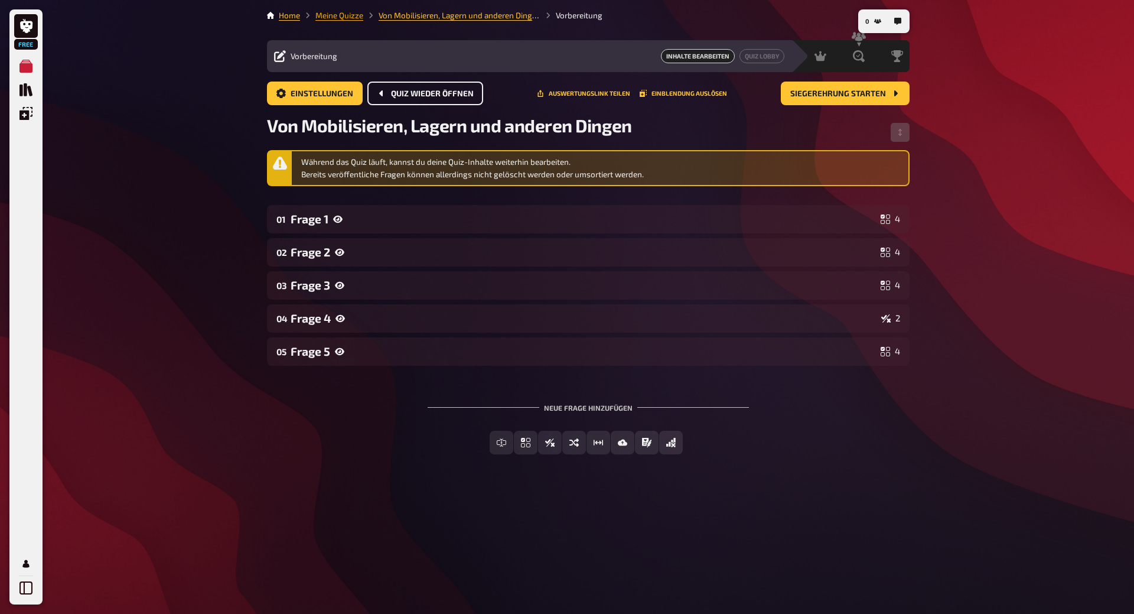
click at [321, 15] on link "Meine Quizze" at bounding box center [339, 15] width 48 height 9
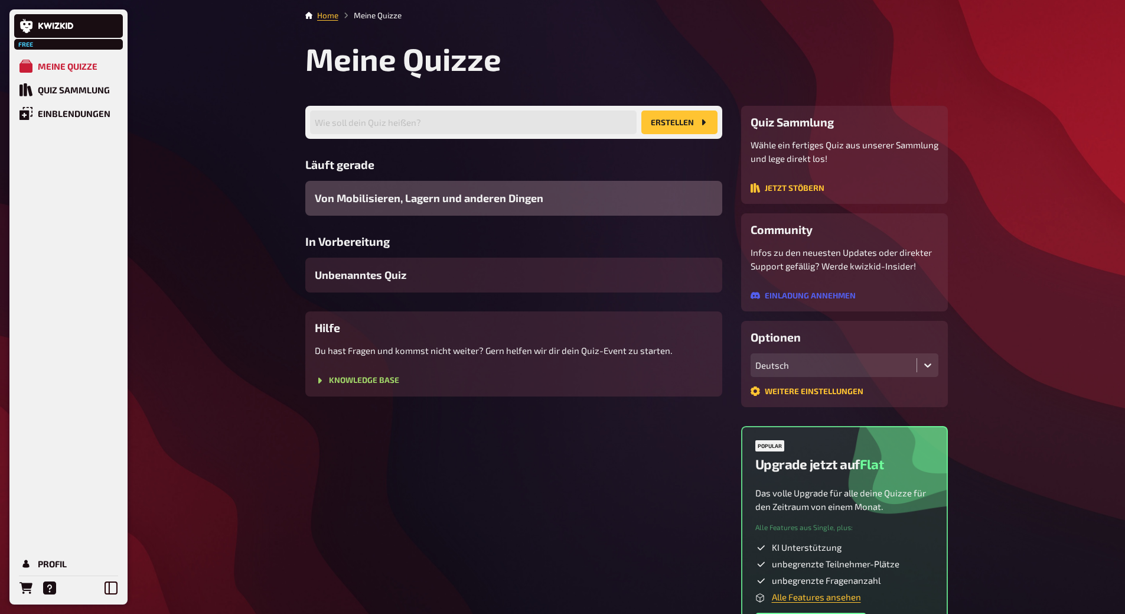
click at [406, 206] on span "Von Mobilisieren, Lagern und anderen Dingen" at bounding box center [429, 198] width 229 height 16
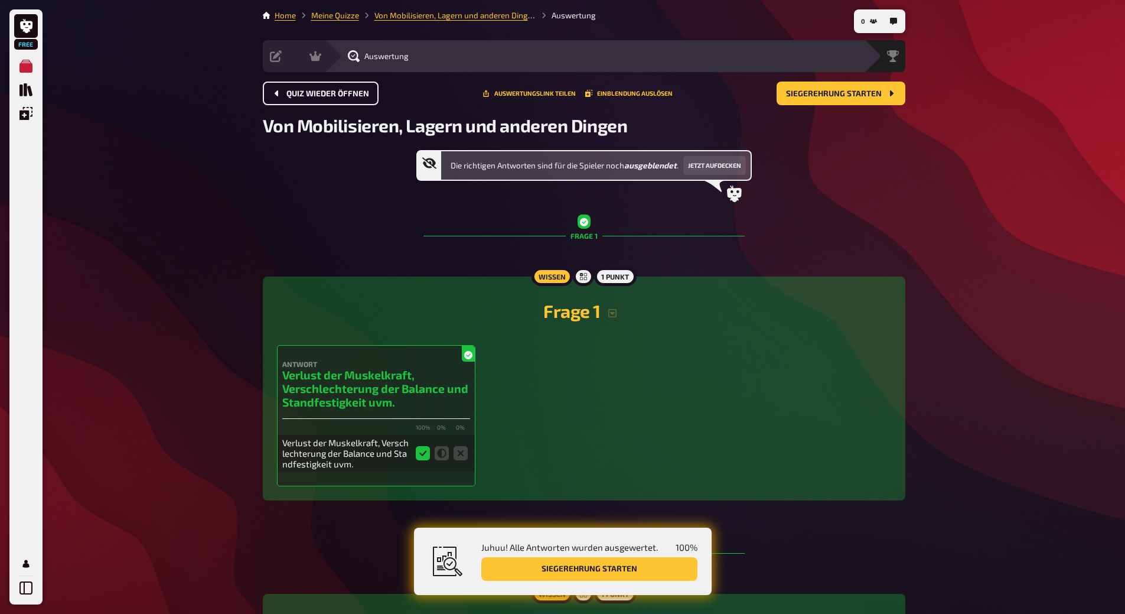
click at [318, 99] on button "Quiz wieder öffnen" at bounding box center [321, 94] width 116 height 24
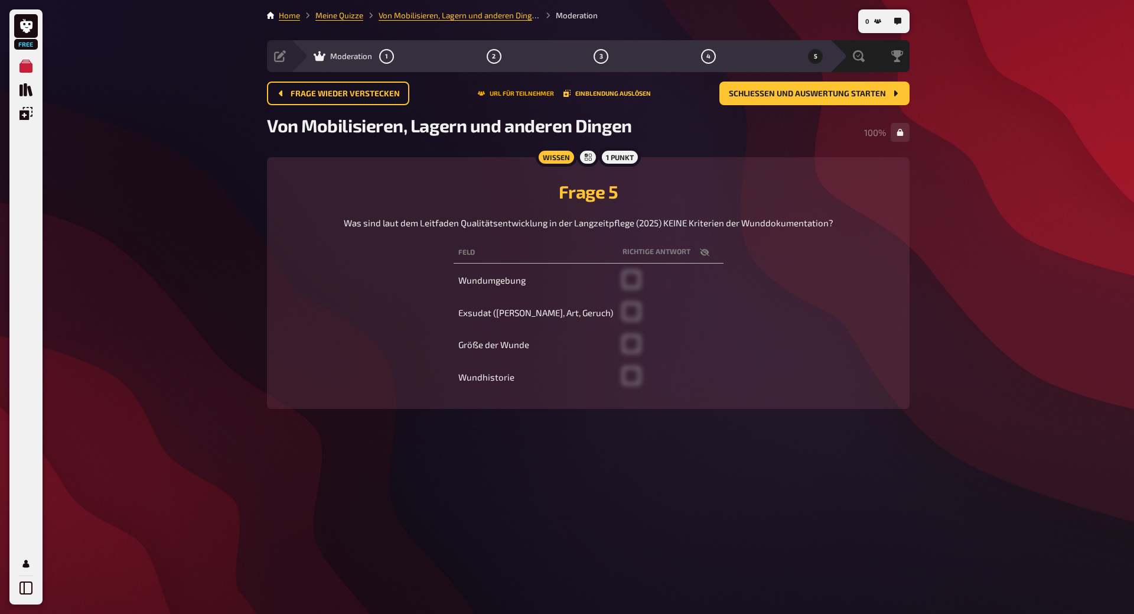
click at [503, 92] on button "URL für Teilnehmer" at bounding box center [516, 93] width 76 height 7
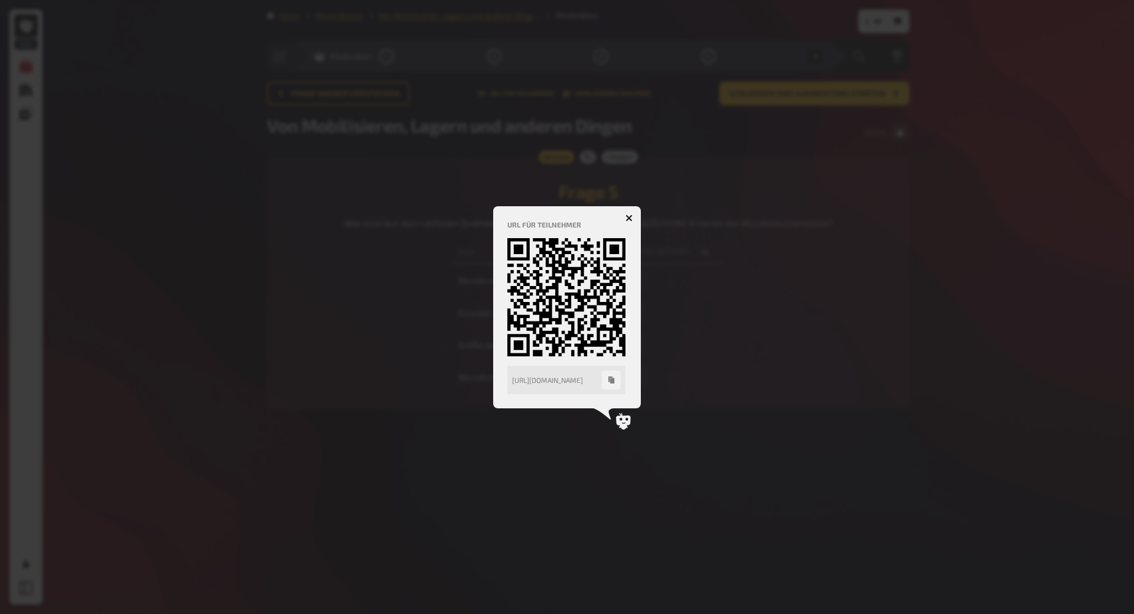
click at [631, 214] on icon "button" at bounding box center [629, 217] width 7 height 7
